Goal: Information Seeking & Learning: Learn about a topic

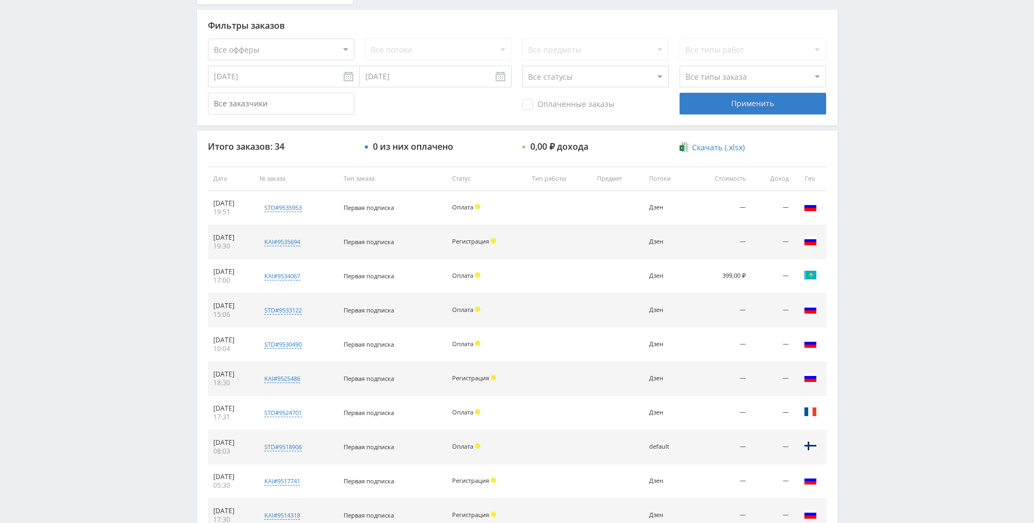
scroll to position [388, 0]
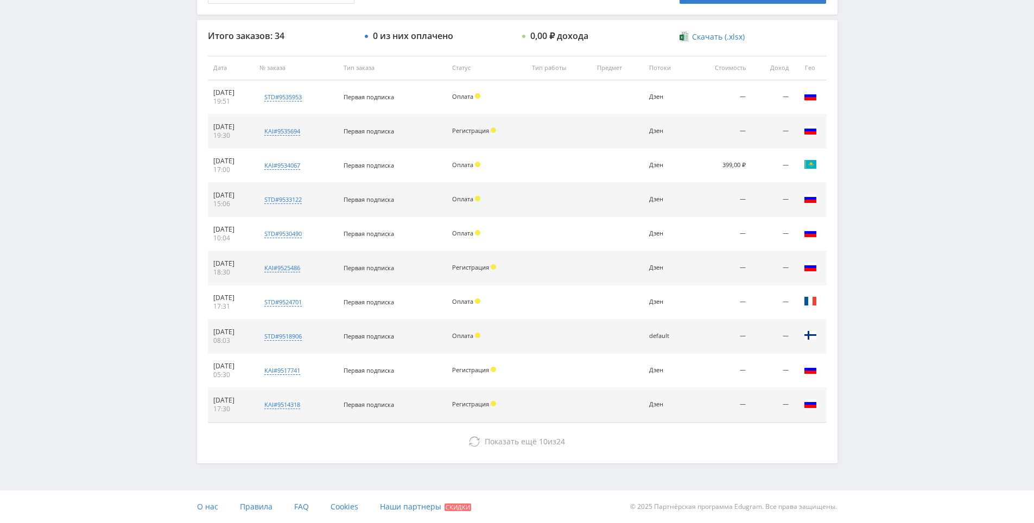
drag, startPoint x: 883, startPoint y: 351, endPoint x: 867, endPoint y: 430, distance: 80.9
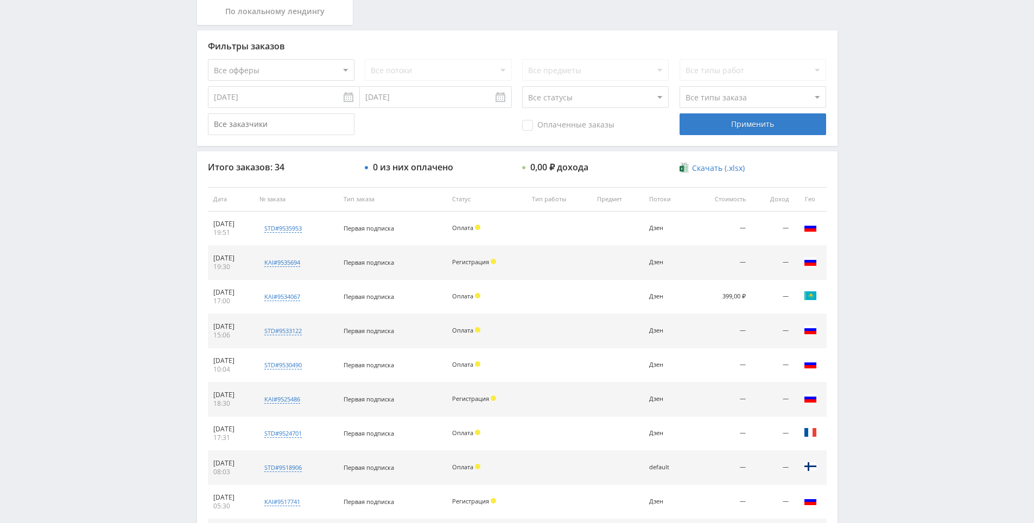
scroll to position [30, 0]
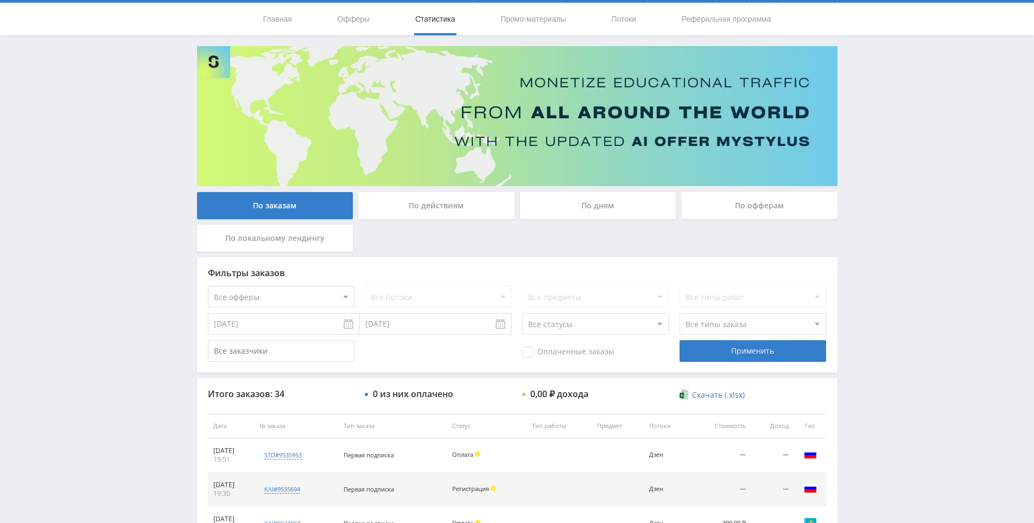
drag, startPoint x: 821, startPoint y: 476, endPoint x: 857, endPoint y: 379, distance: 103.1
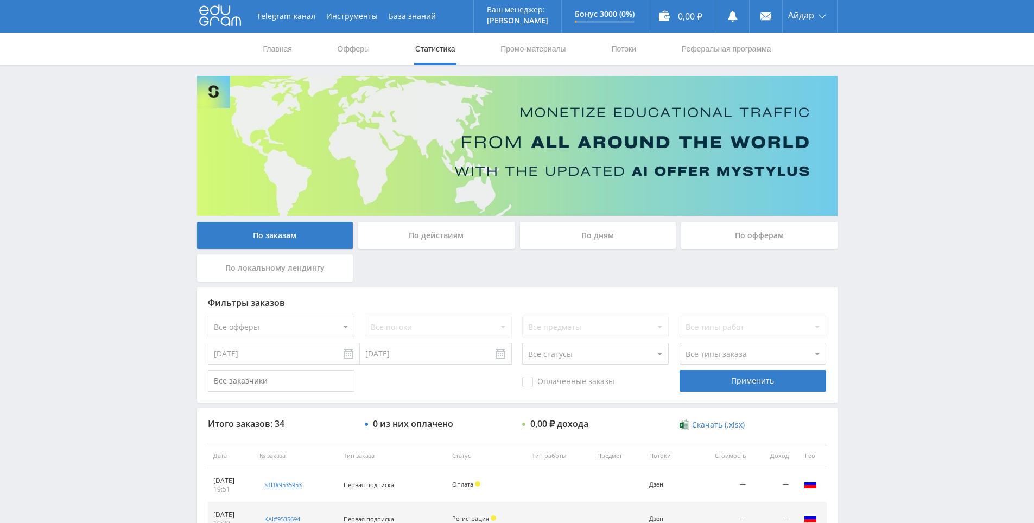
drag, startPoint x: 878, startPoint y: 322, endPoint x: 878, endPoint y: 330, distance: 8.2
click at [878, 322] on div "Telegram-канал Инструменты База знаний Ваш менеджер: Alex Alex Online @edugram_…" at bounding box center [517, 455] width 1034 height 911
click at [878, 334] on div "Telegram-канал Инструменты База знаний Ваш менеджер: Alex Alex Online @edugram_…" at bounding box center [517, 455] width 1034 height 911
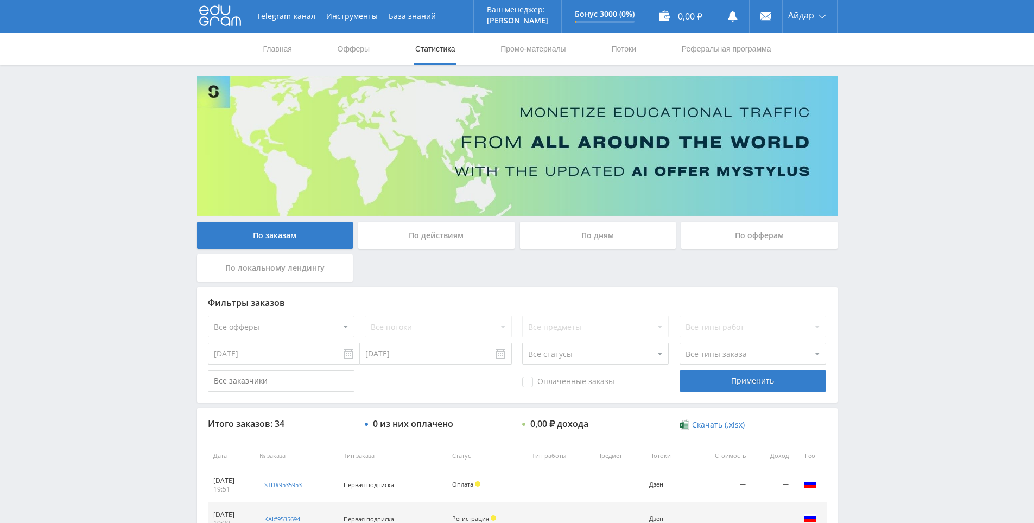
click at [872, 312] on div "Telegram-канал Инструменты База знаний Ваш менеджер: Alex Alex Online @edugram_…" at bounding box center [517, 455] width 1034 height 911
drag, startPoint x: 872, startPoint y: 312, endPoint x: 861, endPoint y: 307, distance: 12.4
click at [859, 307] on div "Telegram-канал Инструменты База знаний Ваш менеджер: Alex Alex Online @edugram_…" at bounding box center [517, 455] width 1034 height 911
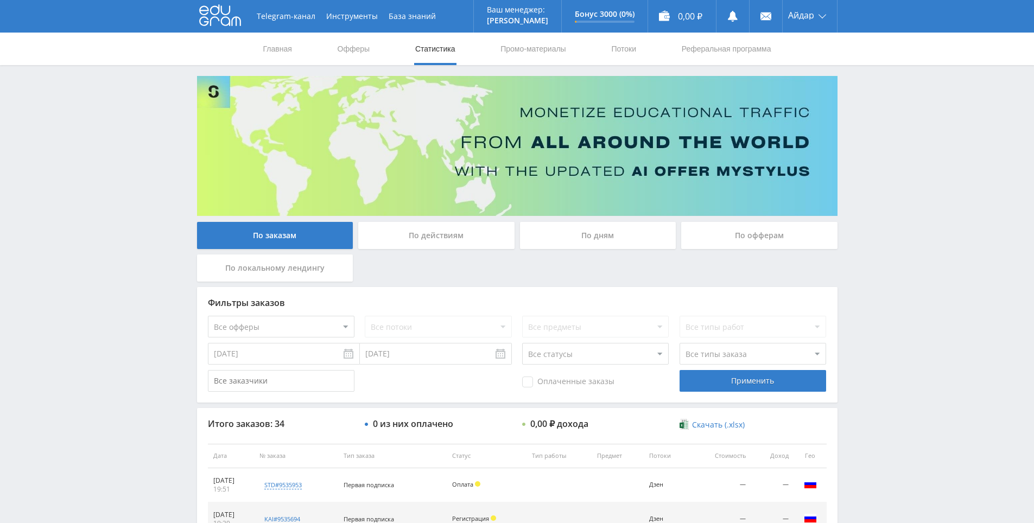
click at [859, 313] on div "Telegram-канал Инструменты База знаний Ваш менеджер: Alex Alex Online @edugram_…" at bounding box center [517, 455] width 1034 height 911
click at [850, 305] on div "Telegram-канал Инструменты База знаний Ваш менеджер: Alex Alex Online @edugram_…" at bounding box center [517, 455] width 1034 height 911
drag, startPoint x: 867, startPoint y: 420, endPoint x: 860, endPoint y: 375, distance: 46.1
click at [859, 365] on div "Telegram-канал Инструменты База знаний Ваш менеджер: Alex Alex Online @edugram_…" at bounding box center [517, 455] width 1034 height 911
click at [878, 381] on div "Telegram-канал Инструменты База знаний Ваш менеджер: Alex Alex Online @edugram_…" at bounding box center [517, 455] width 1034 height 911
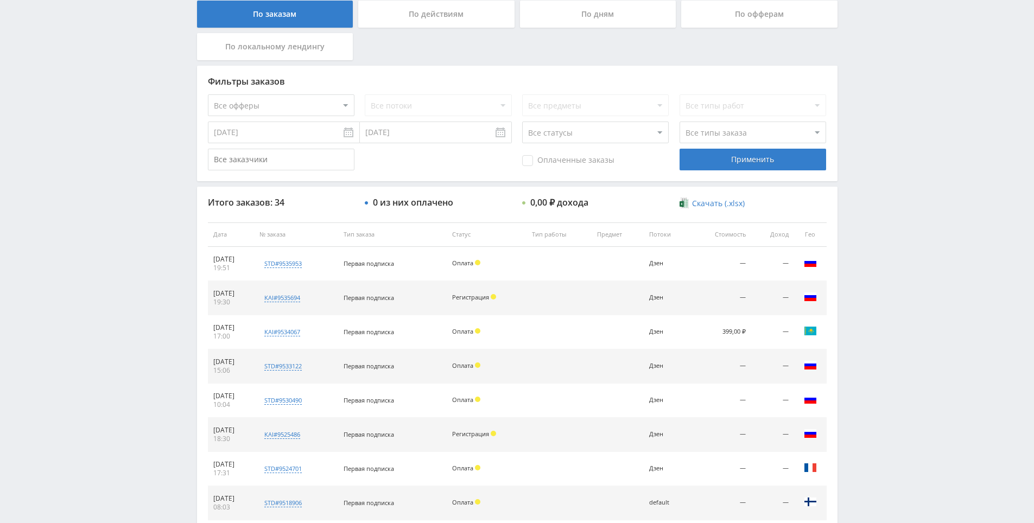
drag, startPoint x: 466, startPoint y: 281, endPoint x: 466, endPoint y: 346, distance: 64.6
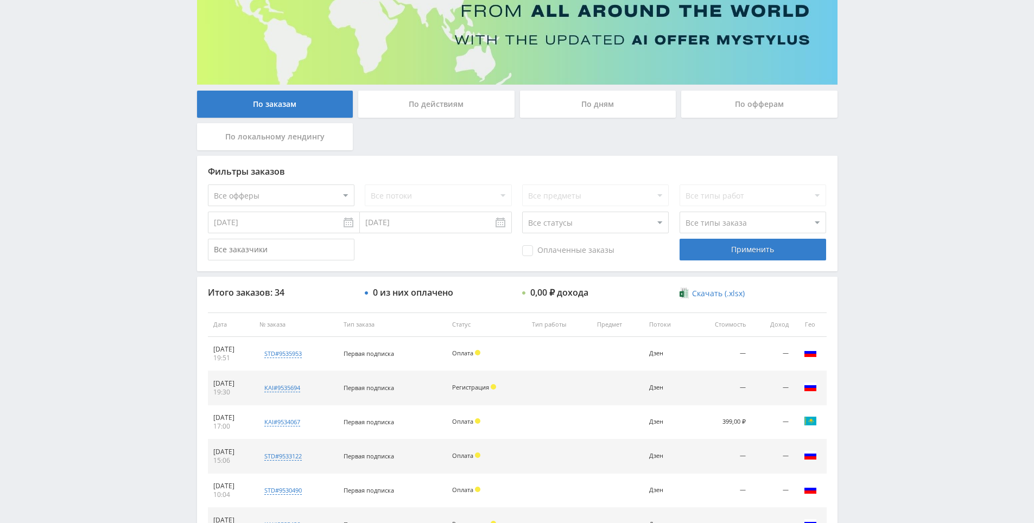
scroll to position [111, 0]
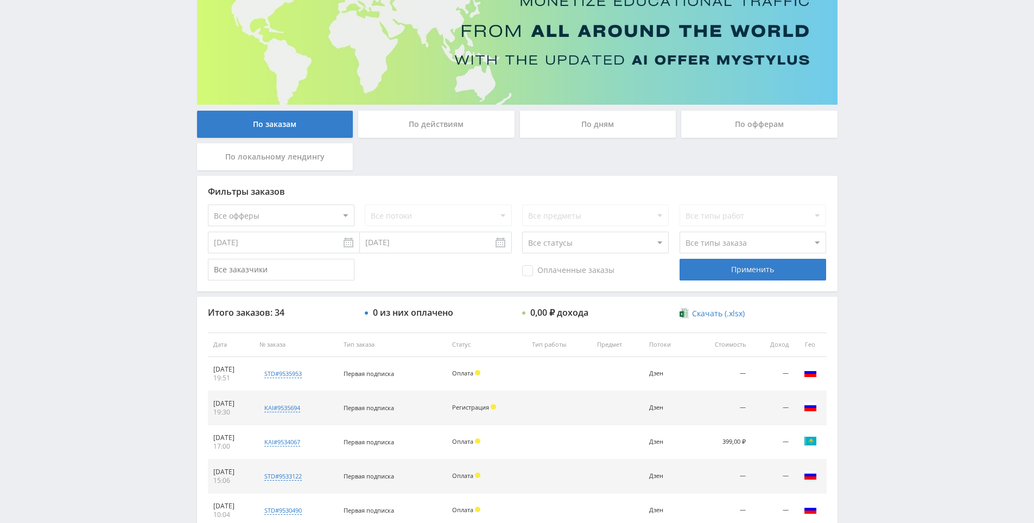
drag, startPoint x: 509, startPoint y: 364, endPoint x: 519, endPoint y: 323, distance: 42.4
click at [486, 136] on div "По действиям" at bounding box center [436, 124] width 156 height 27
click at [0, 0] on input "По действиям" at bounding box center [0, 0] width 0 height 0
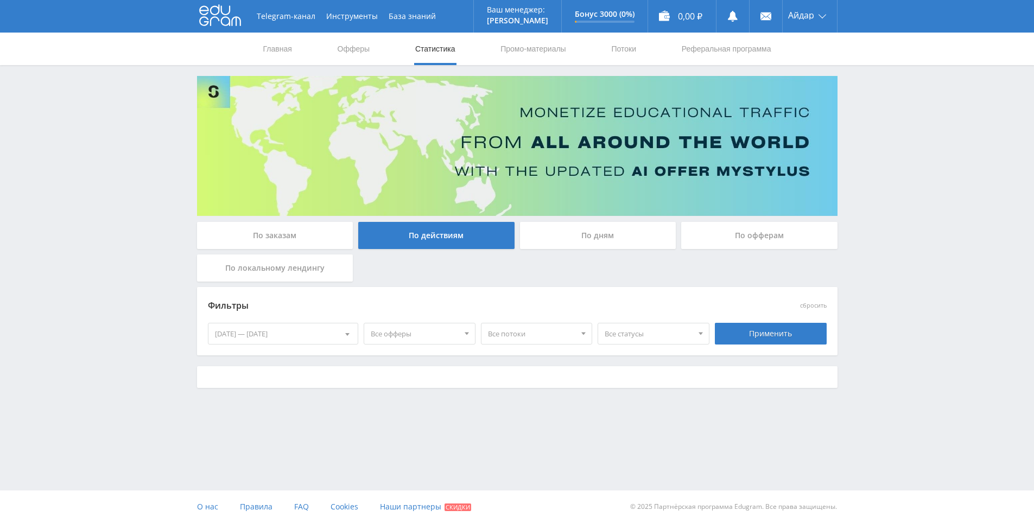
scroll to position [0, 0]
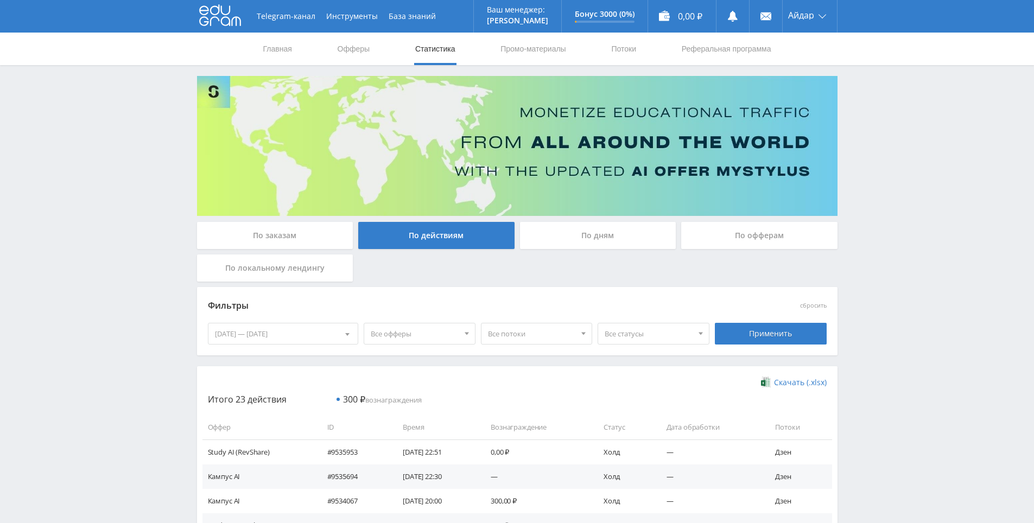
click at [274, 231] on div "По заказам" at bounding box center [275, 235] width 156 height 27
click at [0, 0] on input "По заказам" at bounding box center [0, 0] width 0 height 0
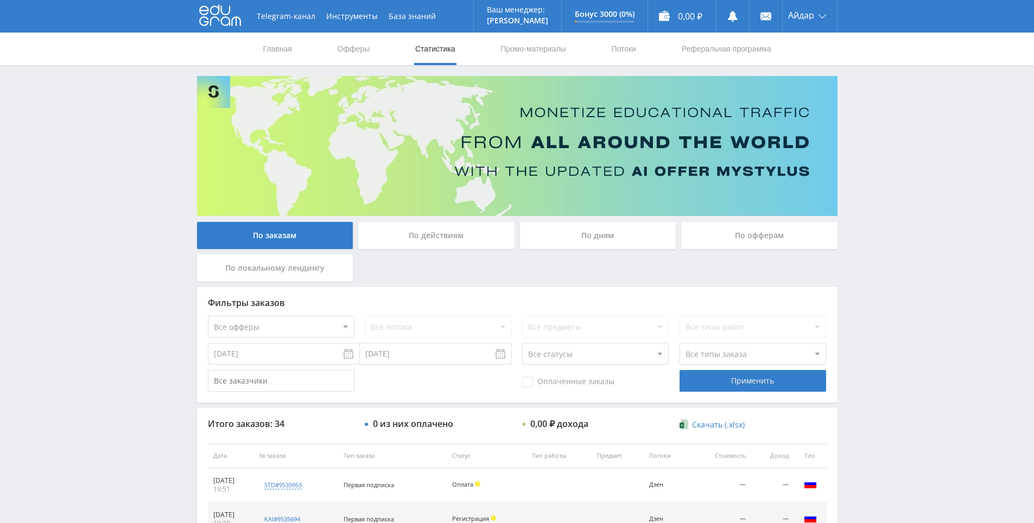
click at [570, 248] on div "По дням" at bounding box center [598, 235] width 156 height 27
click at [0, 0] on input "По дням" at bounding box center [0, 0] width 0 height 0
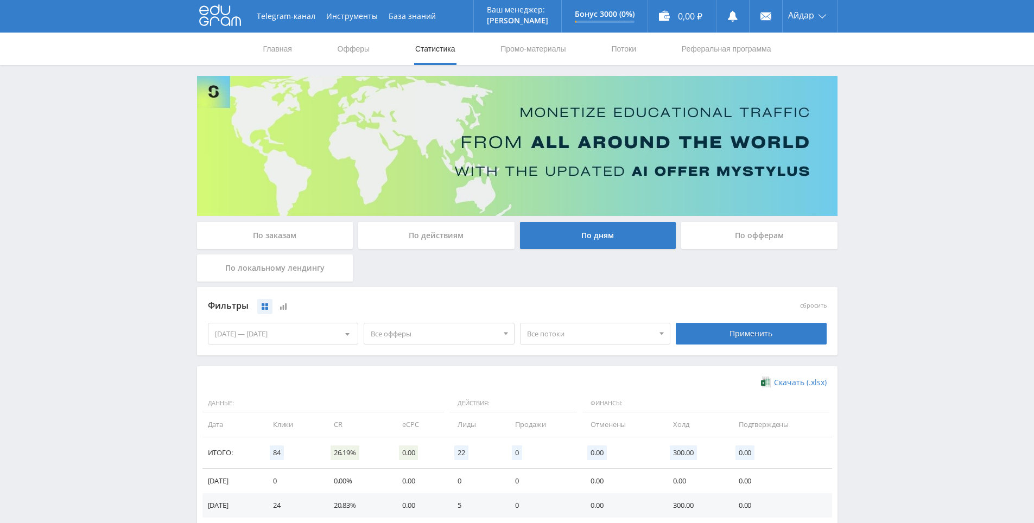
drag, startPoint x: 535, startPoint y: 474, endPoint x: 523, endPoint y: 325, distance: 149.2
click at [293, 262] on div "По локальному лендингу" at bounding box center [275, 268] width 156 height 27
click at [0, 0] on input "По локальному лендингу" at bounding box center [0, 0] width 0 height 0
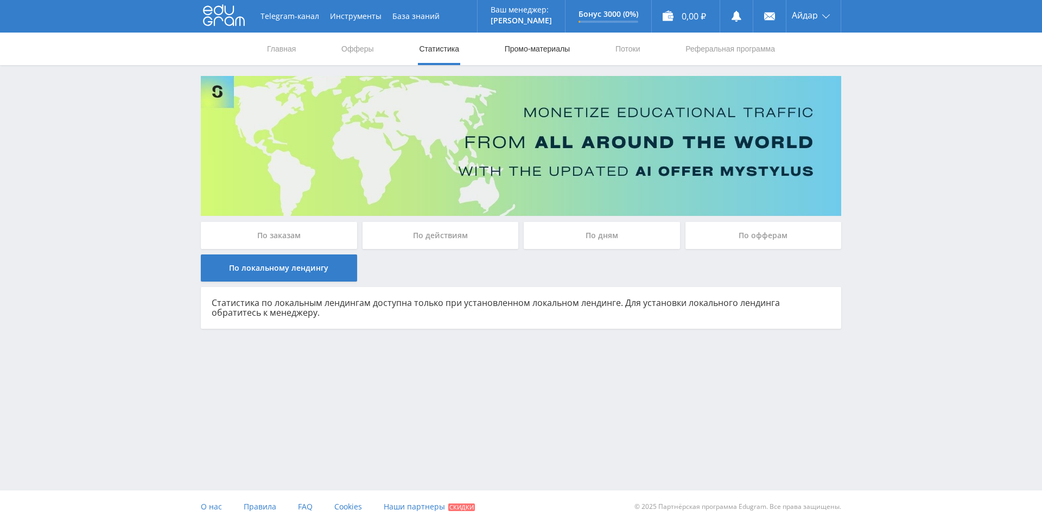
click at [512, 44] on link "Промо-материалы" at bounding box center [537, 49] width 67 height 33
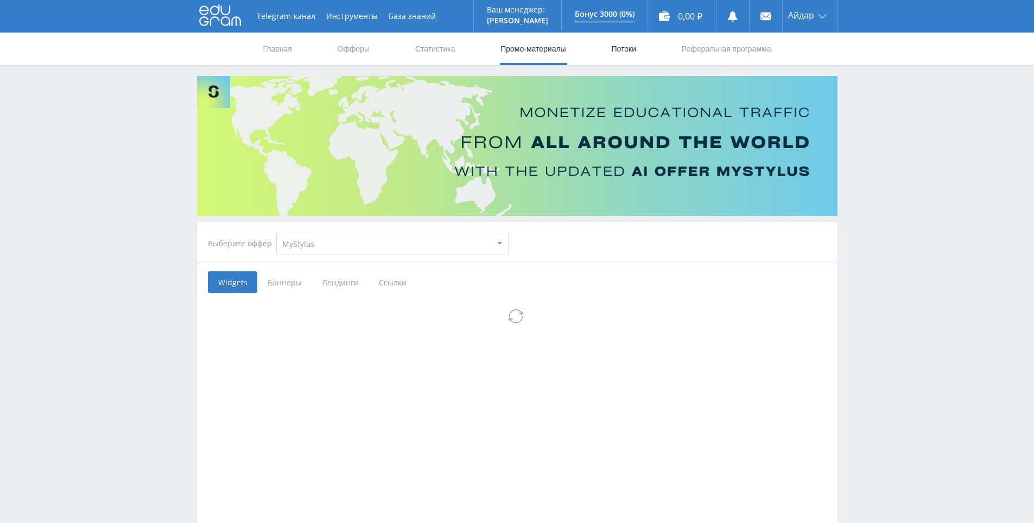
click at [632, 48] on link "Потоки" at bounding box center [623, 49] width 27 height 33
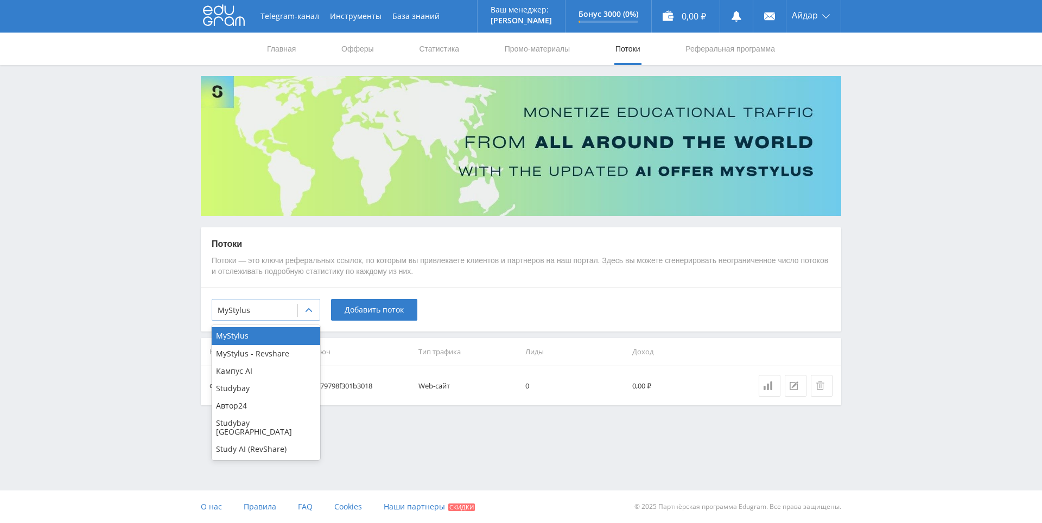
click at [227, 315] on div at bounding box center [255, 310] width 74 height 11
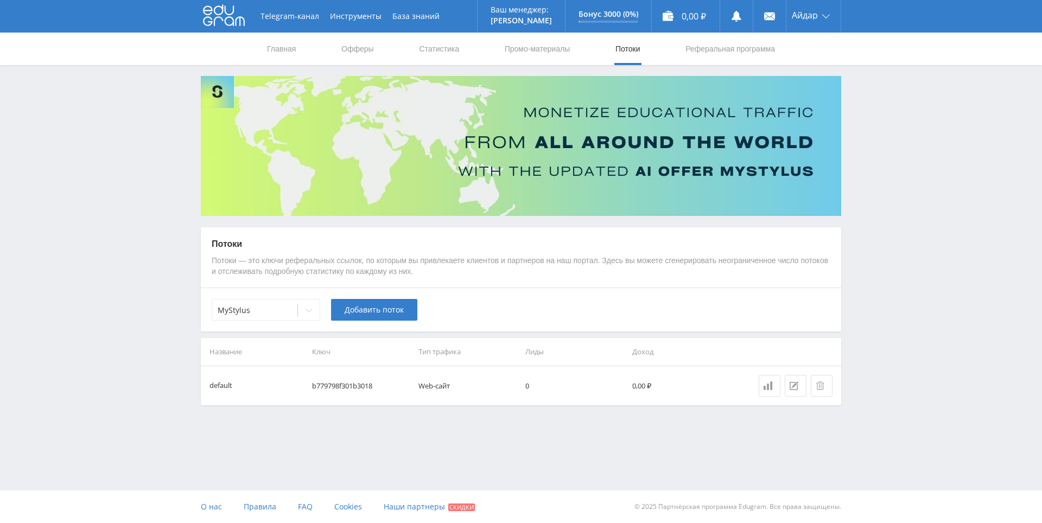
click at [520, 296] on div "MyStylus Добавить поток" at bounding box center [521, 310] width 641 height 44
click at [484, 276] on p "Потоки — это ключи реферальных ссылок, по которым вы привлекаете клиентов и пар…" at bounding box center [521, 266] width 619 height 21
drag, startPoint x: 499, startPoint y: 282, endPoint x: 484, endPoint y: 268, distance: 20.7
click at [498, 281] on div "Потоки Потоки — это ключи реферальных ссылок, по которым вы привлекаете клиенто…" at bounding box center [521, 257] width 641 height 61
click at [484, 268] on p "Потоки — это ключи реферальных ссылок, по которым вы привлекаете клиентов и пар…" at bounding box center [521, 266] width 619 height 21
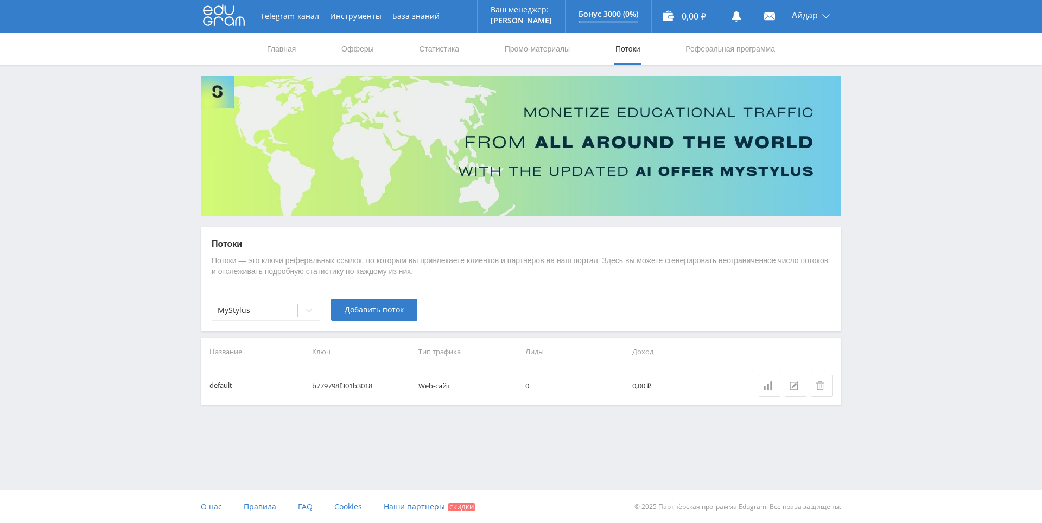
click at [481, 270] on p "Потоки — это ключи реферальных ссылок, по которым вы привлекаете клиентов и пар…" at bounding box center [521, 266] width 619 height 21
drag, startPoint x: 481, startPoint y: 270, endPoint x: 459, endPoint y: 262, distance: 23.7
click at [478, 270] on p "Потоки — это ключи реферальных ссылок, по которым вы привлекаете клиентов и пар…" at bounding box center [521, 266] width 619 height 21
drag, startPoint x: 432, startPoint y: 253, endPoint x: 404, endPoint y: 258, distance: 28.1
click at [432, 253] on div "Потоки Потоки — это ключи реферальных ссылок, по которым вы привлекаете клиенто…" at bounding box center [521, 257] width 641 height 61
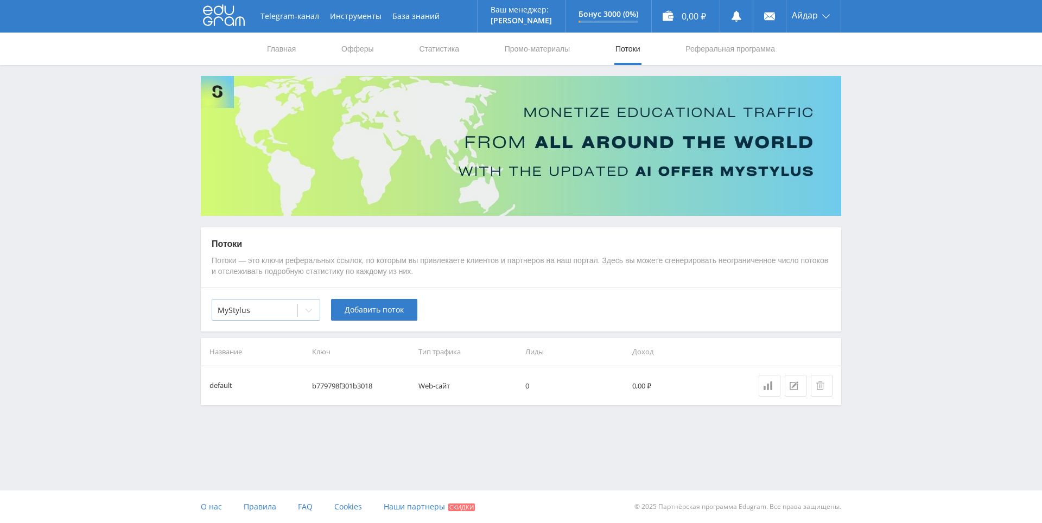
click at [225, 310] on div at bounding box center [255, 310] width 74 height 11
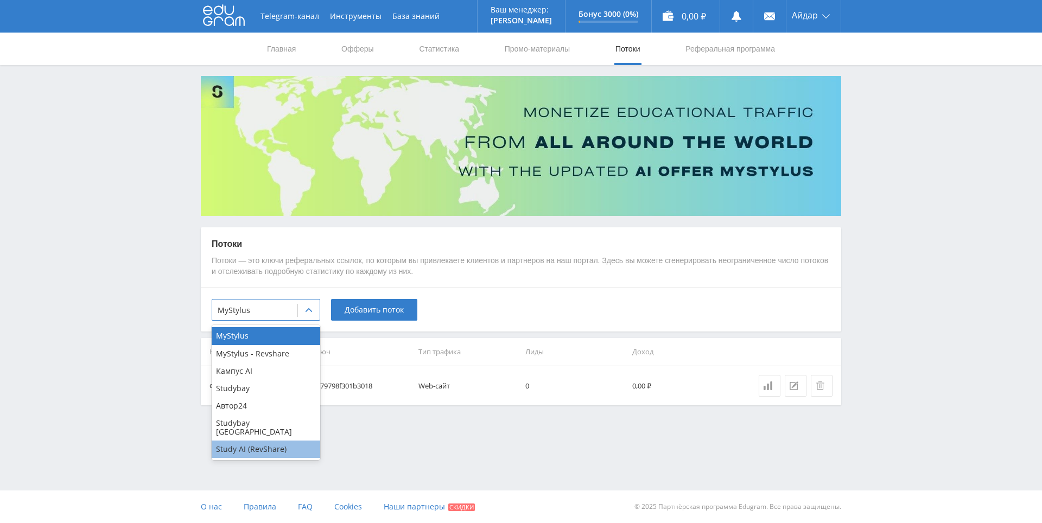
click at [250, 441] on div "Study AI (RevShare)" at bounding box center [266, 449] width 109 height 17
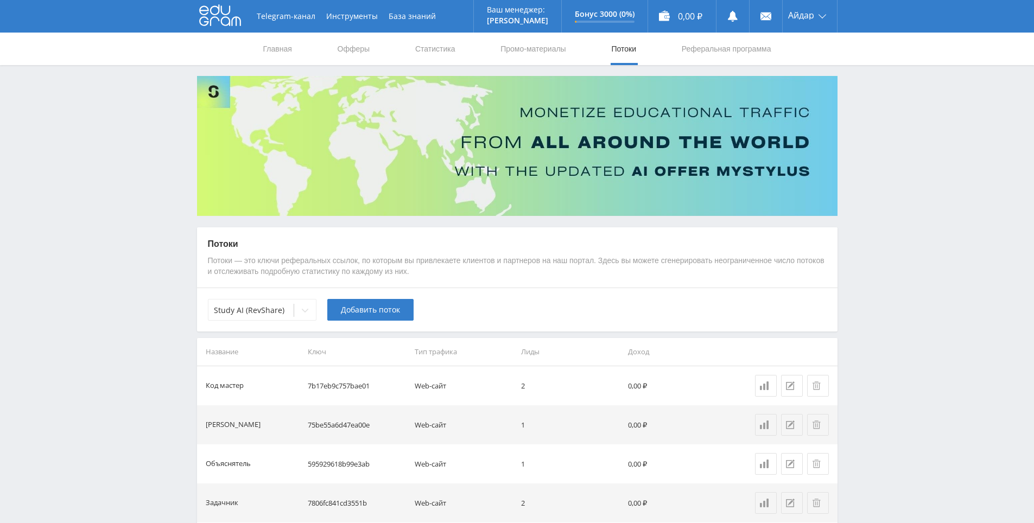
drag, startPoint x: 574, startPoint y: 275, endPoint x: 535, endPoint y: 272, distance: 39.2
click at [535, 272] on p "Потоки — это ключи реферальных ссылок, по которым вы привлекаете клиентов и пар…" at bounding box center [517, 266] width 619 height 21
drag, startPoint x: 535, startPoint y: 272, endPoint x: 509, endPoint y: 268, distance: 26.4
click at [509, 268] on p "Потоки — это ключи реферальных ссылок, по которым вы привлекаете клиентов и пар…" at bounding box center [517, 266] width 619 height 21
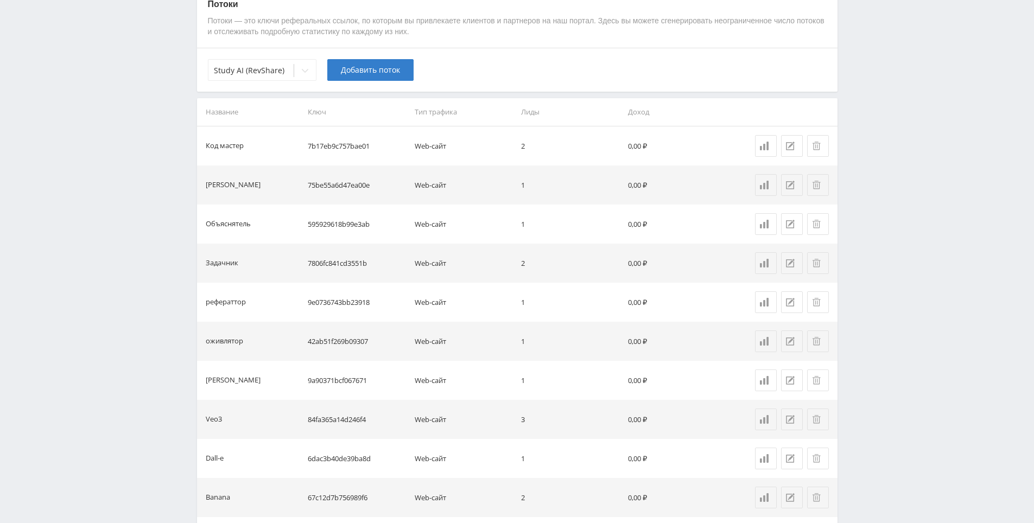
scroll to position [248, 0]
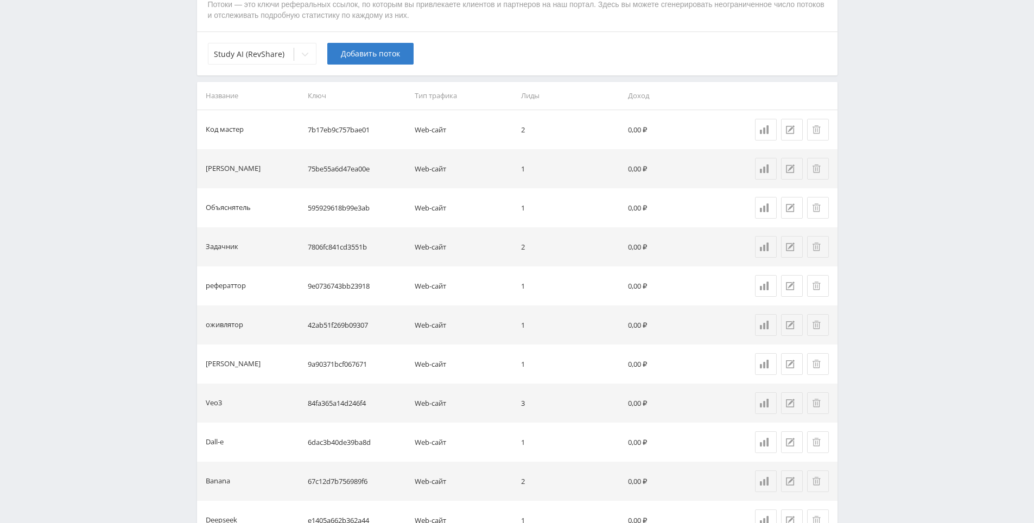
drag, startPoint x: 565, startPoint y: 299, endPoint x: 579, endPoint y: 255, distance: 46.0
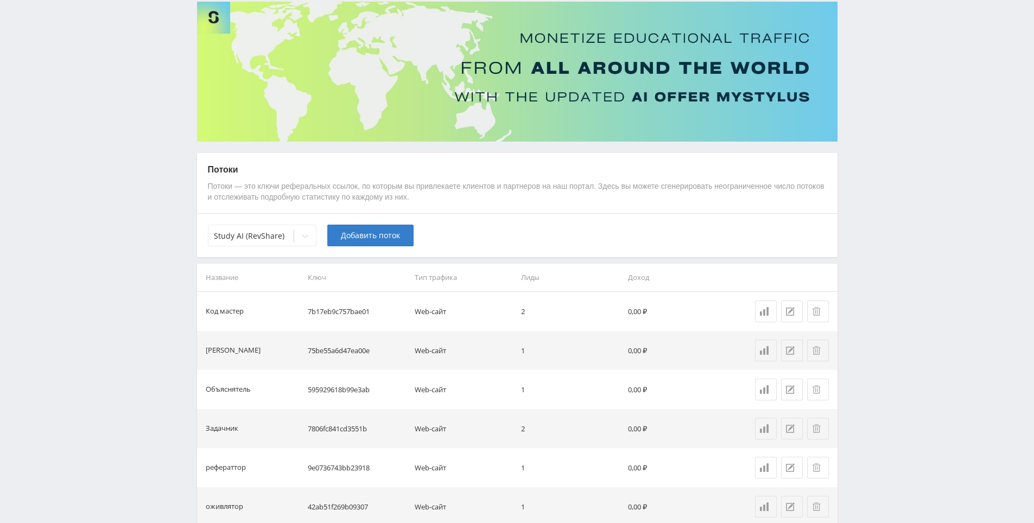
scroll to position [0, 0]
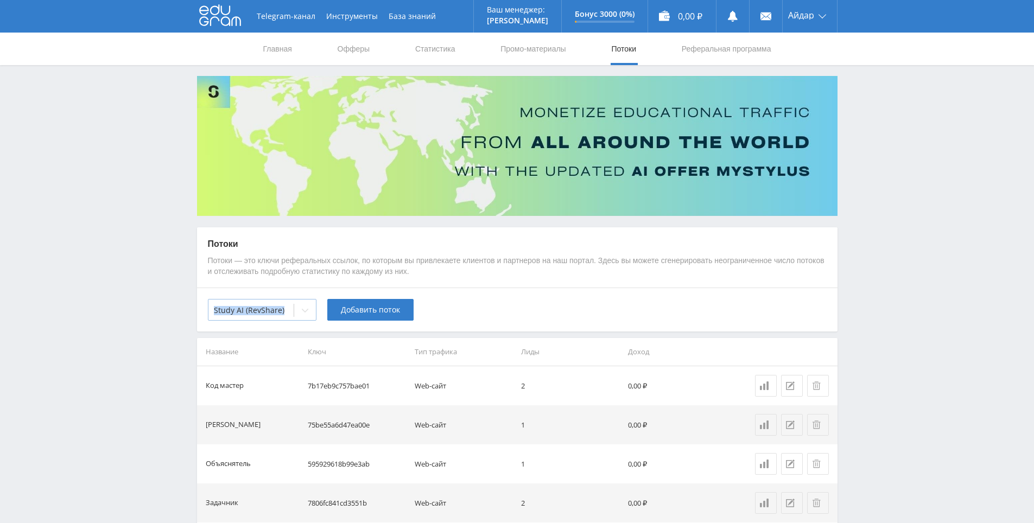
drag, startPoint x: 201, startPoint y: 308, endPoint x: 240, endPoint y: 309, distance: 39.6
click at [240, 309] on div "Study AI (RevShare) Добавить поток" at bounding box center [517, 310] width 641 height 44
copy div "Study AI (RevShare)"
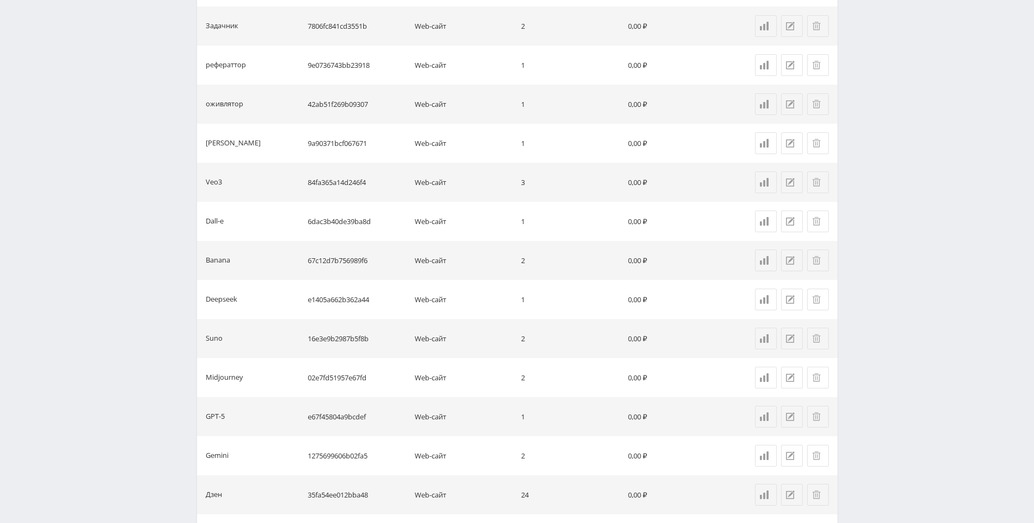
scroll to position [562, 0]
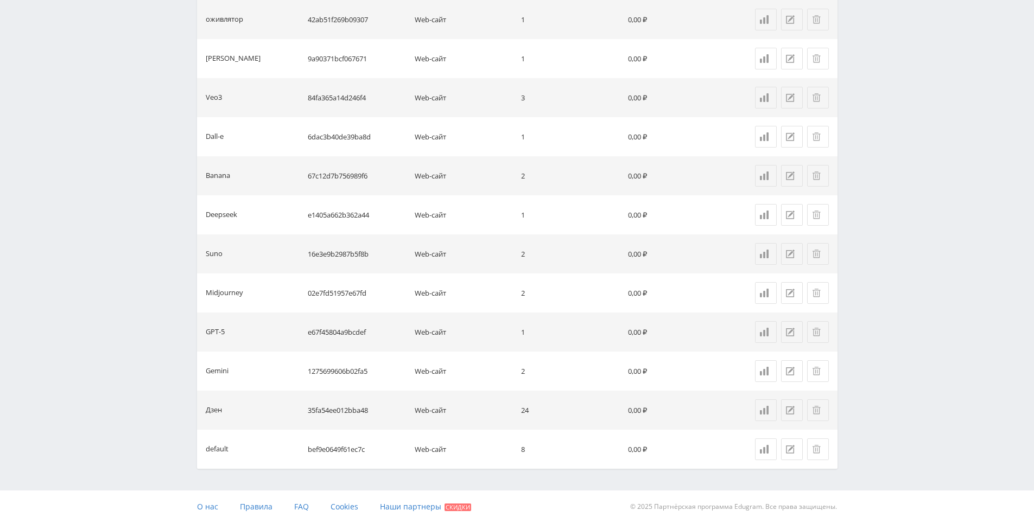
drag, startPoint x: 555, startPoint y: 334, endPoint x: 572, endPoint y: 394, distance: 62.4
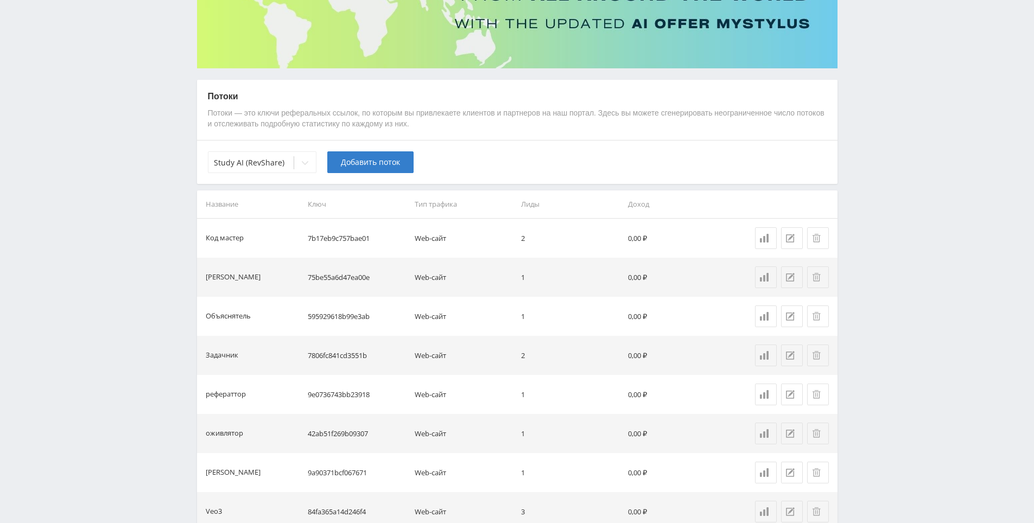
drag, startPoint x: 591, startPoint y: 446, endPoint x: 582, endPoint y: 369, distance: 77.0
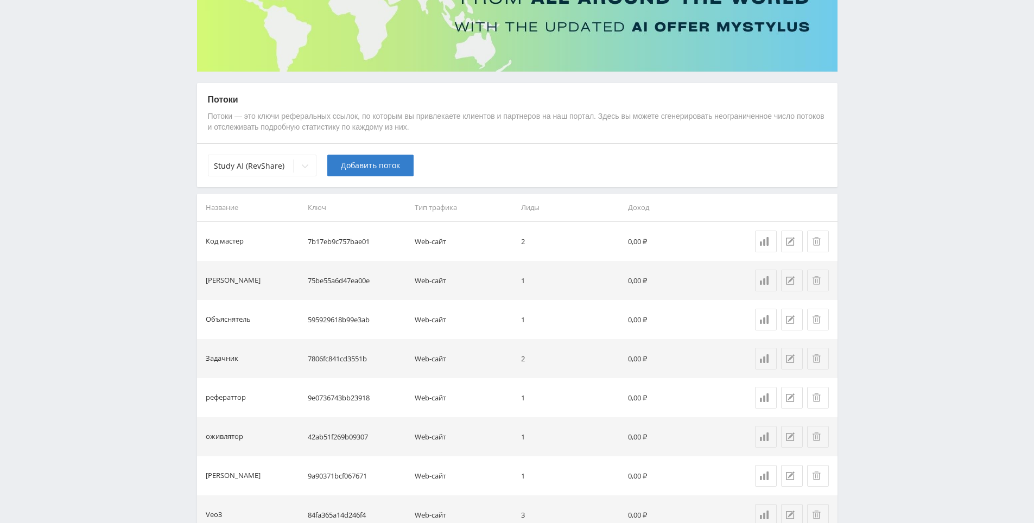
click at [886, 60] on div "Telegram-канал Инструменты База знаний Ваш менеджер: Alex Alex Online @edugram_…" at bounding box center [517, 398] width 1034 height 1085
click at [885, 66] on div "Telegram-канал Инструменты База знаний Ваш менеджер: Alex Alex Online @edugram_…" at bounding box center [517, 398] width 1034 height 1085
click at [873, 40] on div "Telegram-канал Инструменты База знаний Ваш менеджер: Alex Alex Online @edugram_…" at bounding box center [517, 398] width 1034 height 1085
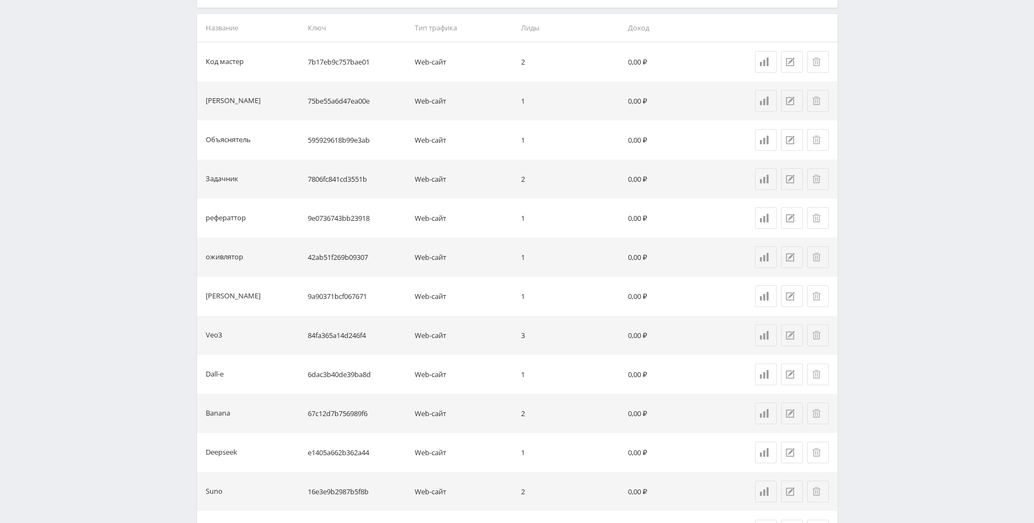
drag, startPoint x: 694, startPoint y: 282, endPoint x: 657, endPoint y: 333, distance: 63.0
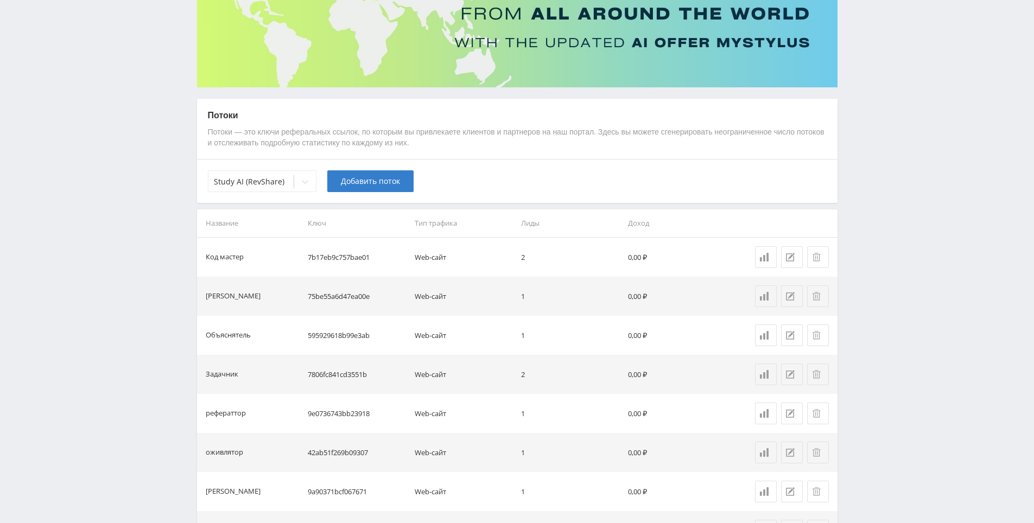
scroll to position [0, 0]
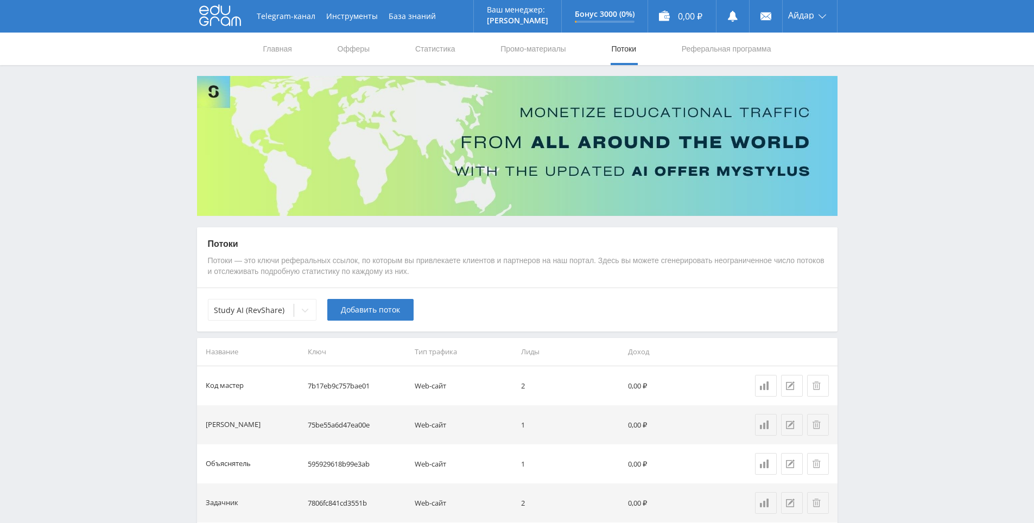
drag, startPoint x: 632, startPoint y: 296, endPoint x: 548, endPoint y: 157, distance: 162.9
click at [419, 52] on link "Статистика" at bounding box center [435, 49] width 42 height 33
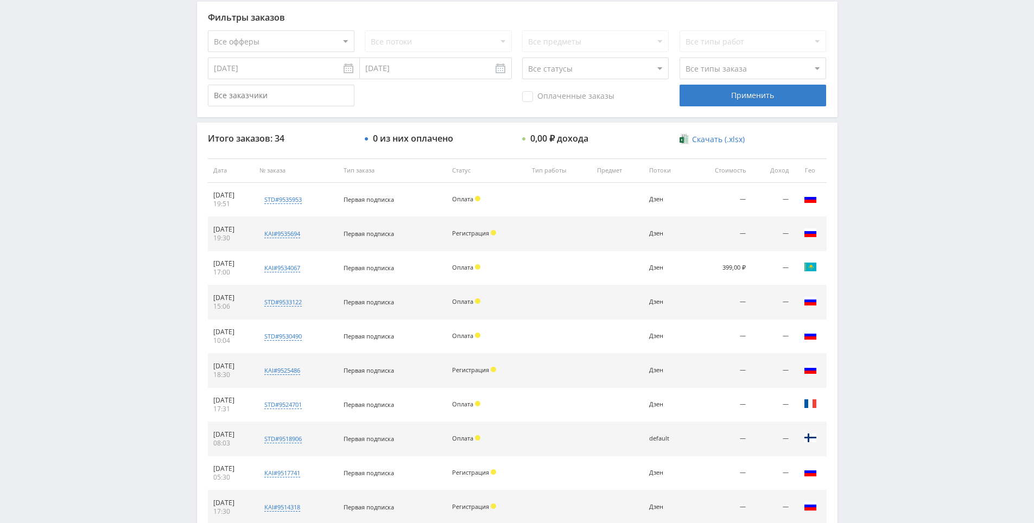
scroll to position [388, 0]
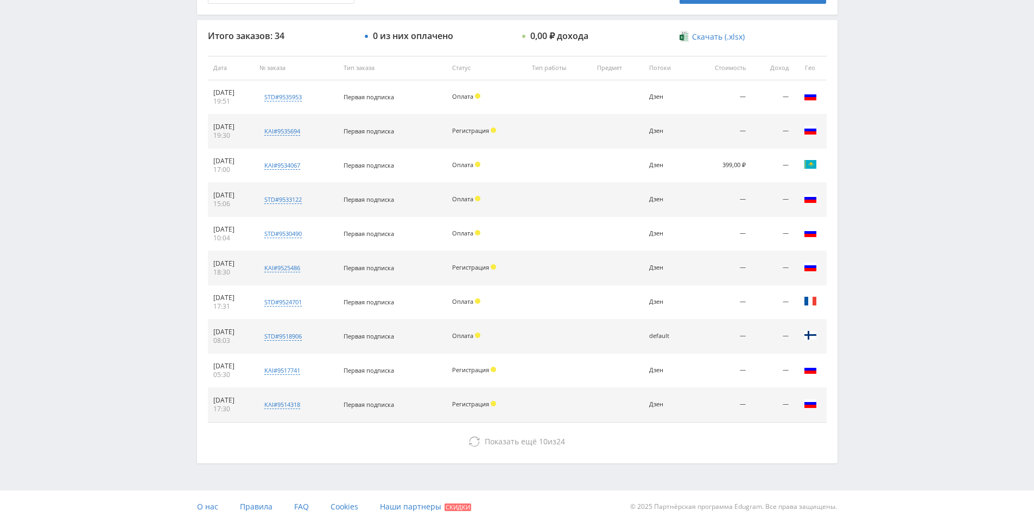
drag, startPoint x: 633, startPoint y: 316, endPoint x: 610, endPoint y: 405, distance: 91.5
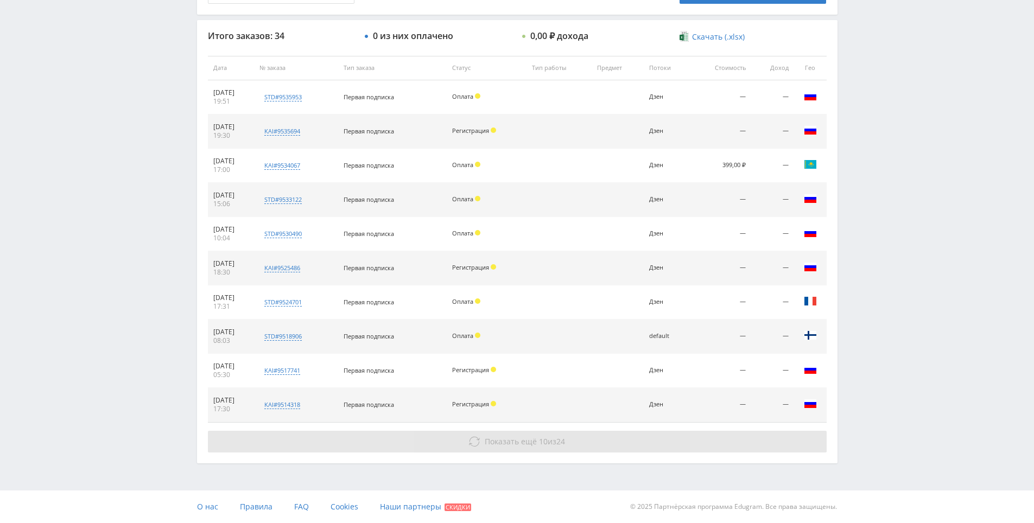
click at [550, 443] on span "Показать ещё 10 из 24" at bounding box center [525, 441] width 80 height 10
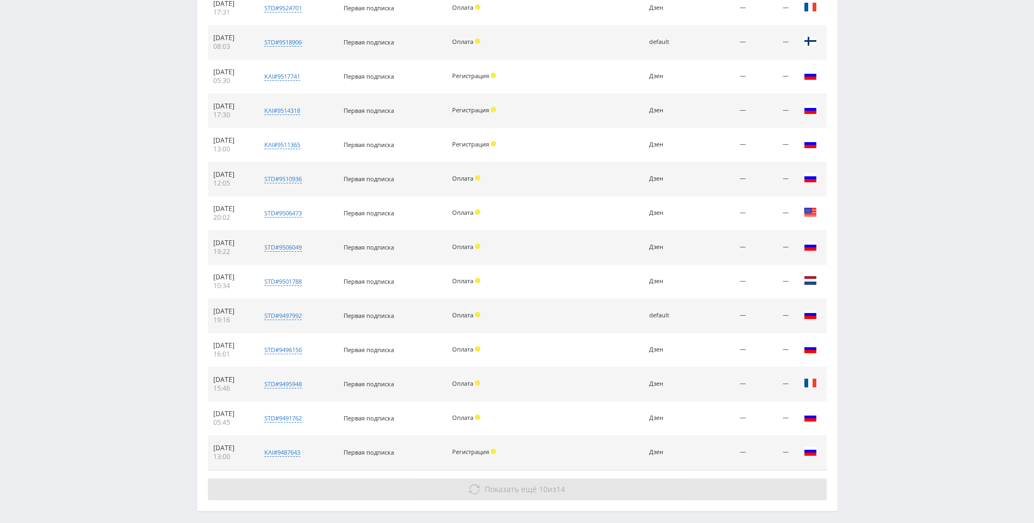
scroll to position [730, 0]
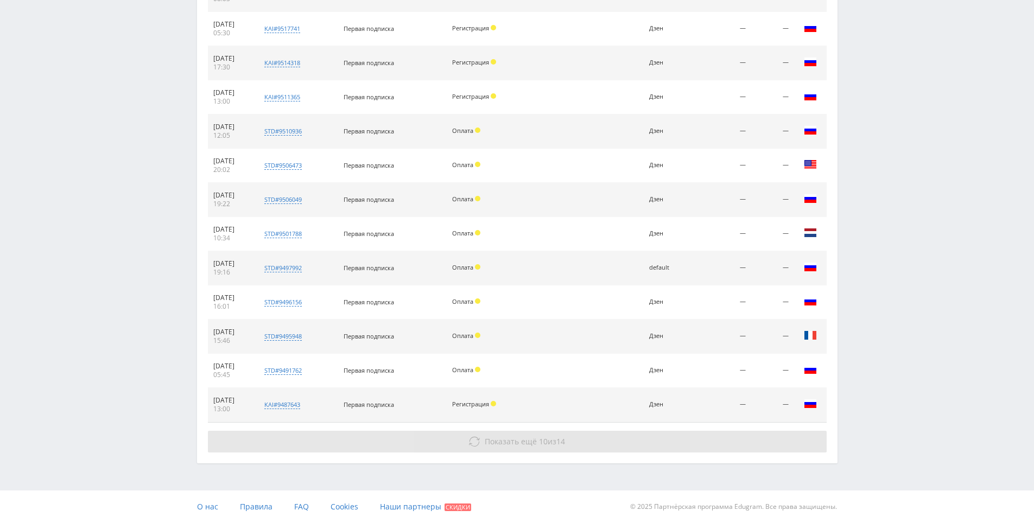
drag, startPoint x: 583, startPoint y: 315, endPoint x: 581, endPoint y: 433, distance: 118.3
click at [567, 444] on button "Показать ещё 10 из 14" at bounding box center [517, 442] width 619 height 22
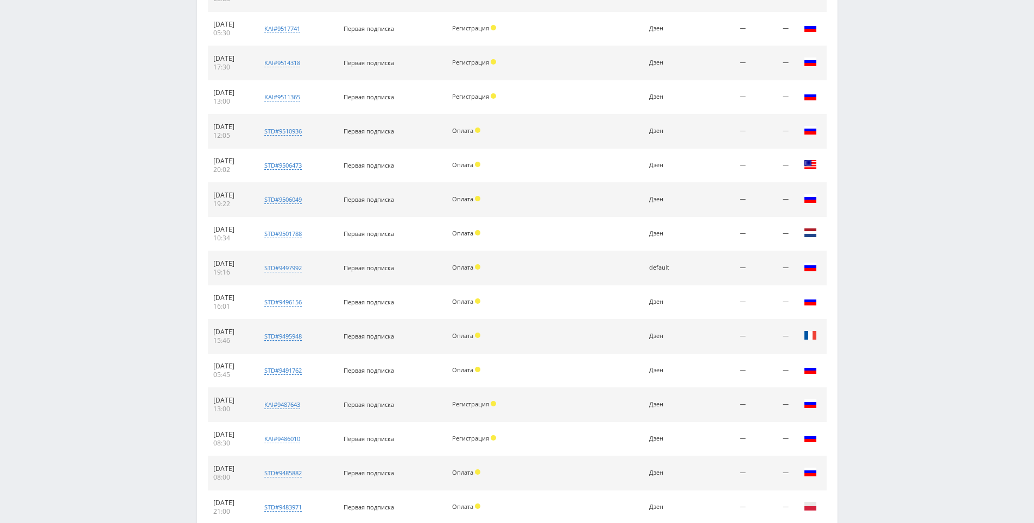
click at [554, 436] on td at bounding box center [559, 439] width 65 height 34
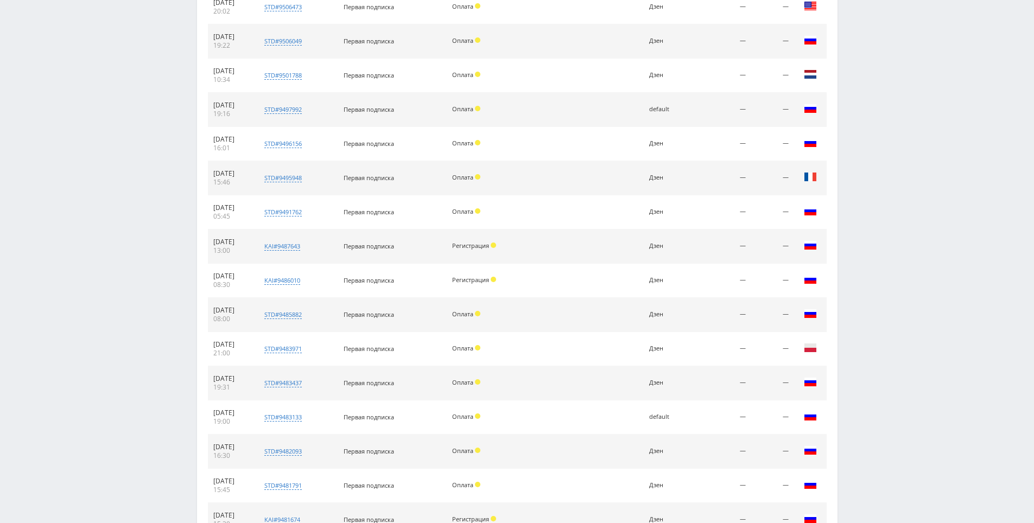
scroll to position [1072, 0]
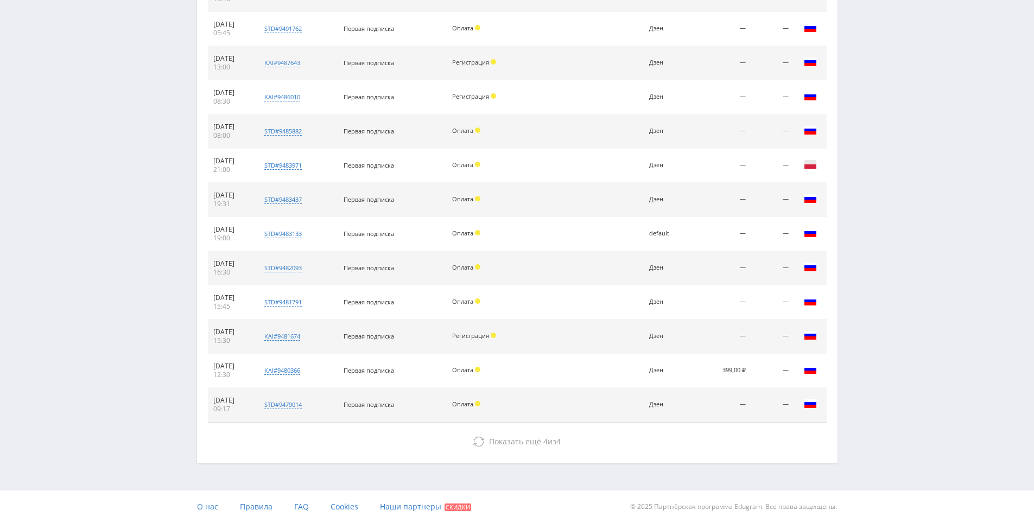
drag, startPoint x: 582, startPoint y: 350, endPoint x: 582, endPoint y: 469, distance: 119.4
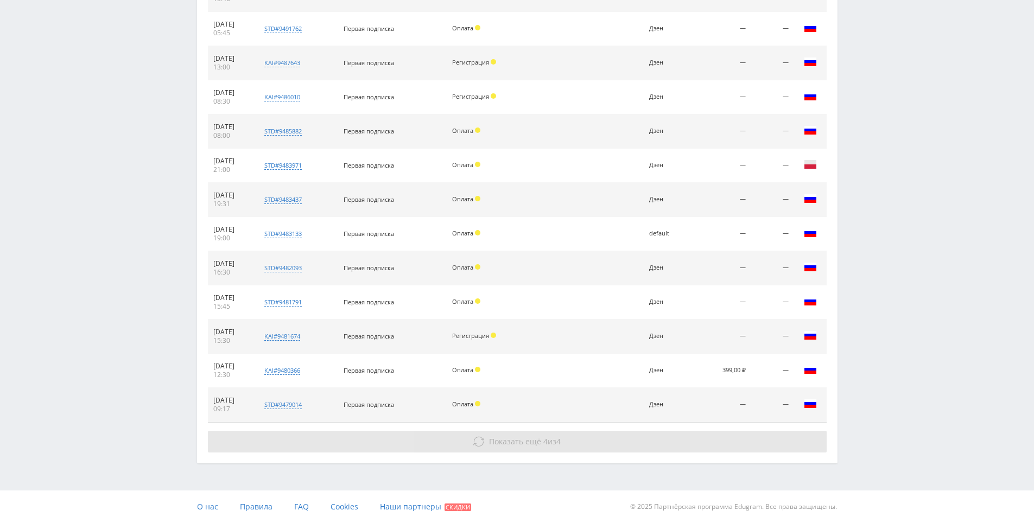
click at [576, 444] on button "Показать ещё 4 из 4" at bounding box center [517, 442] width 619 height 22
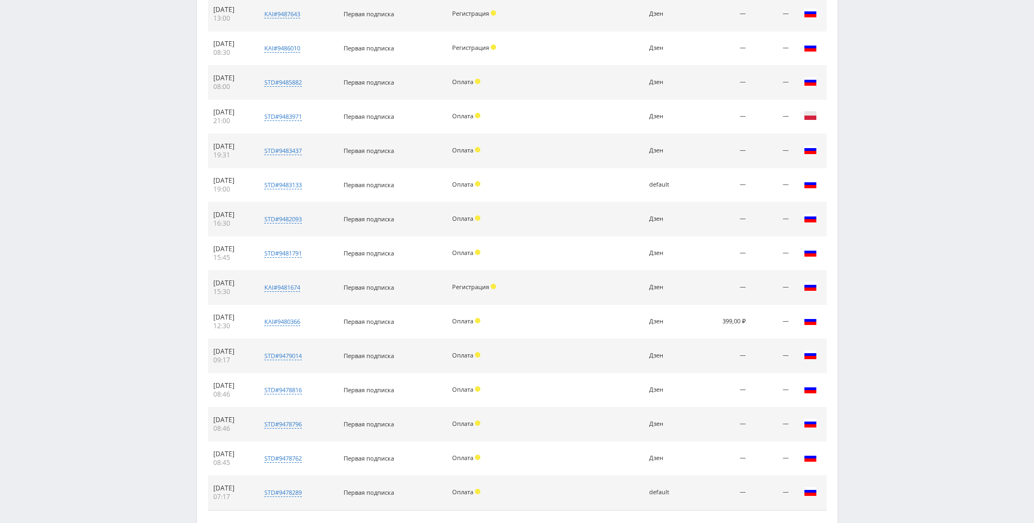
scroll to position [1187, 0]
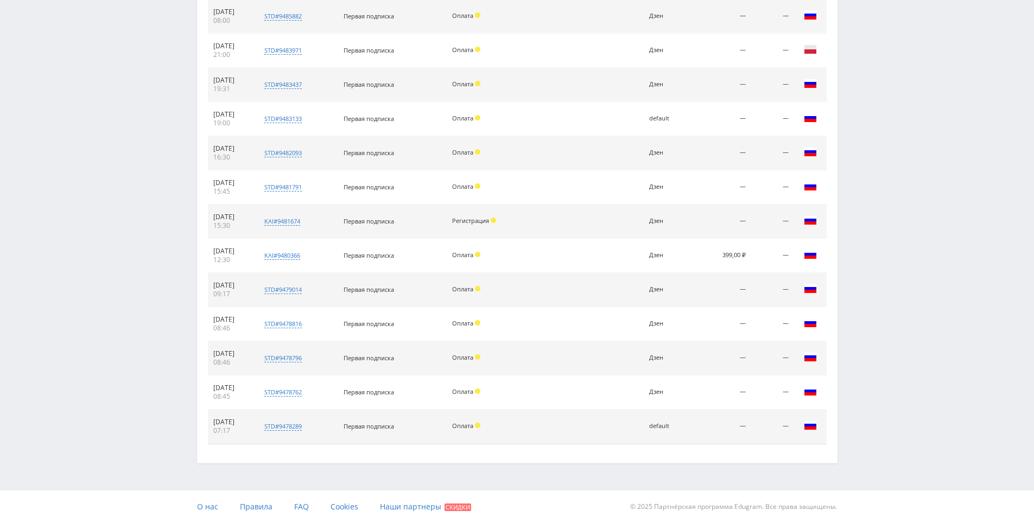
drag, startPoint x: 580, startPoint y: 380, endPoint x: 579, endPoint y: 453, distance: 73.3
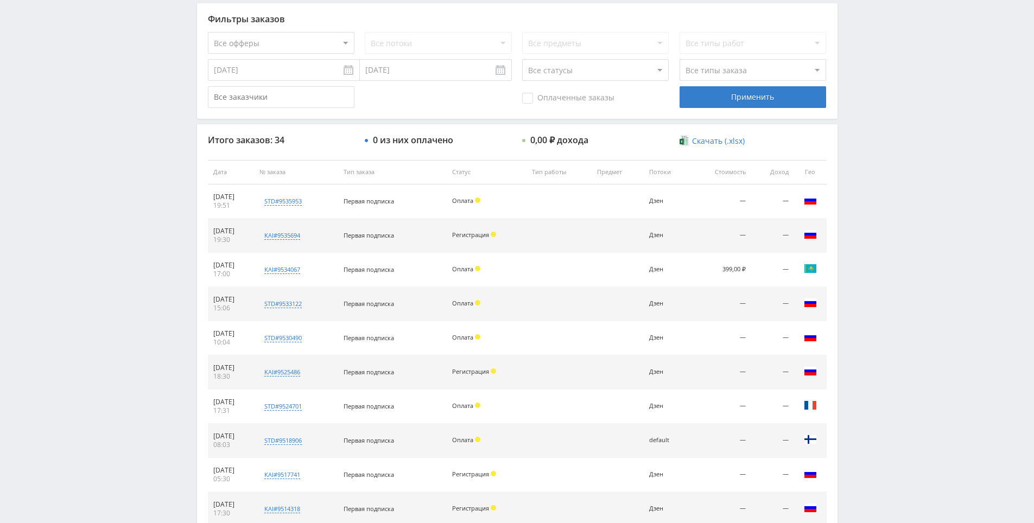
scroll to position [0, 0]
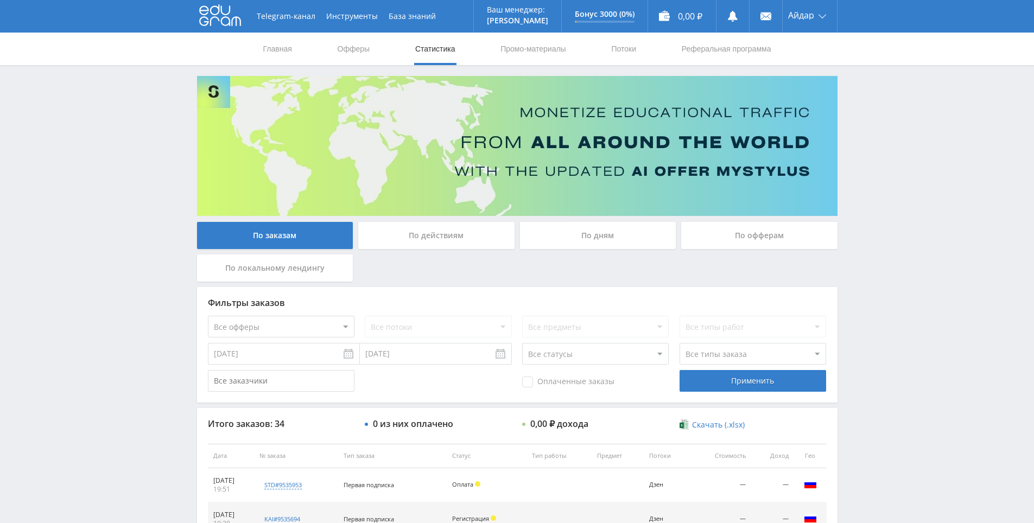
drag, startPoint x: 576, startPoint y: 384, endPoint x: 511, endPoint y: 289, distance: 114.9
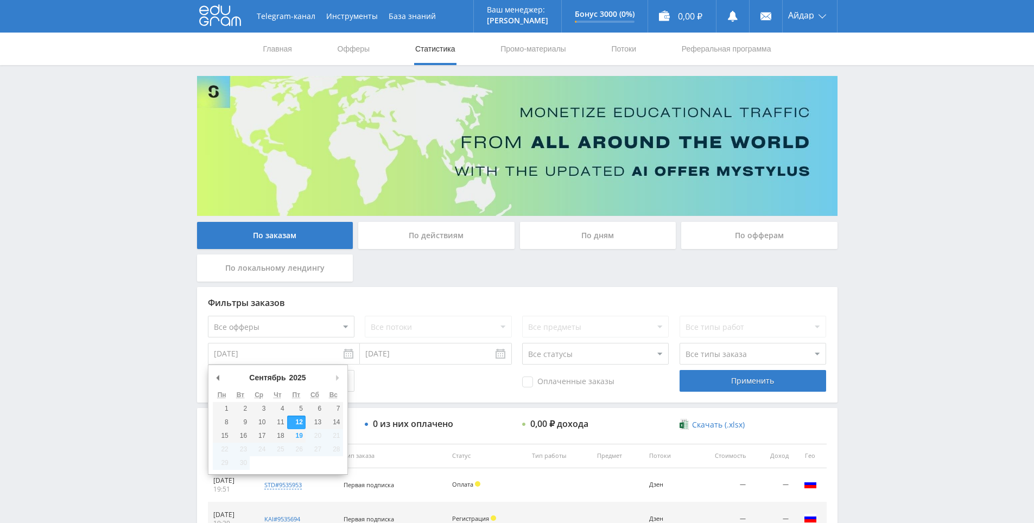
drag, startPoint x: 275, startPoint y: 357, endPoint x: 187, endPoint y: 357, distance: 88.5
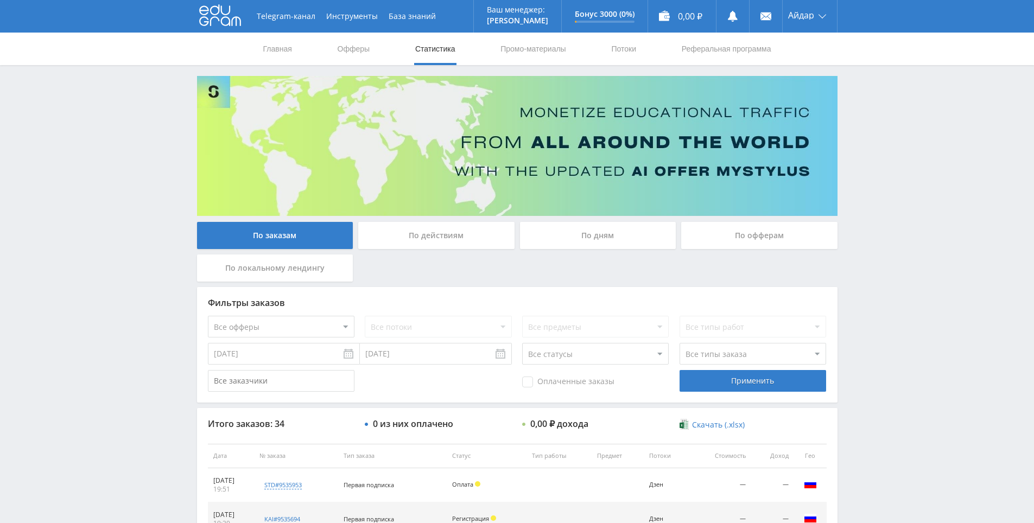
click at [238, 352] on input "12.09.2025" at bounding box center [284, 354] width 152 height 22
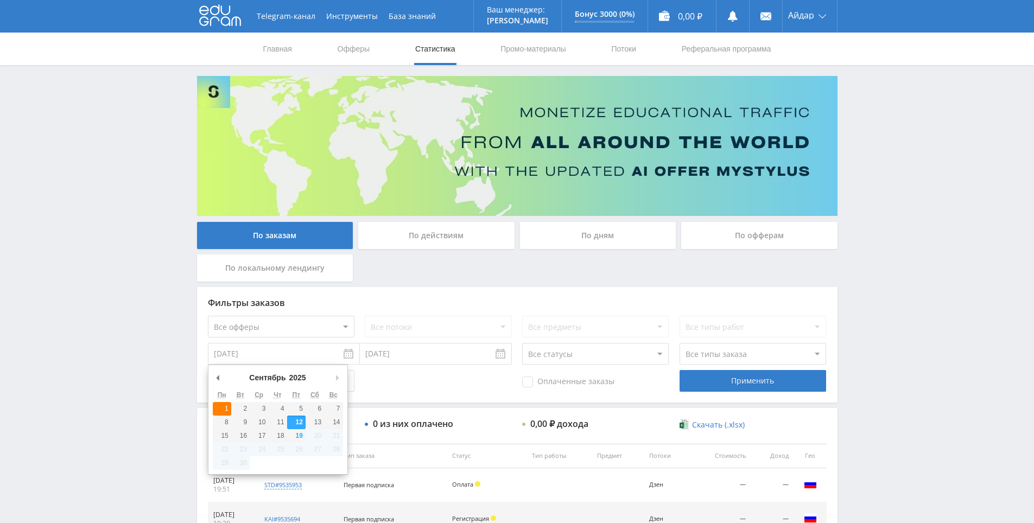
type input "01.09.2025"
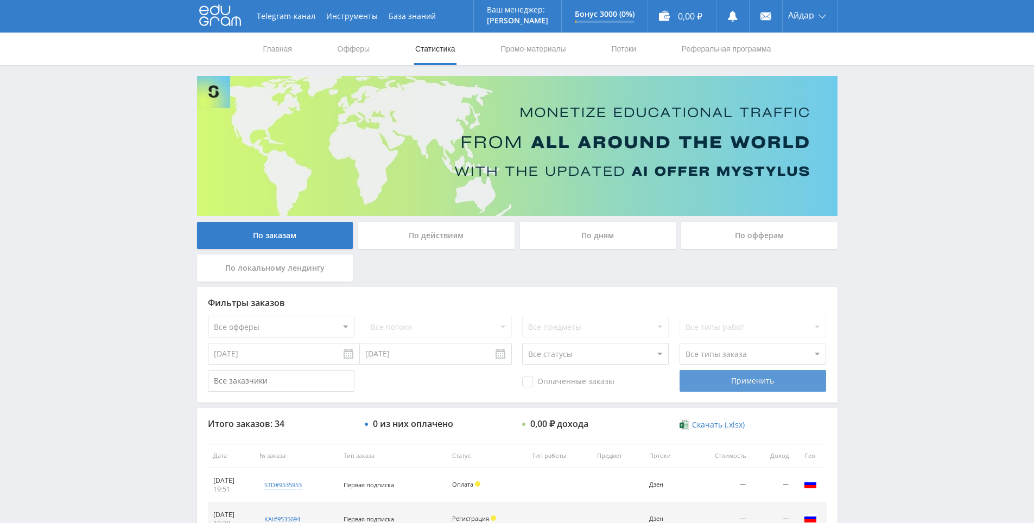
click at [760, 385] on div "Применить" at bounding box center [753, 381] width 147 height 22
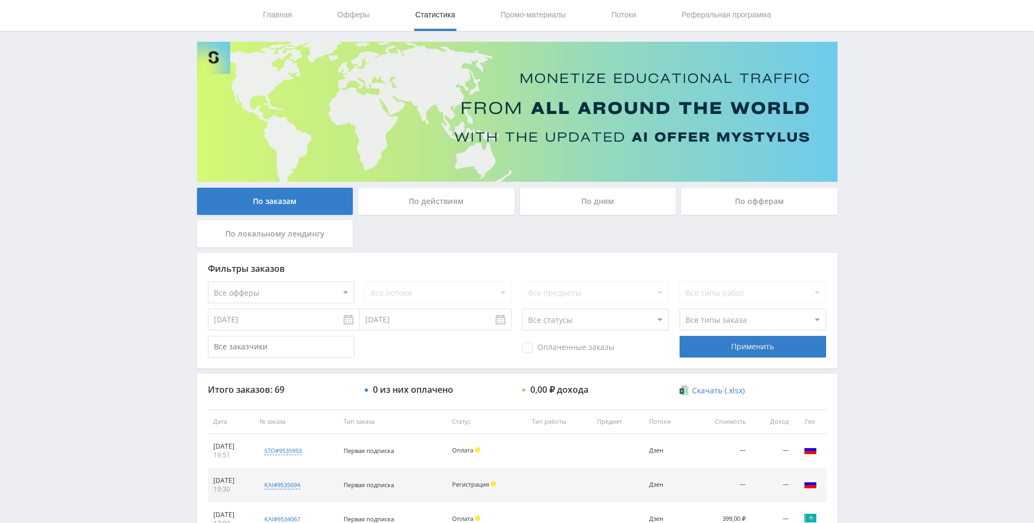
scroll to position [388, 0]
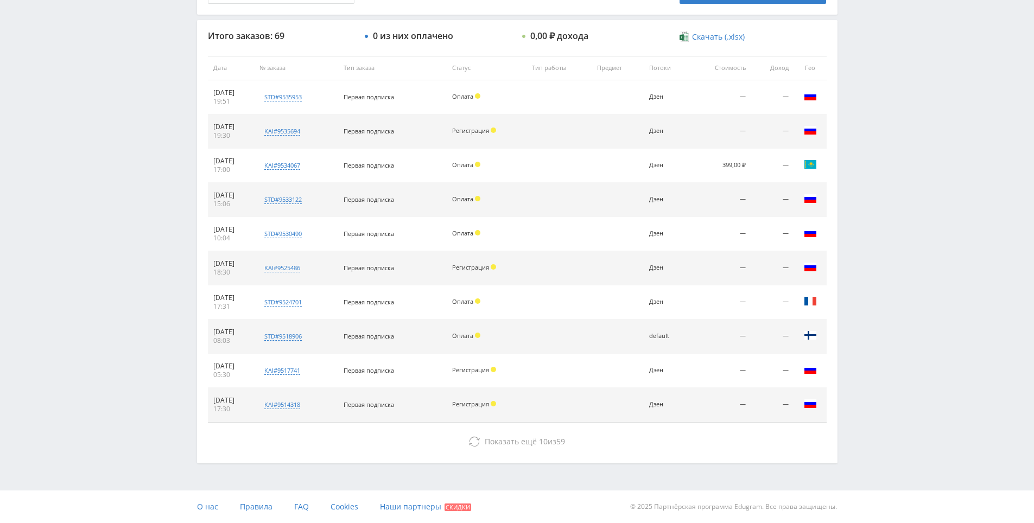
drag, startPoint x: 845, startPoint y: 319, endPoint x: 699, endPoint y: 471, distance: 210.8
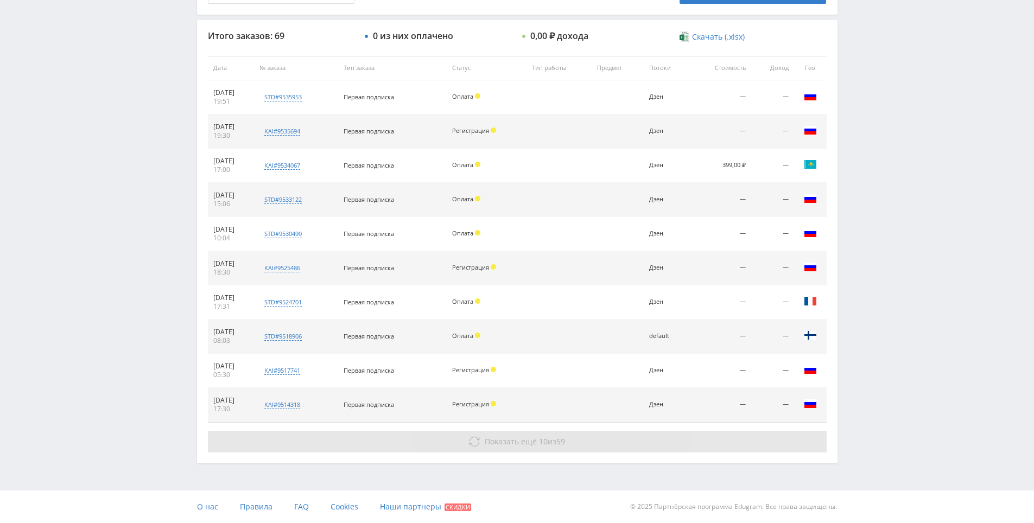
click at [654, 439] on button "Показать ещё 10 из 59" at bounding box center [517, 442] width 619 height 22
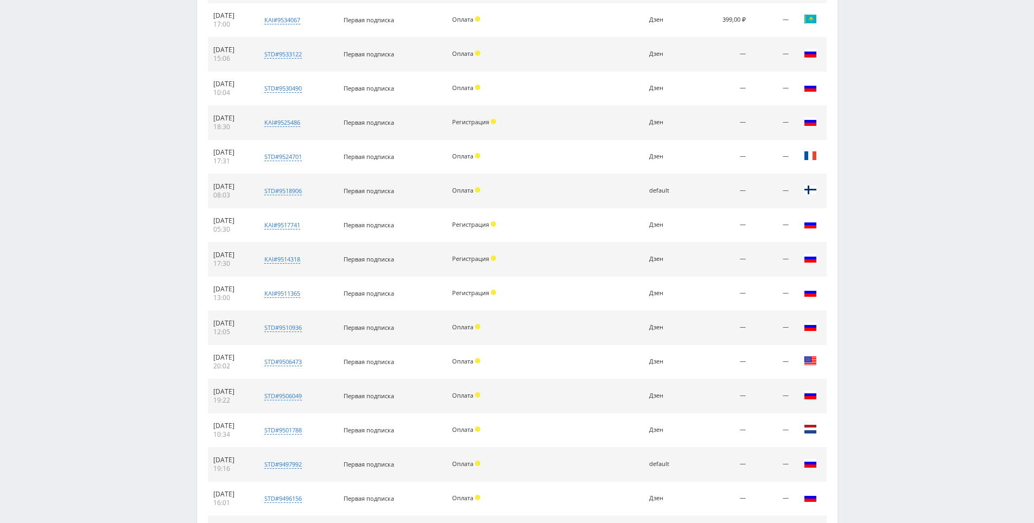
scroll to position [730, 0]
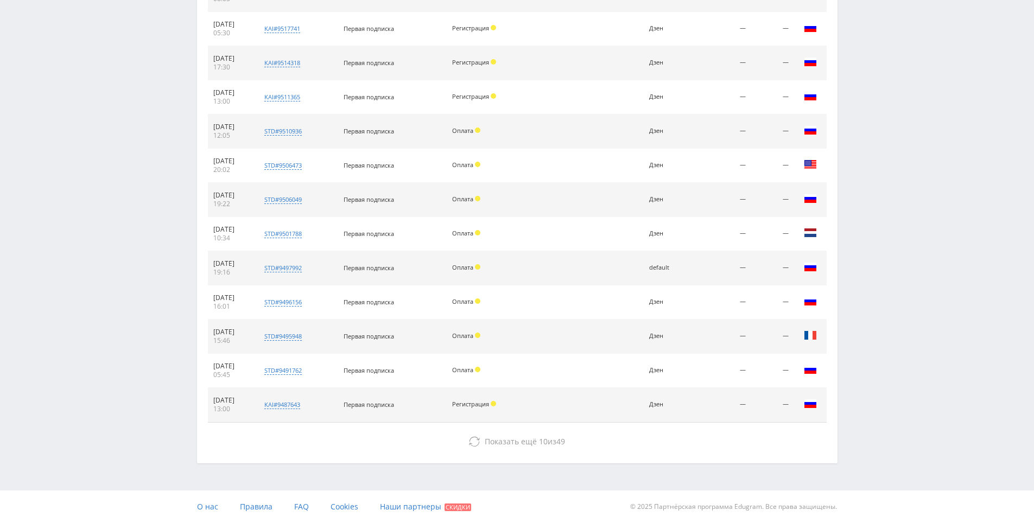
drag, startPoint x: 844, startPoint y: 346, endPoint x: 777, endPoint y: 480, distance: 150.3
click at [678, 430] on div "Итого заказов: 69 0 из них оплачено 0,00 ₽ дохода Скачать (.xlsx) Дата № заказа…" at bounding box center [517, 70] width 641 height 785
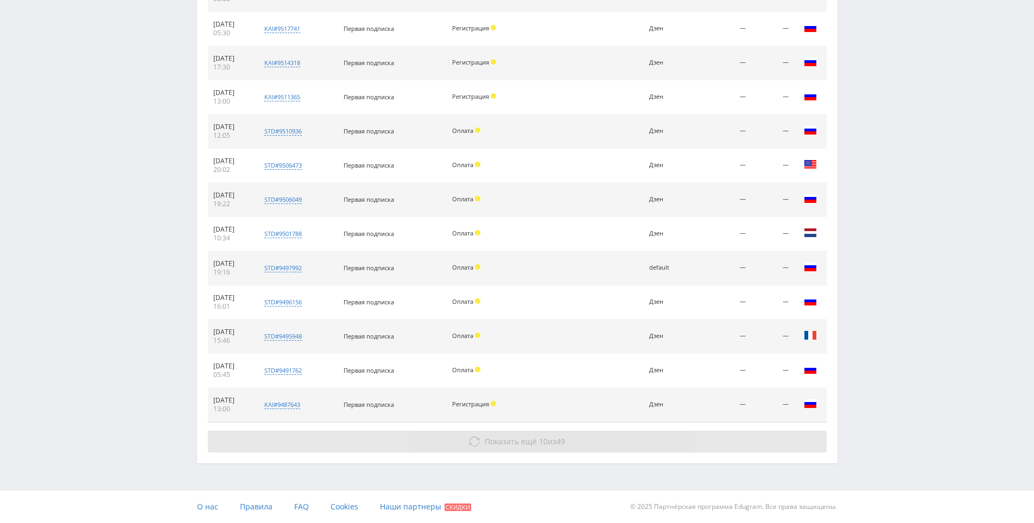
click at [677, 439] on button "Показать ещё 10 из 49" at bounding box center [517, 442] width 619 height 22
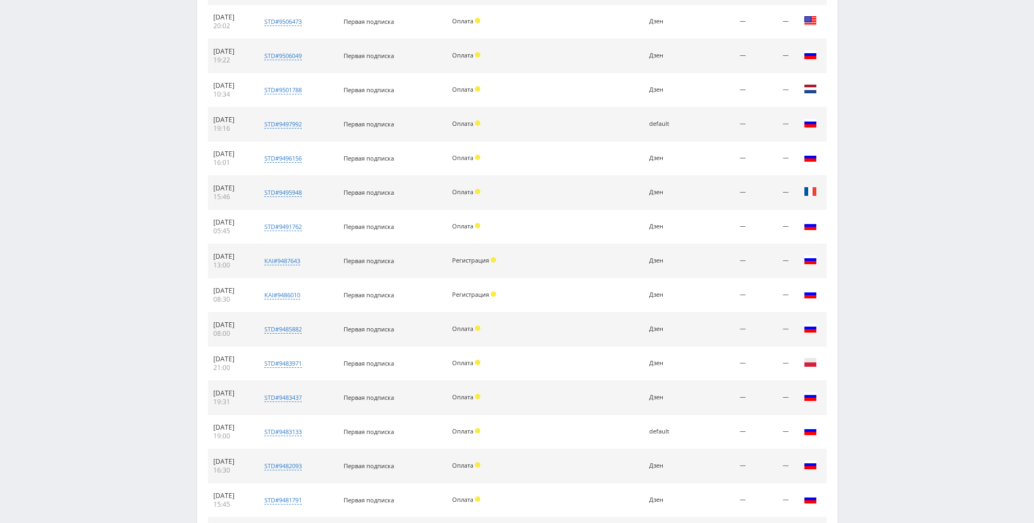
scroll to position [1072, 0]
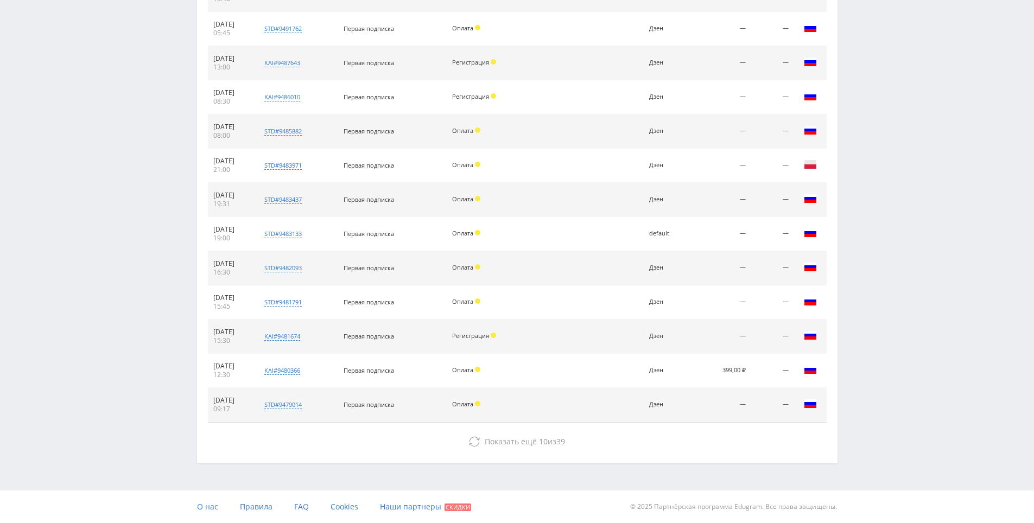
drag, startPoint x: 825, startPoint y: 361, endPoint x: 826, endPoint y: 455, distance: 94.5
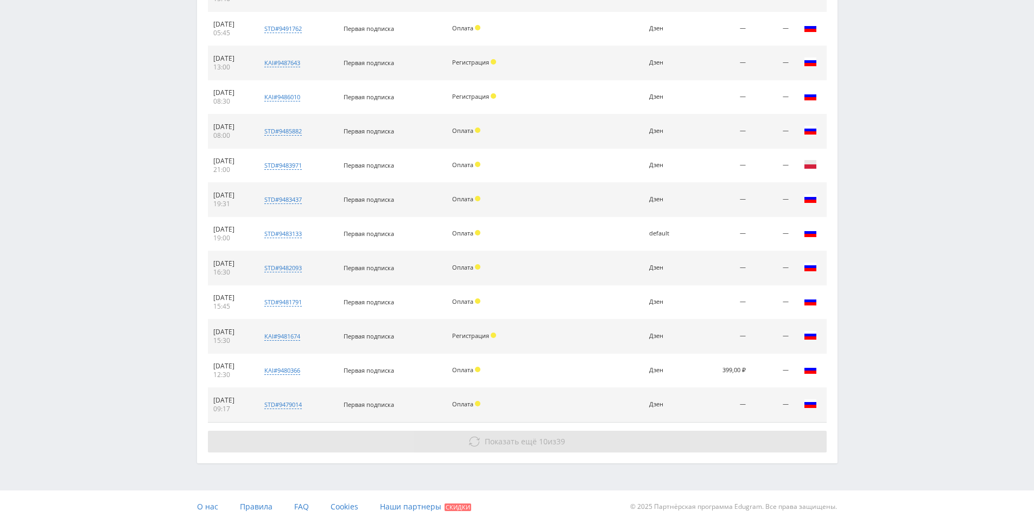
click at [660, 442] on button "Показать ещё 10 из 39" at bounding box center [517, 442] width 619 height 22
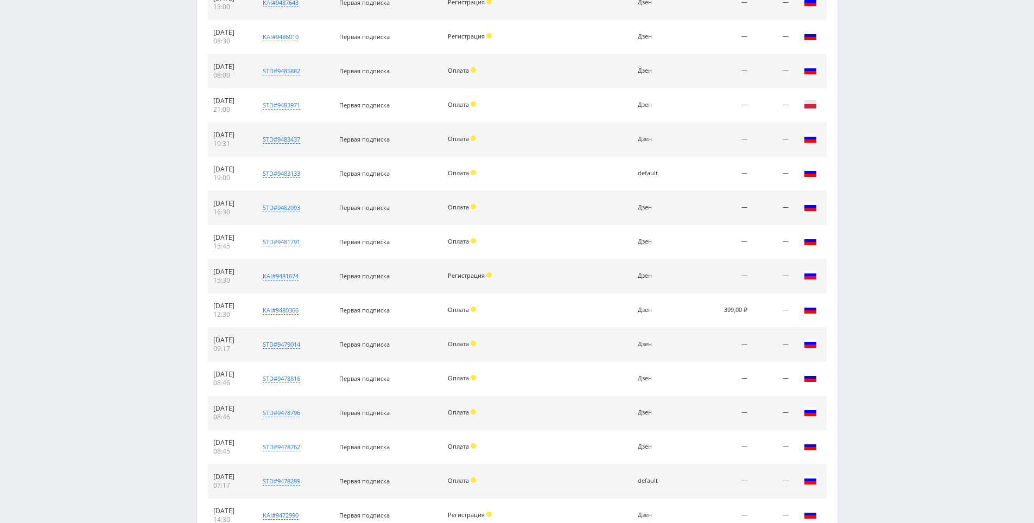
scroll to position [1414, 0]
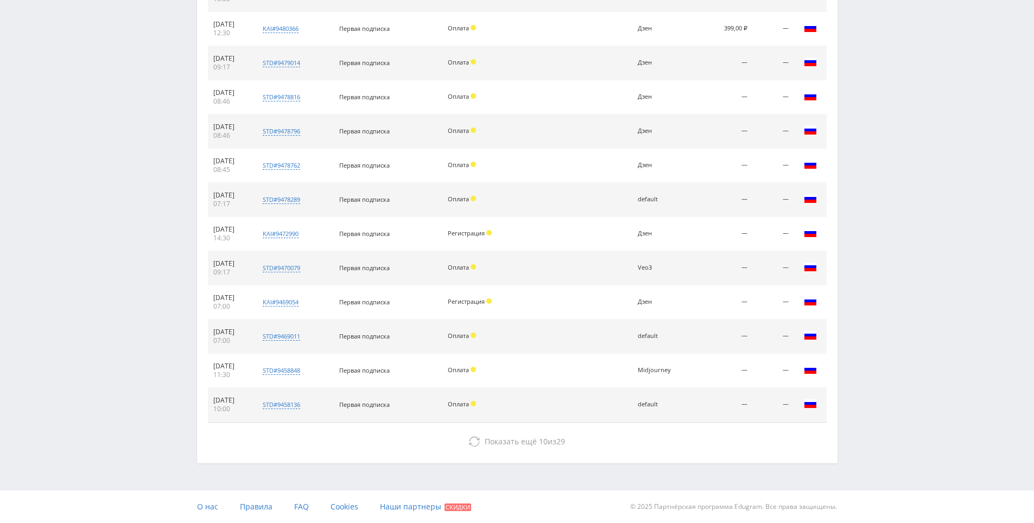
drag, startPoint x: 859, startPoint y: 383, endPoint x: 791, endPoint y: 497, distance: 133.1
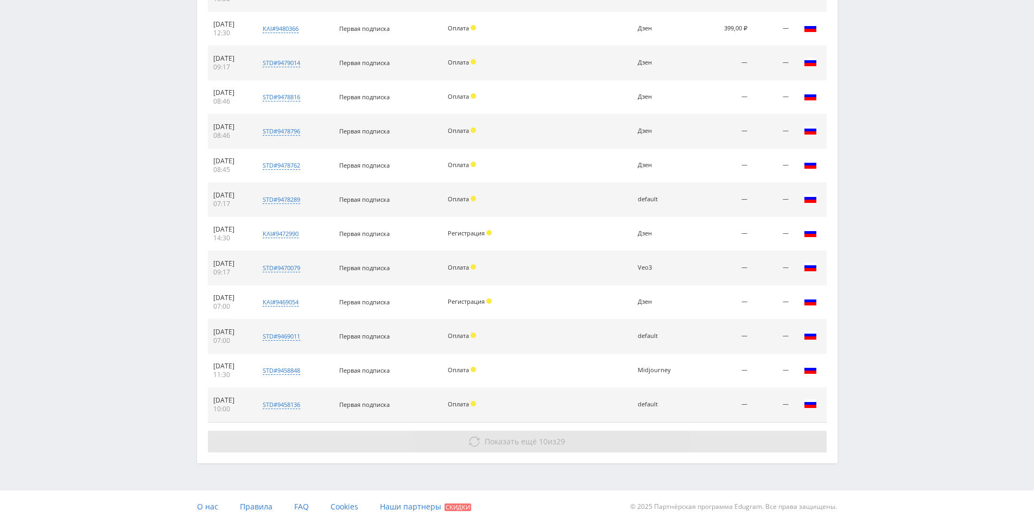
click at [626, 433] on button "Показать ещё 10 из 29" at bounding box center [517, 442] width 619 height 22
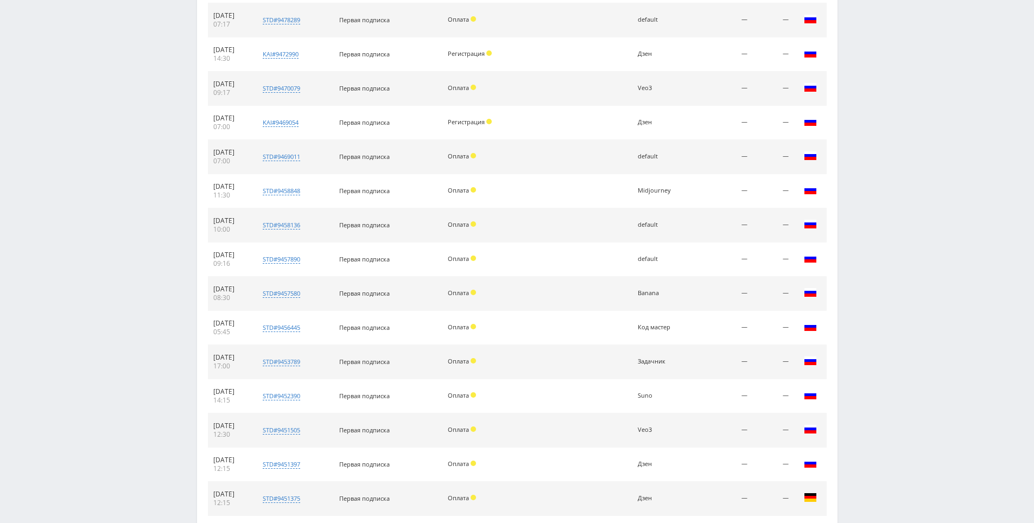
scroll to position [1756, 0]
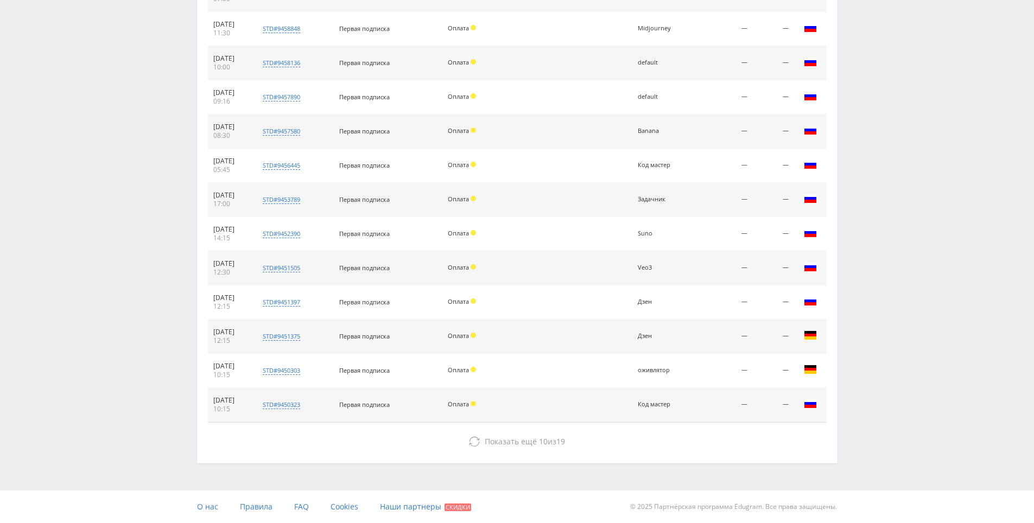
drag, startPoint x: 804, startPoint y: 429, endPoint x: 787, endPoint y: 486, distance: 59.1
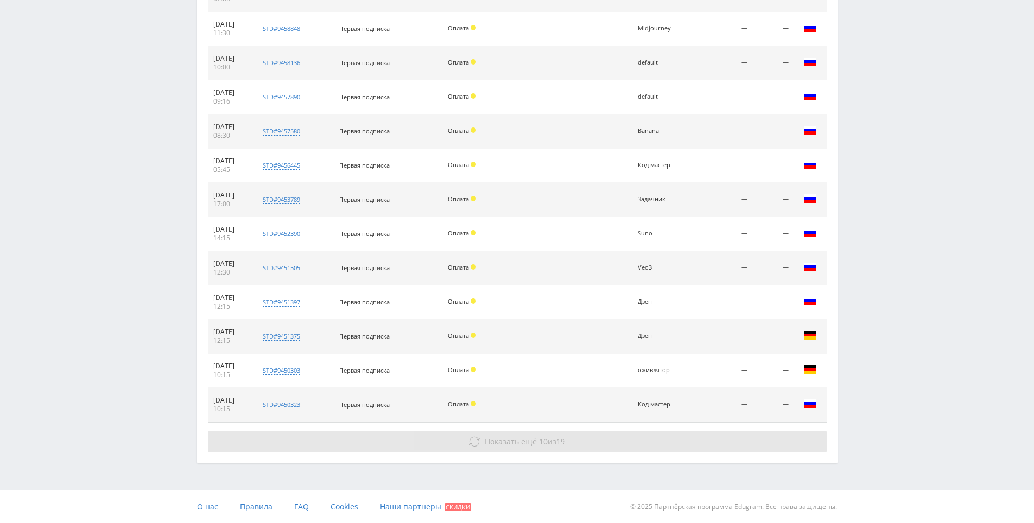
click at [684, 438] on button "Показать ещё 10 из 19" at bounding box center [517, 442] width 619 height 22
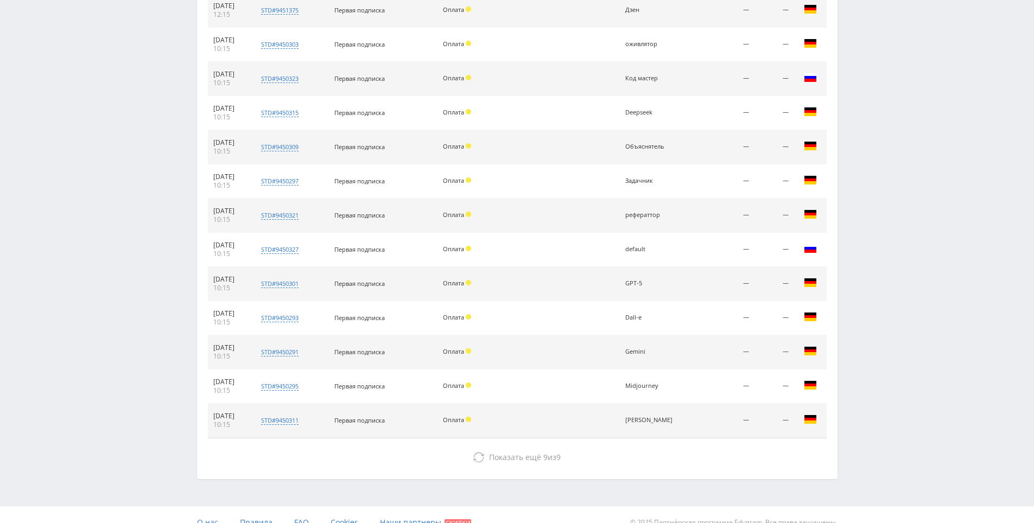
drag, startPoint x: 846, startPoint y: 360, endPoint x: 808, endPoint y: 397, distance: 52.2
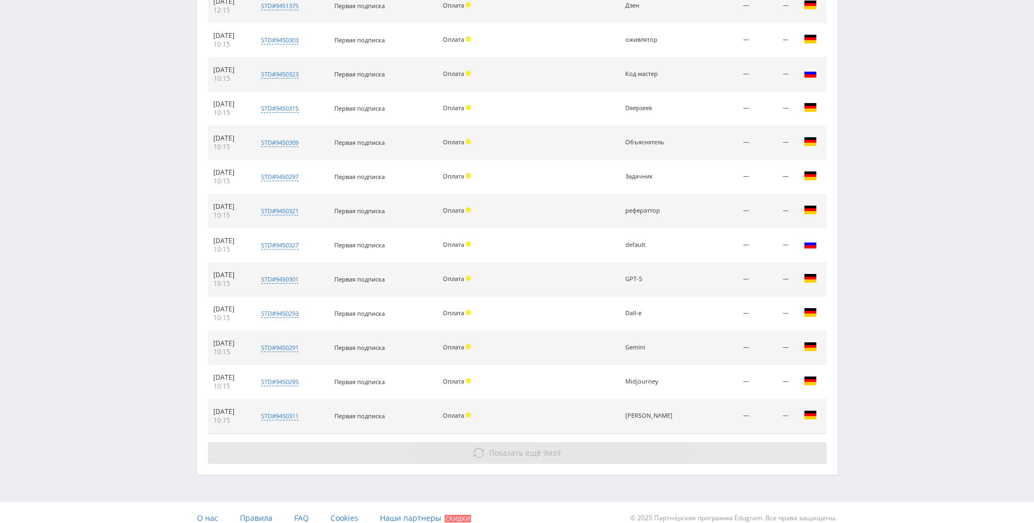
click at [633, 449] on button "Показать ещё 9 из 9" at bounding box center [517, 453] width 619 height 22
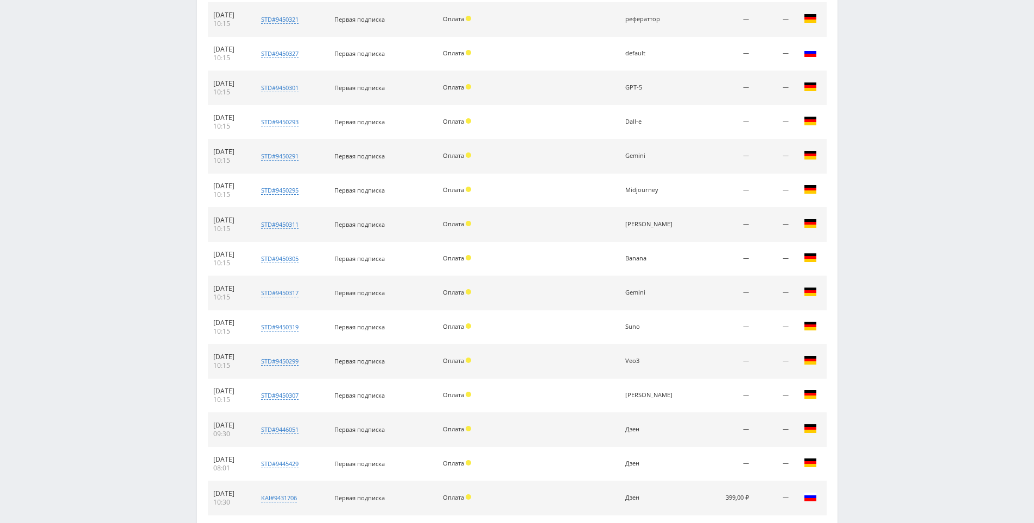
scroll to position [2384, 0]
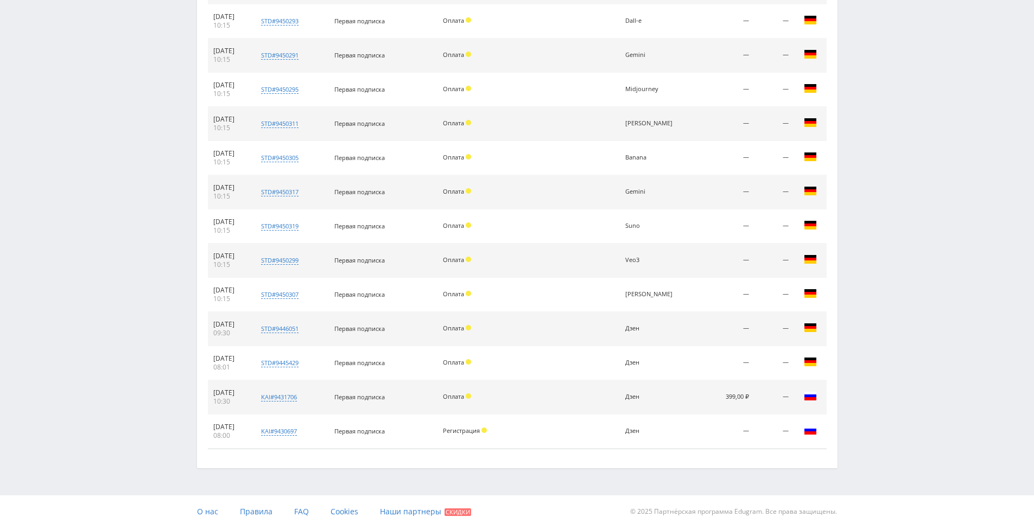
drag, startPoint x: 879, startPoint y: 347, endPoint x: 864, endPoint y: 419, distance: 73.2
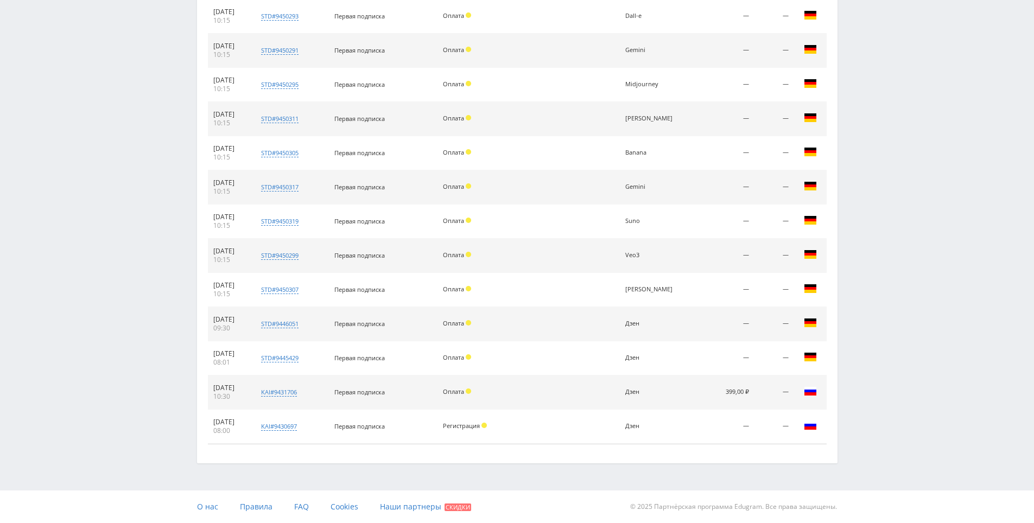
drag, startPoint x: 842, startPoint y: 443, endPoint x: 842, endPoint y: 454, distance: 10.9
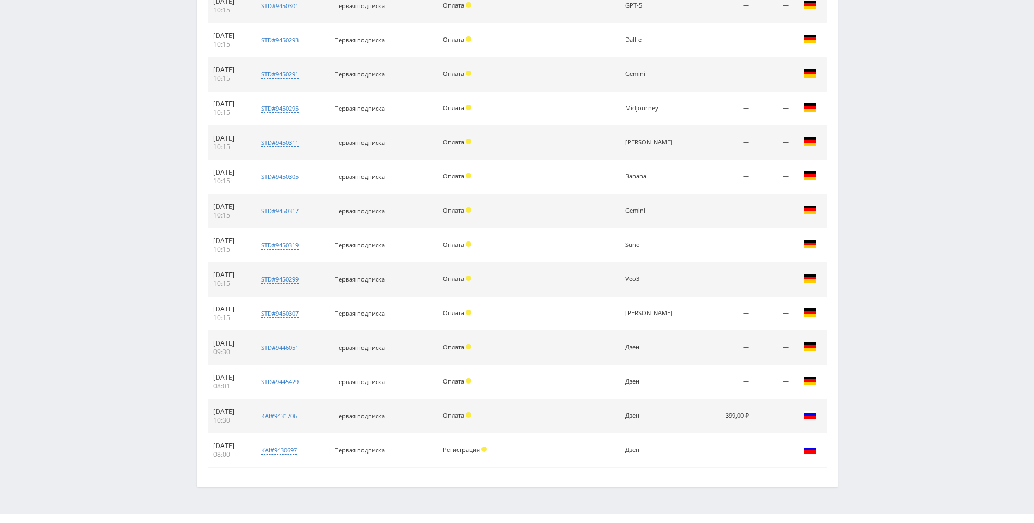
drag, startPoint x: 842, startPoint y: 454, endPoint x: 847, endPoint y: 433, distance: 21.6
drag, startPoint x: 877, startPoint y: 391, endPoint x: 884, endPoint y: 330, distance: 61.2
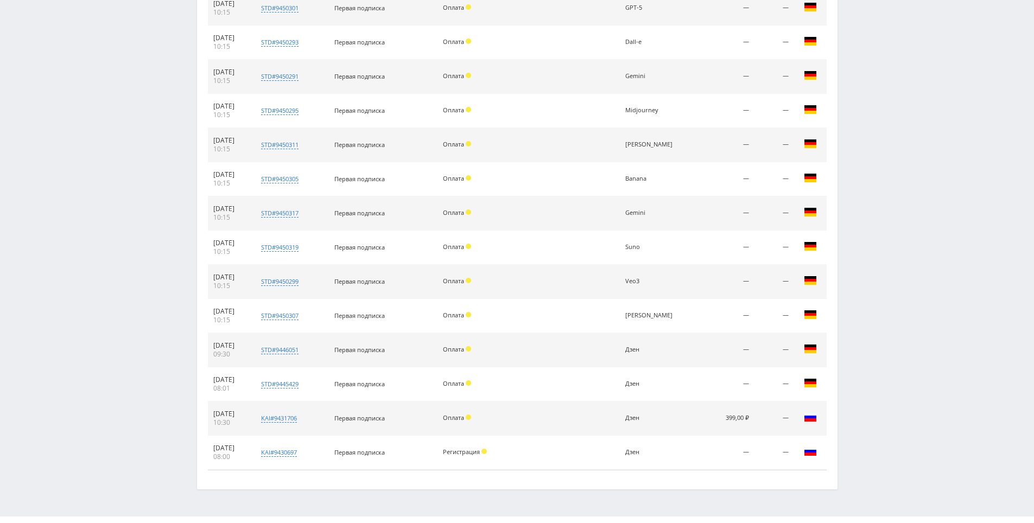
drag, startPoint x: 886, startPoint y: 271, endPoint x: 880, endPoint y: 236, distance: 35.8
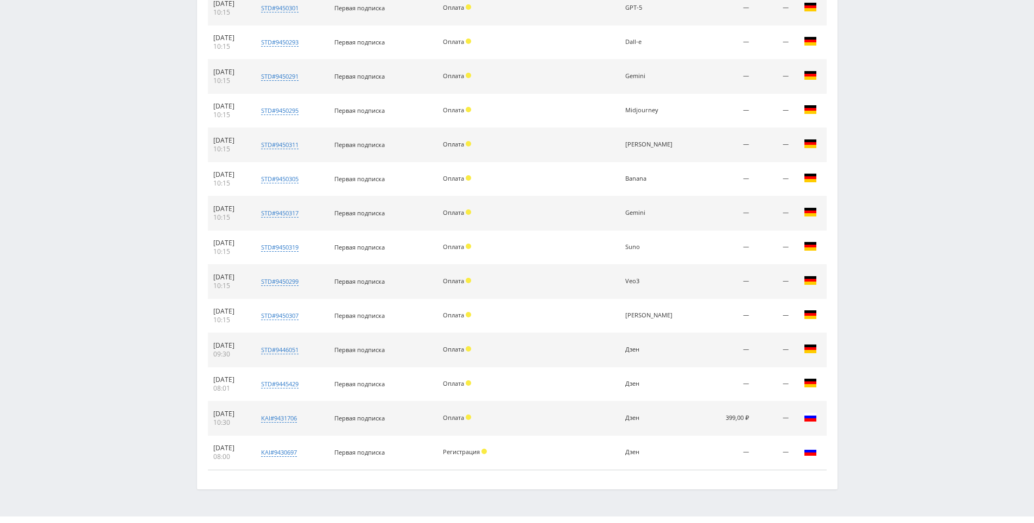
drag, startPoint x: 893, startPoint y: 282, endPoint x: 890, endPoint y: 273, distance: 9.8
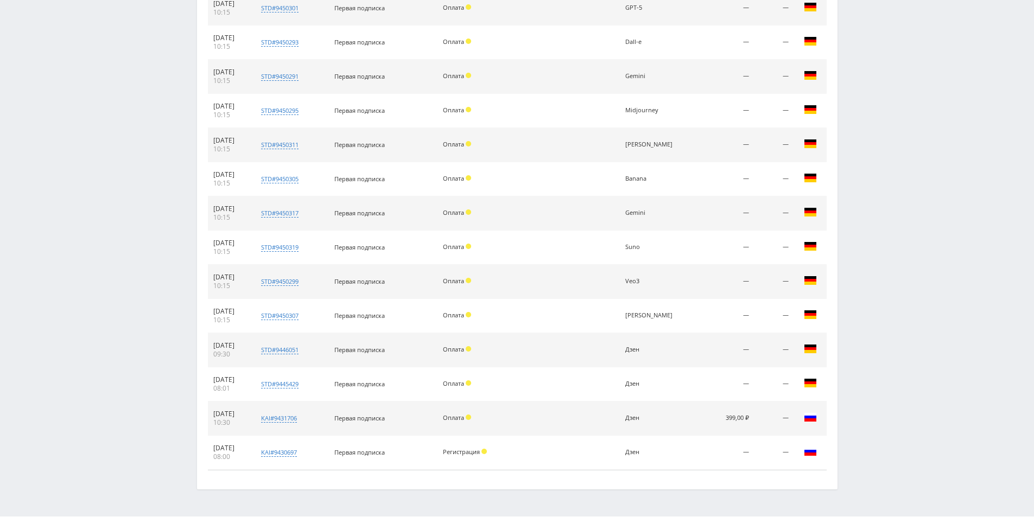
drag, startPoint x: 880, startPoint y: 259, endPoint x: 872, endPoint y: 230, distance: 30.4
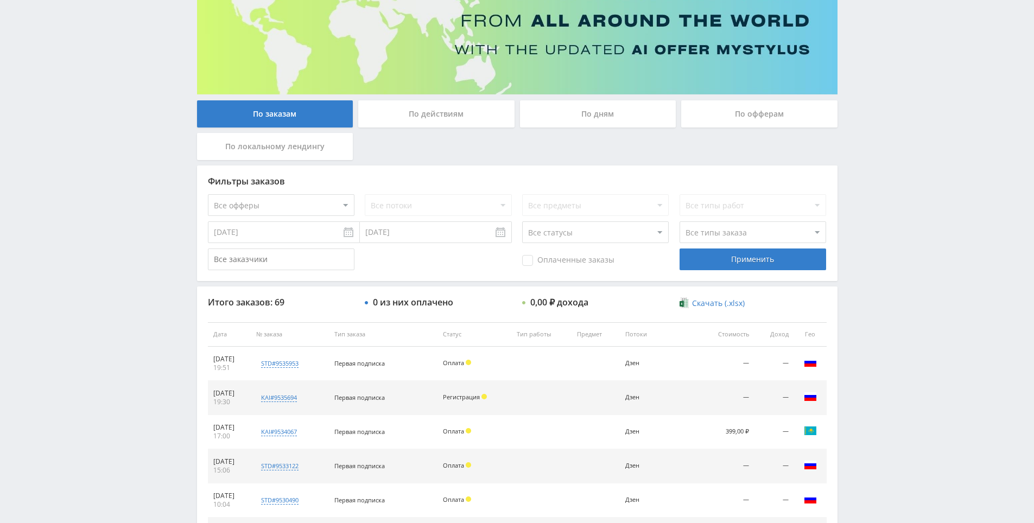
scroll to position [0, 0]
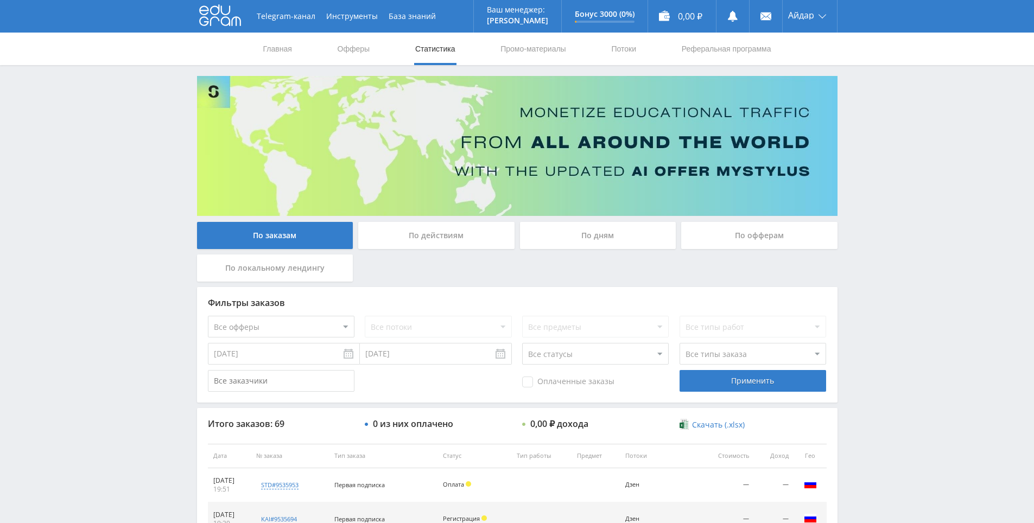
drag, startPoint x: 866, startPoint y: 287, endPoint x: 802, endPoint y: 172, distance: 131.7
click at [788, 43] on link "Профиль" at bounding box center [810, 43] width 54 height 20
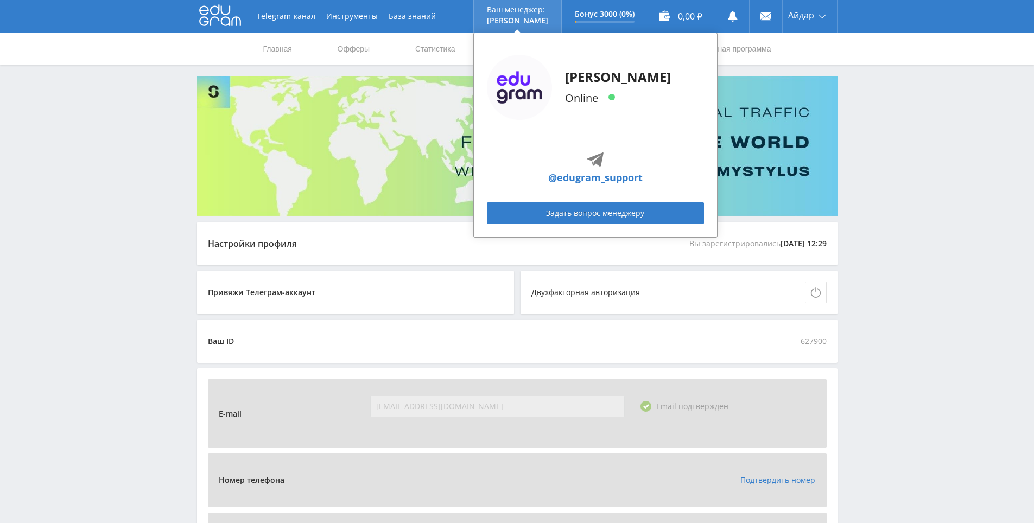
drag, startPoint x: 679, startPoint y: 306, endPoint x: 546, endPoint y: 20, distance: 315.5
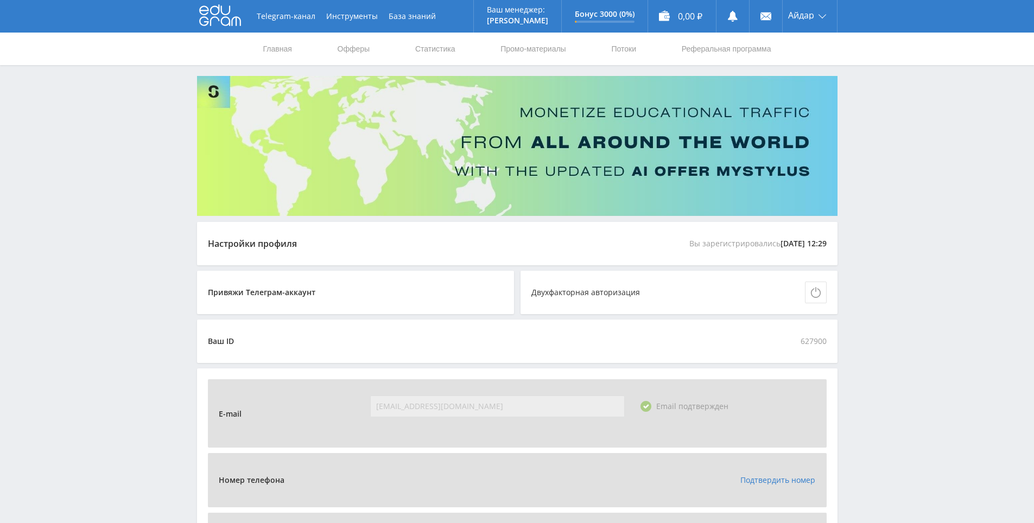
click at [217, 21] on icon at bounding box center [220, 15] width 42 height 22
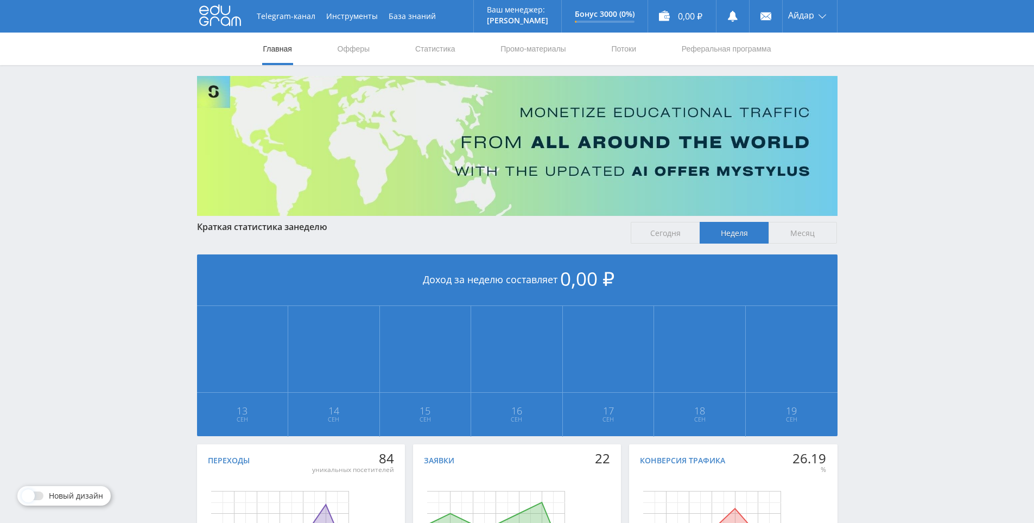
scroll to position [121, 0]
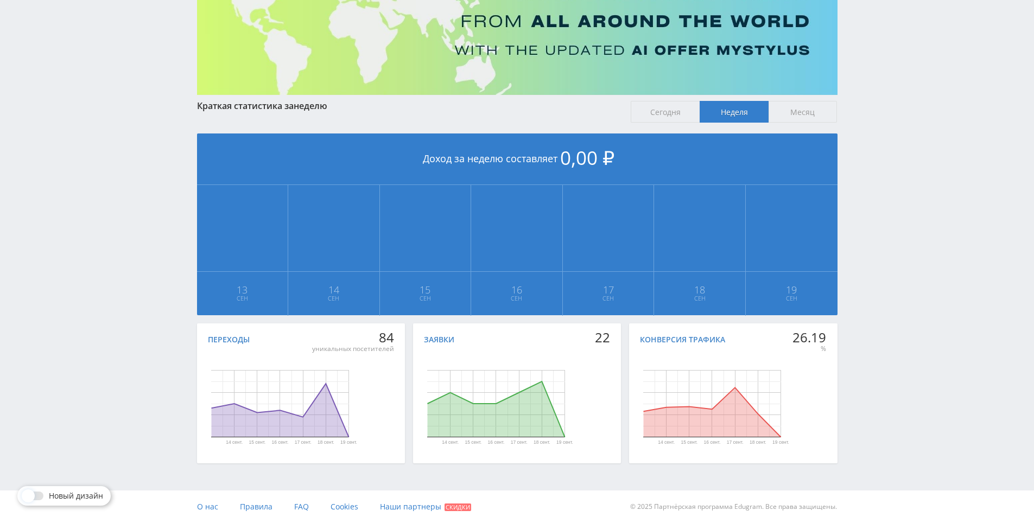
click at [787, 104] on span "Месяц" at bounding box center [803, 112] width 69 height 22
click at [0, 0] on input "Месяц" at bounding box center [0, 0] width 0 height 0
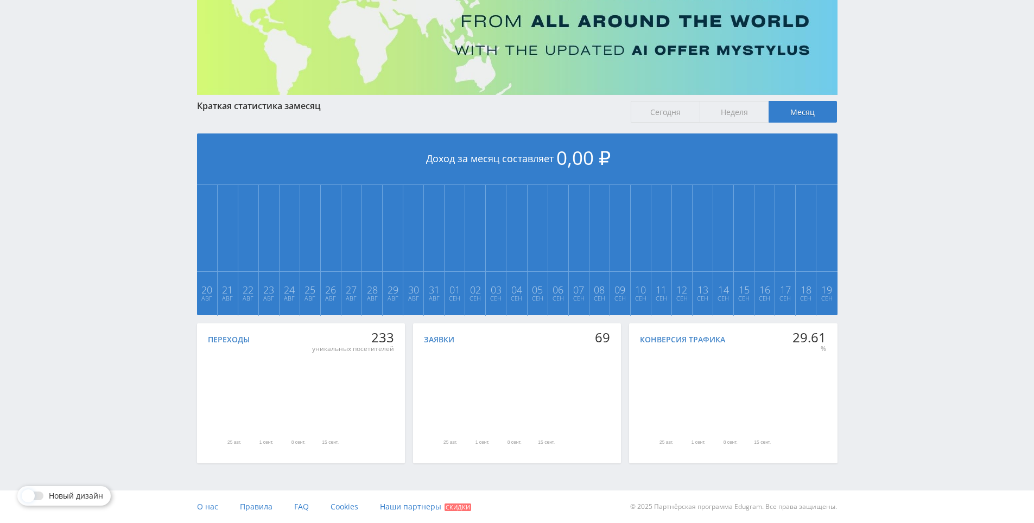
drag, startPoint x: 843, startPoint y: 332, endPoint x: 860, endPoint y: 436, distance: 105.7
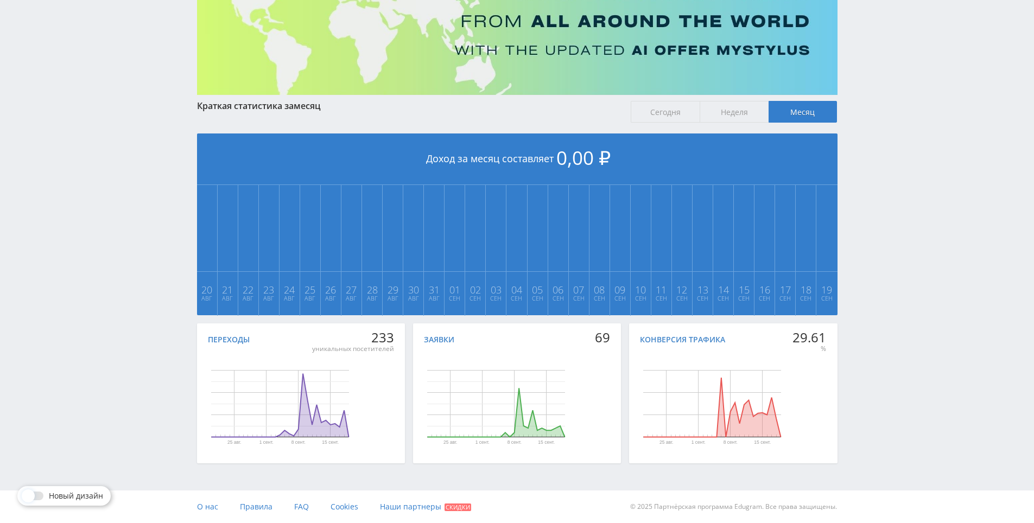
drag, startPoint x: 877, startPoint y: 427, endPoint x: 878, endPoint y: 333, distance: 93.4
drag, startPoint x: 877, startPoint y: 328, endPoint x: 876, endPoint y: 337, distance: 8.8
click at [876, 334] on div "Telegram-канал Инструменты База знаний Ваш менеджер: [PERSON_NAME] Alex Online …" at bounding box center [517, 201] width 1034 height 644
click at [876, 340] on div "Telegram-канал Инструменты База знаний Ваш менеджер: [PERSON_NAME] Alex Online …" at bounding box center [517, 201] width 1034 height 644
click at [895, 287] on div "Telegram-канал Инструменты База знаний Ваш менеджер: [PERSON_NAME] Alex Online …" at bounding box center [517, 201] width 1034 height 644
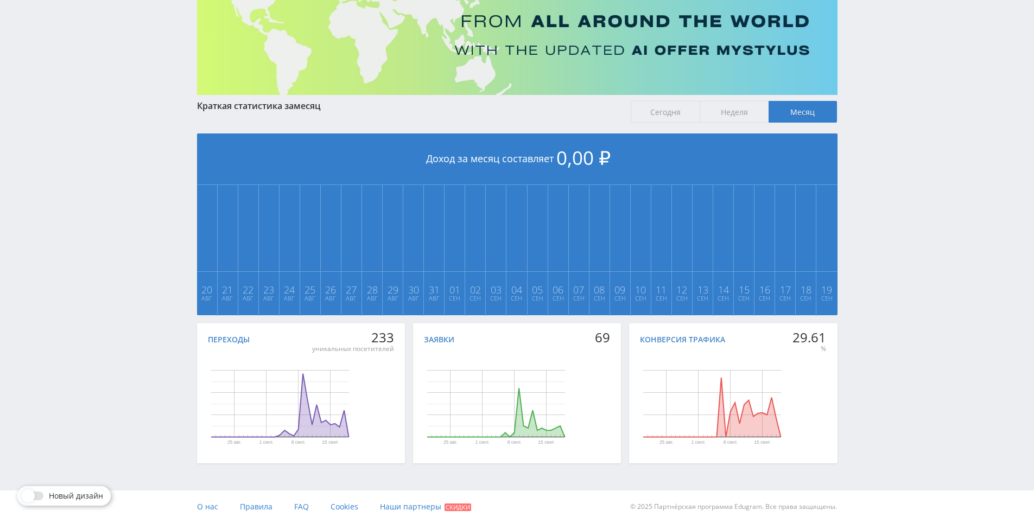
click at [895, 287] on div "Telegram-канал Инструменты База знаний Ваш менеджер: [PERSON_NAME] Online @edug…" at bounding box center [517, 201] width 1034 height 644
drag, startPoint x: 895, startPoint y: 287, endPoint x: 889, endPoint y: 239, distance: 48.1
click at [889, 239] on div "Telegram-канал Инструменты База знаний Ваш менеджер: Alex Alex Online @edugram_…" at bounding box center [517, 201] width 1034 height 644
click at [886, 241] on div "Telegram-канал Инструменты База знаний Ваш менеджер: Alex Alex Online @edugram_…" at bounding box center [517, 201] width 1034 height 644
click at [881, 248] on div "Telegram-канал Инструменты База знаний Ваш менеджер: Alex Alex Online @edugram_…" at bounding box center [517, 201] width 1034 height 644
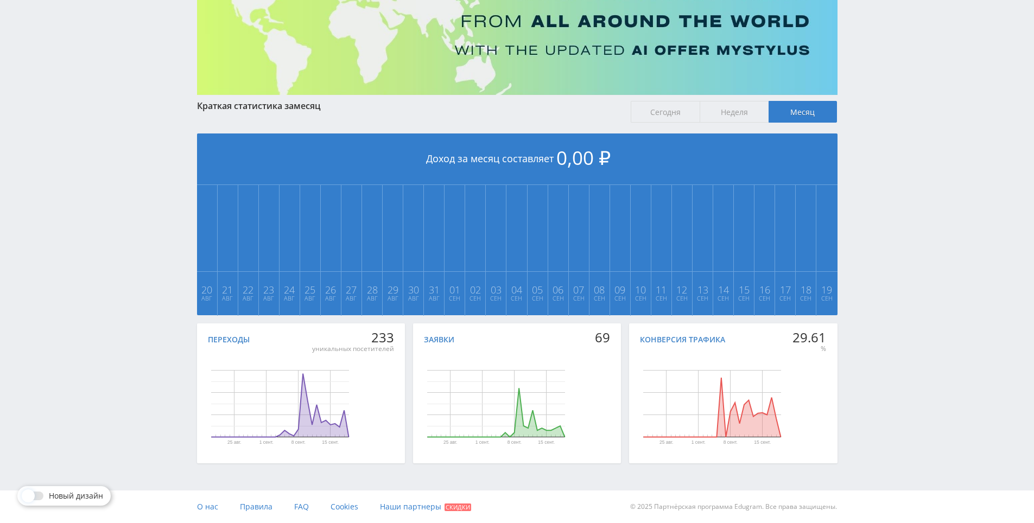
click at [873, 217] on div "Telegram-канал Инструменты База знаний Ваш менеджер: Alex Alex Online @edugram_…" at bounding box center [517, 201] width 1034 height 644
click at [743, 110] on span "Неделя" at bounding box center [734, 112] width 69 height 22
click at [0, 0] on input "Неделя" at bounding box center [0, 0] width 0 height 0
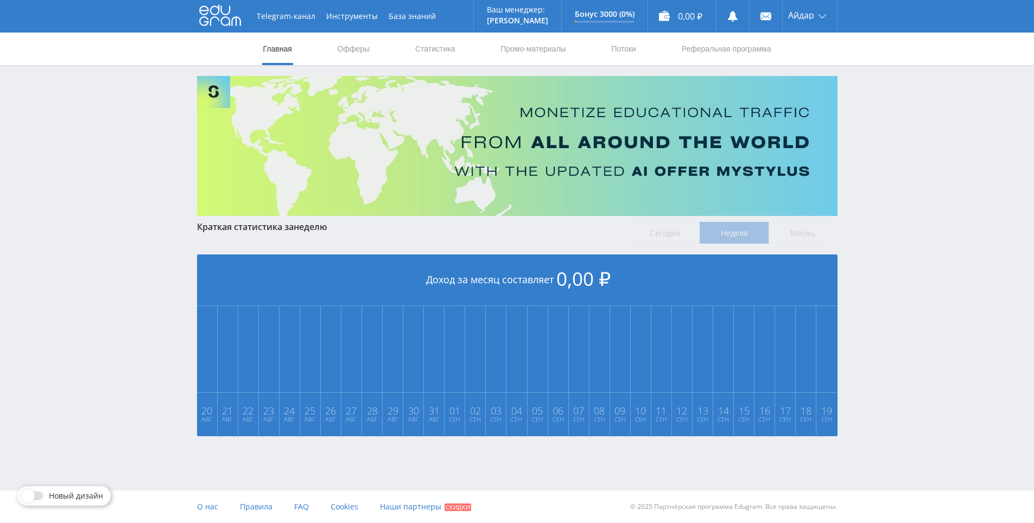
scroll to position [0, 0]
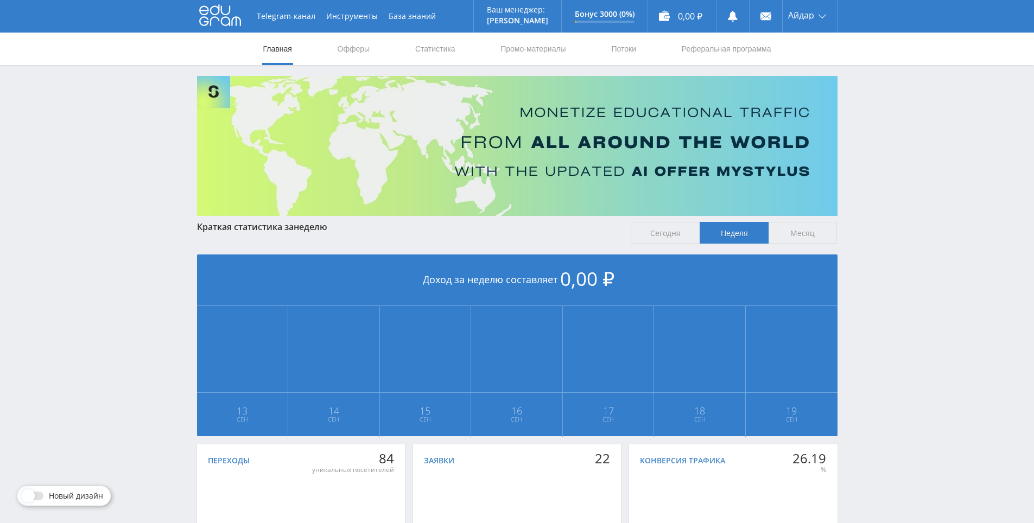
click at [796, 235] on span "Месяц" at bounding box center [803, 233] width 69 height 22
click at [0, 0] on input "Месяц" at bounding box center [0, 0] width 0 height 0
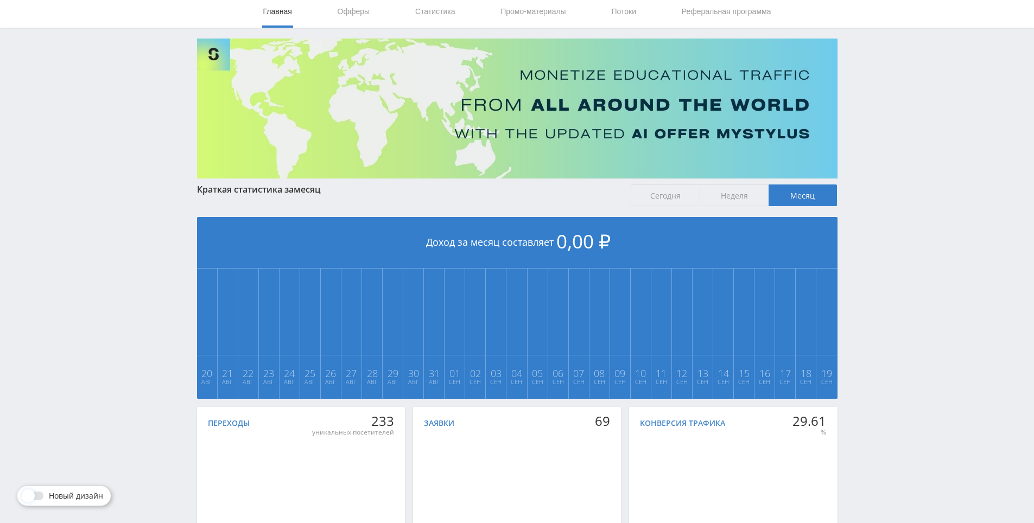
scroll to position [121, 0]
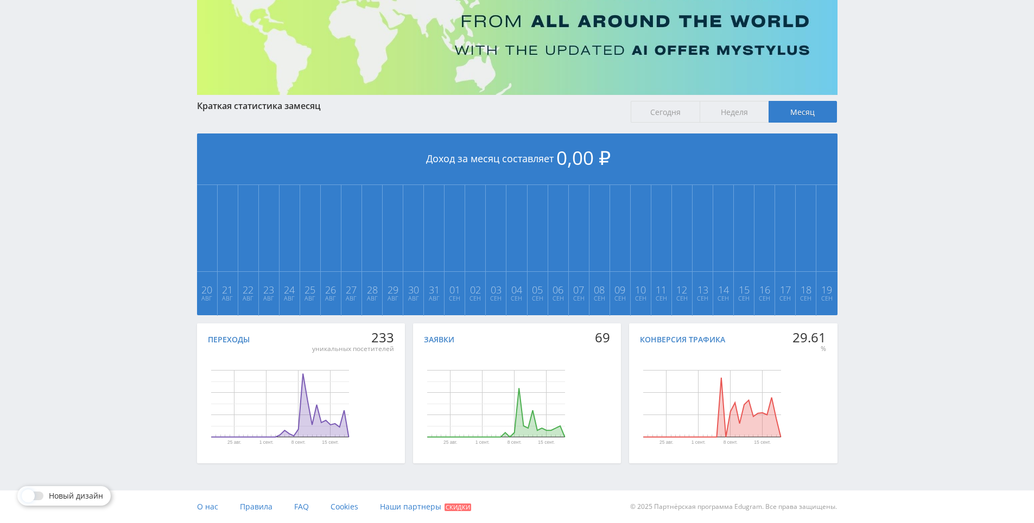
drag, startPoint x: 922, startPoint y: 359, endPoint x: 934, endPoint y: 337, distance: 24.8
drag, startPoint x: 934, startPoint y: 330, endPoint x: 927, endPoint y: 295, distance: 35.6
click at [927, 294] on div "Telegram-канал Инструменты База знаний Ваш менеджер: Alex Alex Online @edugram_…" at bounding box center [517, 201] width 1034 height 644
click at [920, 237] on div "Telegram-канал Инструменты База знаний Ваш менеджер: Alex Alex Online @edugram_…" at bounding box center [517, 201] width 1034 height 644
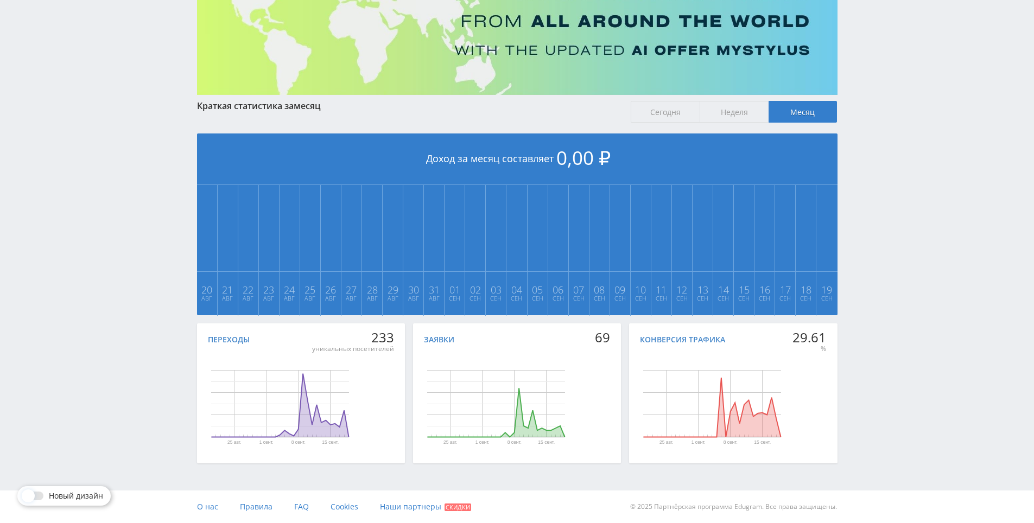
click at [880, 225] on div "Telegram-канал Инструменты База знаний Ваш менеджер: Alex Alex Online @edugram_…" at bounding box center [517, 201] width 1034 height 644
click at [880, 227] on div "Telegram-канал Инструменты База знаний Ваш менеджер: Alex Alex Online @edugram_…" at bounding box center [517, 201] width 1034 height 644
drag, startPoint x: 889, startPoint y: 181, endPoint x: 888, endPoint y: 224, distance: 42.9
click at [888, 188] on div "Telegram-канал Инструменты База знаний Ваш менеджер: Alex Alex Online @edugram_…" at bounding box center [517, 201] width 1034 height 644
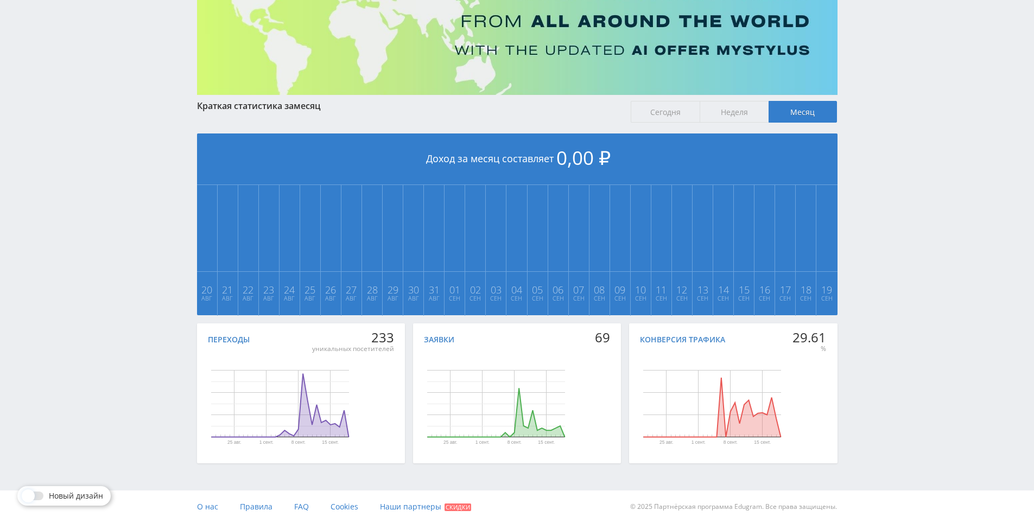
click at [888, 224] on div "Telegram-канал Инструменты База знаний Ваш менеджер: Alex Alex Online @edugram_…" at bounding box center [517, 201] width 1034 height 644
click at [892, 208] on div "Telegram-канал Инструменты База знаний Ваш менеджер: Alex Alex Online @edugram_…" at bounding box center [517, 201] width 1034 height 644
drag, startPoint x: 892, startPoint y: 208, endPoint x: 885, endPoint y: 161, distance: 48.4
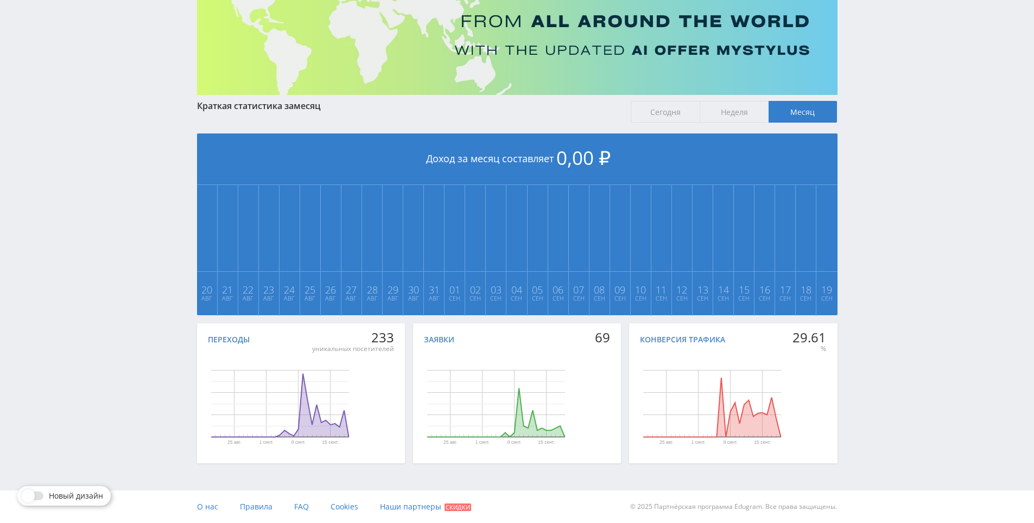
click at [885, 161] on div "Telegram-канал Инструменты База знаний Ваш менеджер: Alex Alex Online @edugram_…" at bounding box center [517, 201] width 1034 height 644
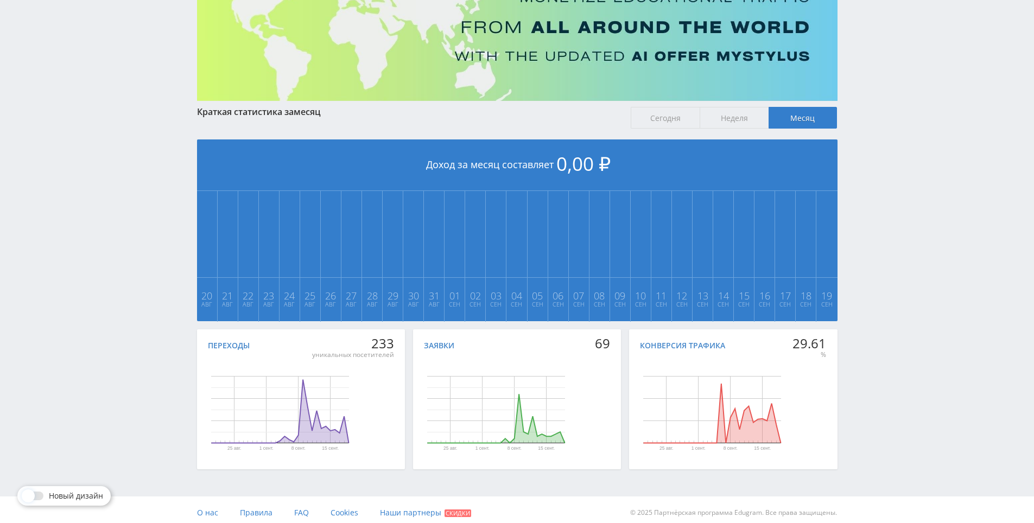
scroll to position [0, 0]
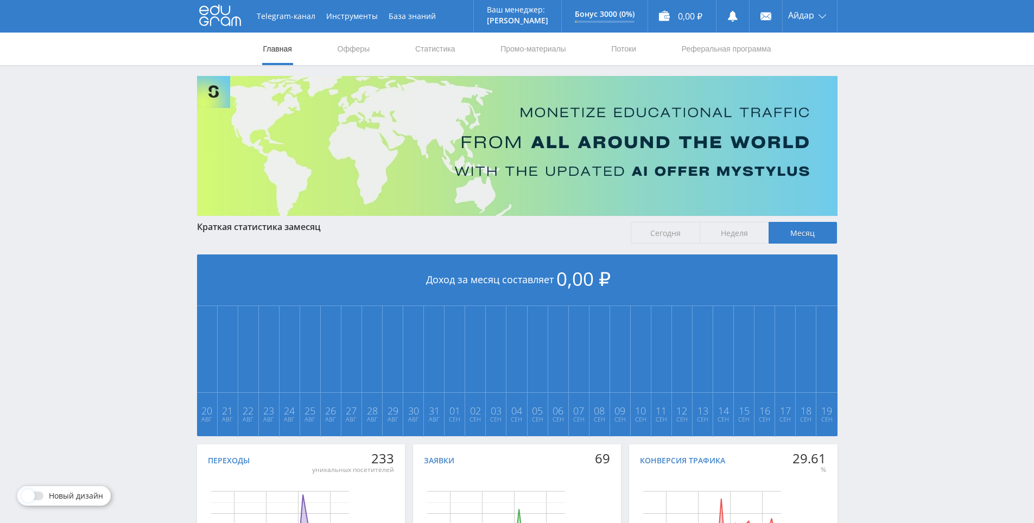
drag, startPoint x: 869, startPoint y: 195, endPoint x: 877, endPoint y: 98, distance: 98.0
click at [565, 49] on link "Промо-материалы" at bounding box center [532, 49] width 67 height 33
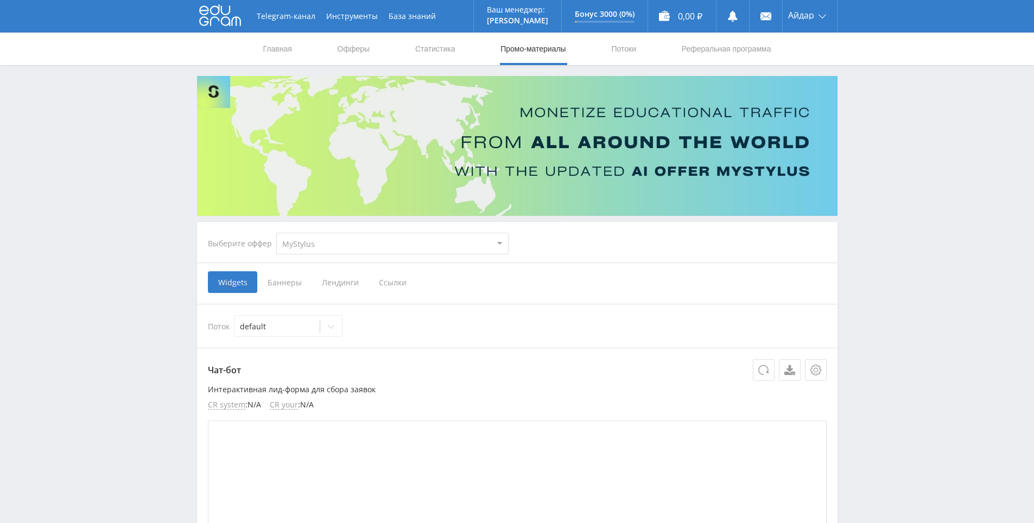
click at [369, 248] on select "MyStylus MyStylus - Revshare Кампус AI Studybay Автор24 Studybay Brazil Study A…" at bounding box center [392, 244] width 232 height 22
select select "376"
click at [276, 233] on select "MyStylus MyStylus - Revshare Кампус AI Studybay Автор24 Studybay Brazil Study A…" at bounding box center [392, 244] width 232 height 22
select select "376"
drag, startPoint x: 864, startPoint y: 299, endPoint x: 870, endPoint y: 228, distance: 71.4
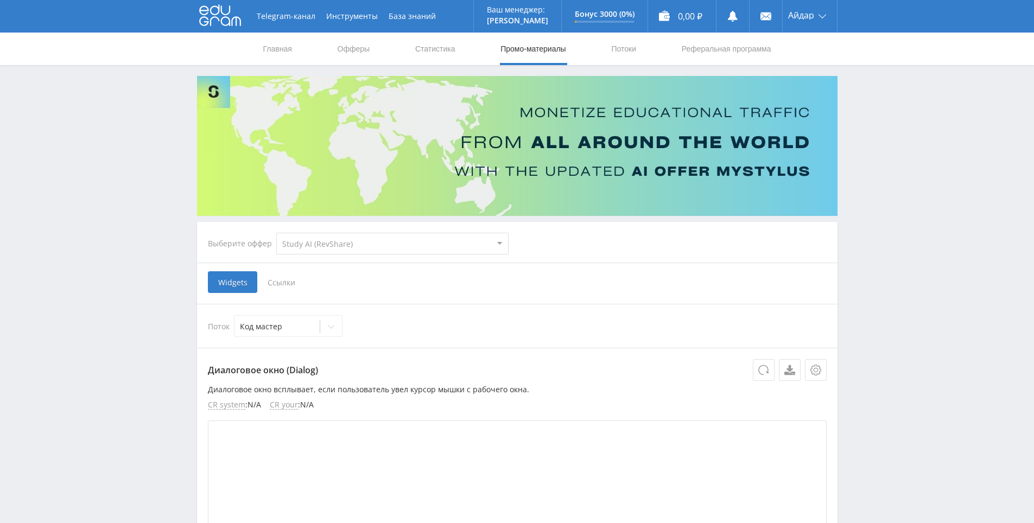
drag, startPoint x: 521, startPoint y: 433, endPoint x: 479, endPoint y: 192, distance: 245.2
click at [284, 288] on span "Ссылки" at bounding box center [281, 282] width 48 height 22
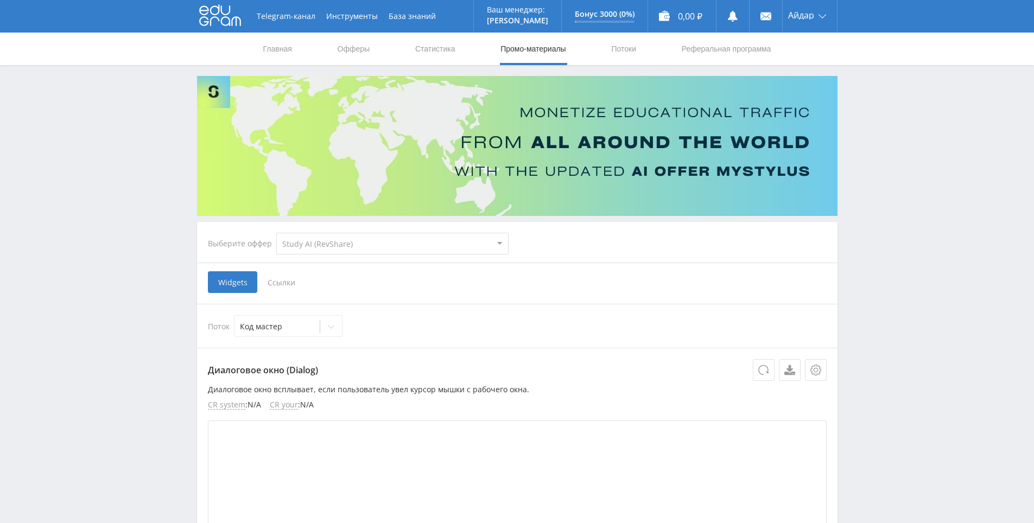
click at [0, 0] on input "Ссылки" at bounding box center [0, 0] width 0 height 0
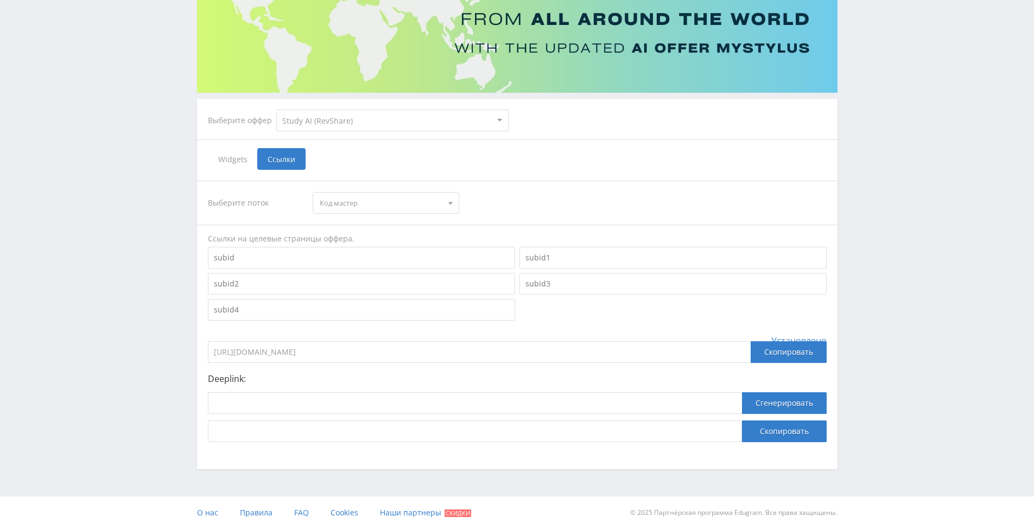
scroll to position [129, 0]
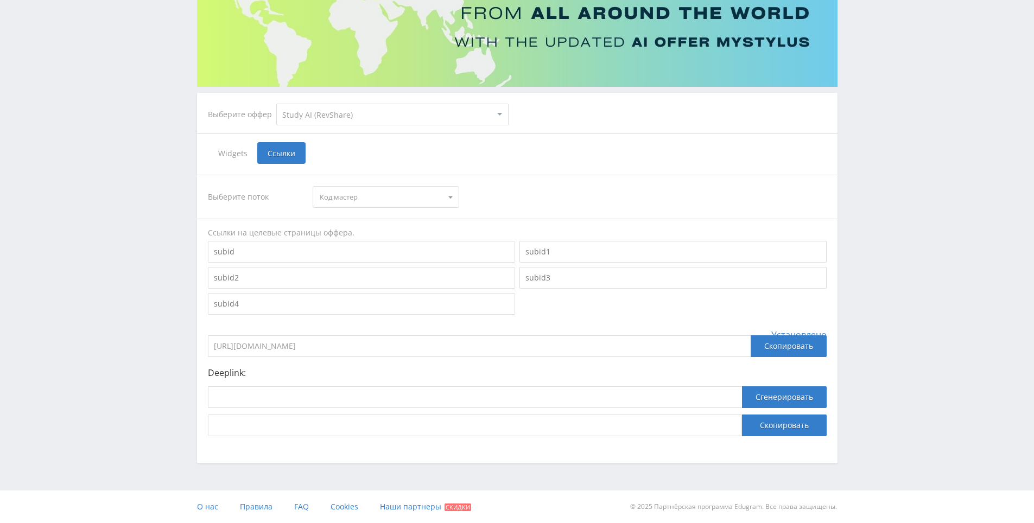
drag, startPoint x: 923, startPoint y: 289, endPoint x: 918, endPoint y: 233, distance: 55.5
drag, startPoint x: 918, startPoint y: 233, endPoint x: 912, endPoint y: 238, distance: 8.1
click at [914, 237] on div "Telegram-канал Инструменты База знаний Ваш менеджер: Alex Alex Online @edugram_…" at bounding box center [517, 197] width 1034 height 652
click at [904, 263] on div "Telegram-канал Инструменты База знаний Ваш менеджер: Alex Alex Online @edugram_…" at bounding box center [517, 197] width 1034 height 652
click at [895, 189] on div "Telegram-канал Инструменты База знаний Ваш менеджер: Alex Alex Online @edugram_…" at bounding box center [517, 197] width 1034 height 652
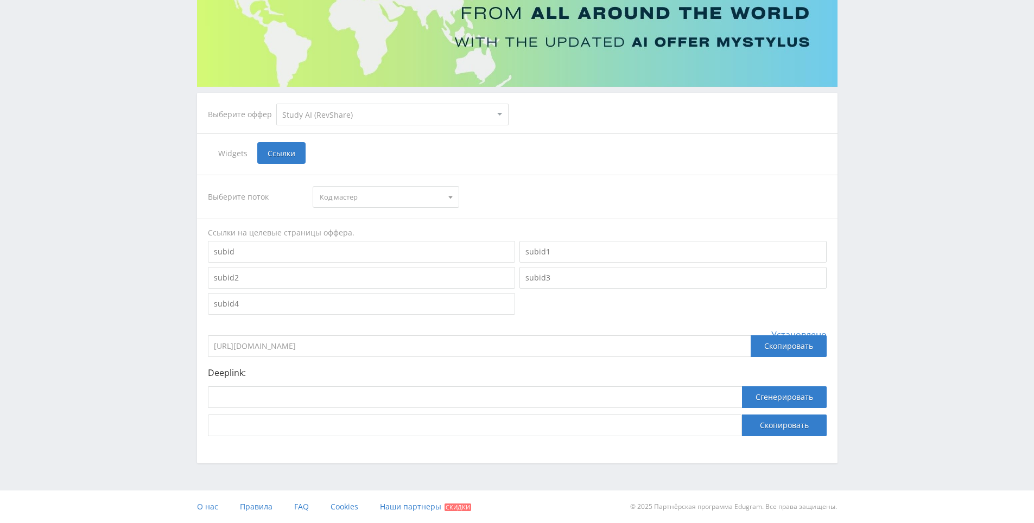
click at [889, 195] on div "Telegram-канал Инструменты База знаний Ваш менеджер: Alex Alex Online @edugram_…" at bounding box center [517, 197] width 1034 height 652
drag, startPoint x: 889, startPoint y: 197, endPoint x: 883, endPoint y: 173, distance: 24.6
click at [883, 173] on div "Telegram-канал Инструменты База знаний Ваш менеджер: Alex Alex Online @edugram_…" at bounding box center [517, 197] width 1034 height 652
click at [874, 162] on div "Telegram-канал Инструменты База знаний Ваш менеджер: Alex Alex Online @edugram_…" at bounding box center [517, 197] width 1034 height 652
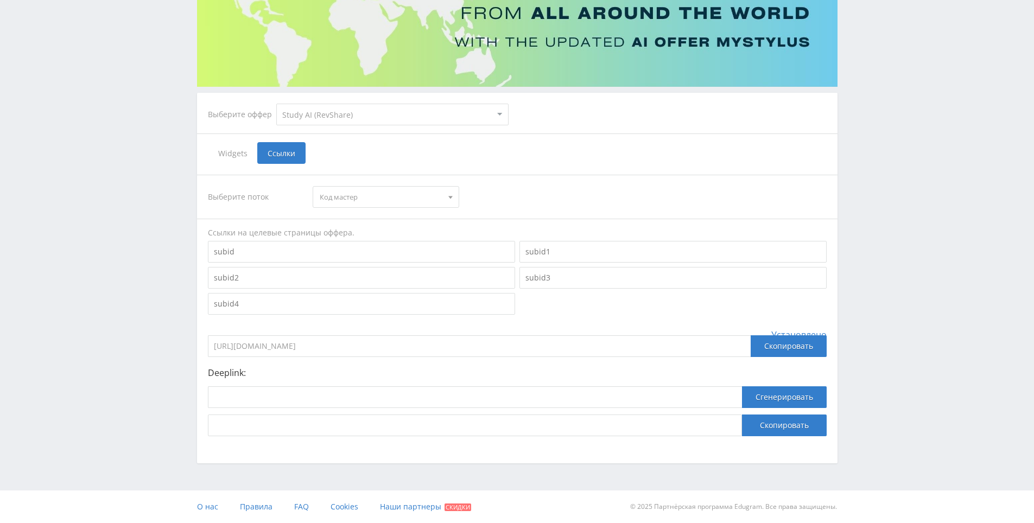
click at [416, 112] on select "MyStylus MyStylus - Revshare Кампус AI Studybay Автор24 Studybay Brazil Study A…" at bounding box center [392, 115] width 232 height 22
click at [907, 280] on div "Telegram-канал Инструменты База знаний Ваш менеджер: Alex Alex Online @edugram_…" at bounding box center [517, 197] width 1034 height 652
drag, startPoint x: 907, startPoint y: 280, endPoint x: 901, endPoint y: 250, distance: 30.6
drag, startPoint x: 900, startPoint y: 248, endPoint x: 898, endPoint y: 200, distance: 47.3
click at [899, 245] on div "Telegram-канал Инструменты База знаний Ваш менеджер: Alex Alex Online @edugram_…" at bounding box center [517, 197] width 1034 height 652
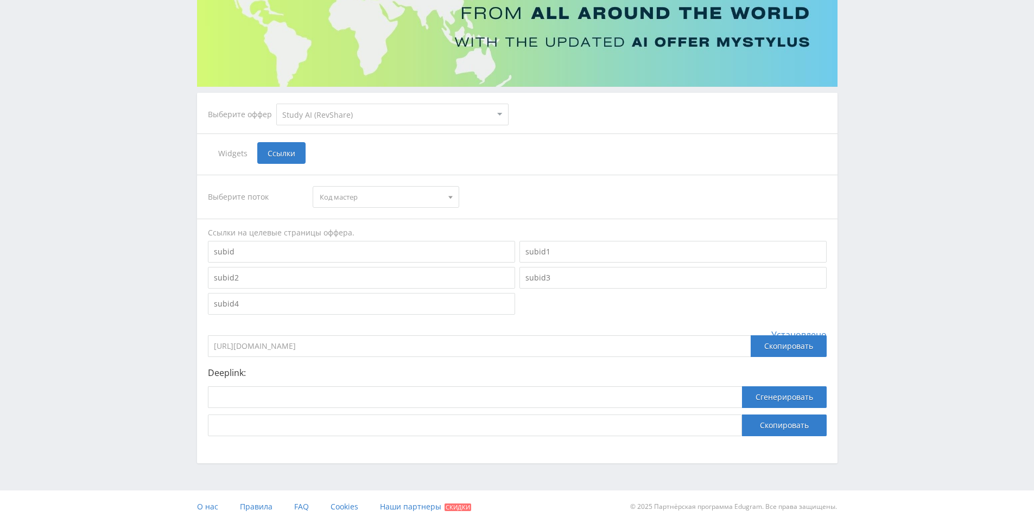
click at [898, 194] on div "Telegram-канал Инструменты База знаний Ваш менеджер: Alex Alex Online @edugram_…" at bounding box center [517, 197] width 1034 height 652
drag, startPoint x: 898, startPoint y: 194, endPoint x: 883, endPoint y: 164, distance: 33.5
click at [883, 164] on div "Telegram-канал Инструменты База знаний Ваш менеджер: Alex Alex Online @edugram_…" at bounding box center [517, 197] width 1034 height 652
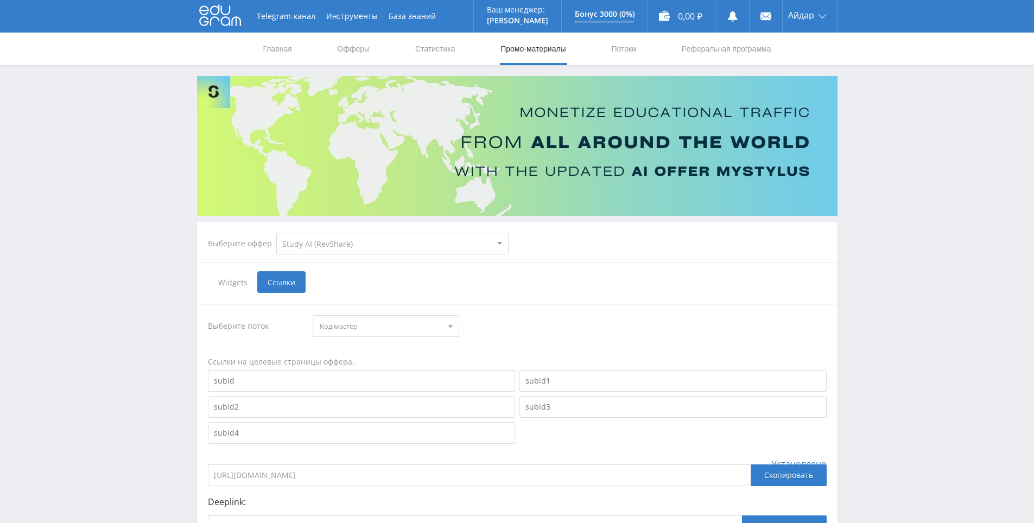
drag, startPoint x: 849, startPoint y: 274, endPoint x: 164, endPoint y: 88, distance: 709.8
click at [232, 26] on use at bounding box center [220, 15] width 42 height 21
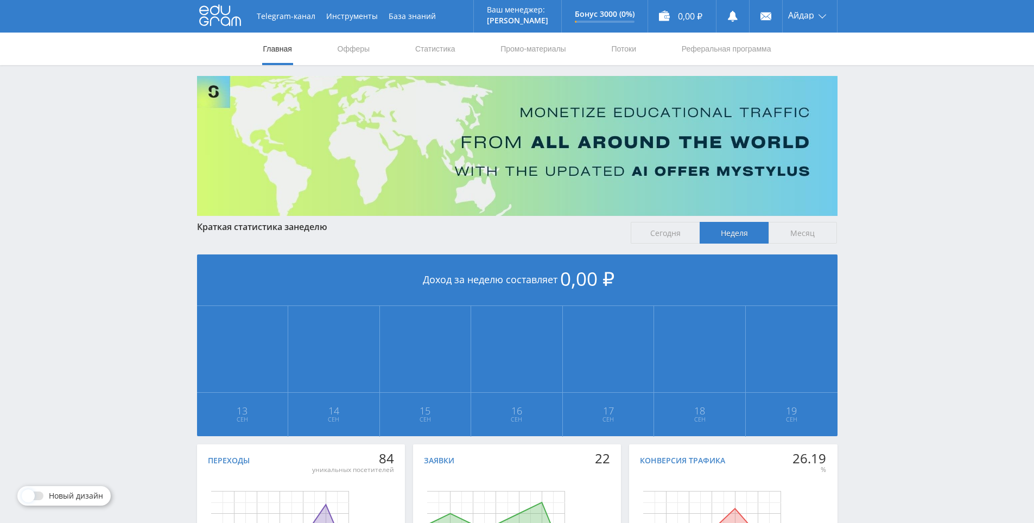
drag, startPoint x: 923, startPoint y: 297, endPoint x: 902, endPoint y: 225, distance: 74.7
drag, startPoint x: 902, startPoint y: 225, endPoint x: 901, endPoint y: 218, distance: 7.7
click at [885, 126] on div "Telegram-канал Инструменты База знаний Ваш менеджер: [PERSON_NAME] Alex Online …" at bounding box center [517, 322] width 1034 height 644
click at [883, 128] on div "Telegram-канал Инструменты База знаний Ваш менеджер: Alex Alex Online @edugram_…" at bounding box center [517, 322] width 1034 height 644
drag, startPoint x: 883, startPoint y: 105, endPoint x: 479, endPoint y: 57, distance: 406.2
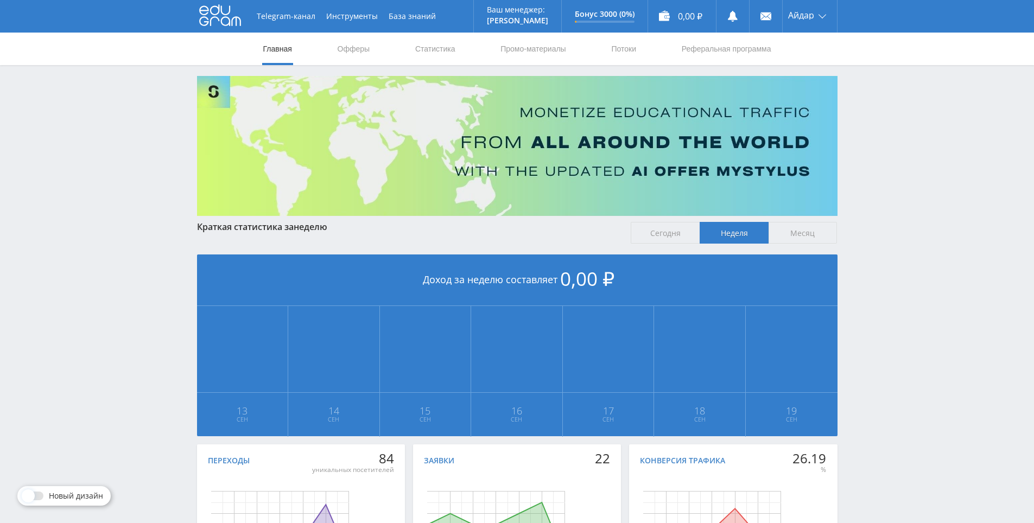
click at [878, 105] on div "Telegram-канал Инструменты База знаний Ваш менеджер: Alex Alex Online @edugram_…" at bounding box center [517, 322] width 1034 height 644
click at [440, 47] on link "Статистика" at bounding box center [435, 49] width 42 height 33
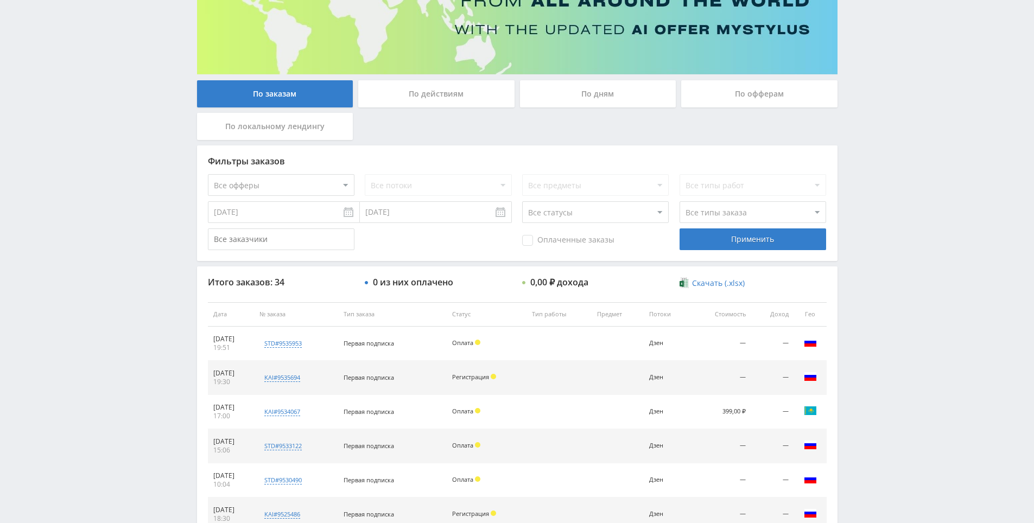
drag, startPoint x: 867, startPoint y: 297, endPoint x: 887, endPoint y: 399, distance: 104.0
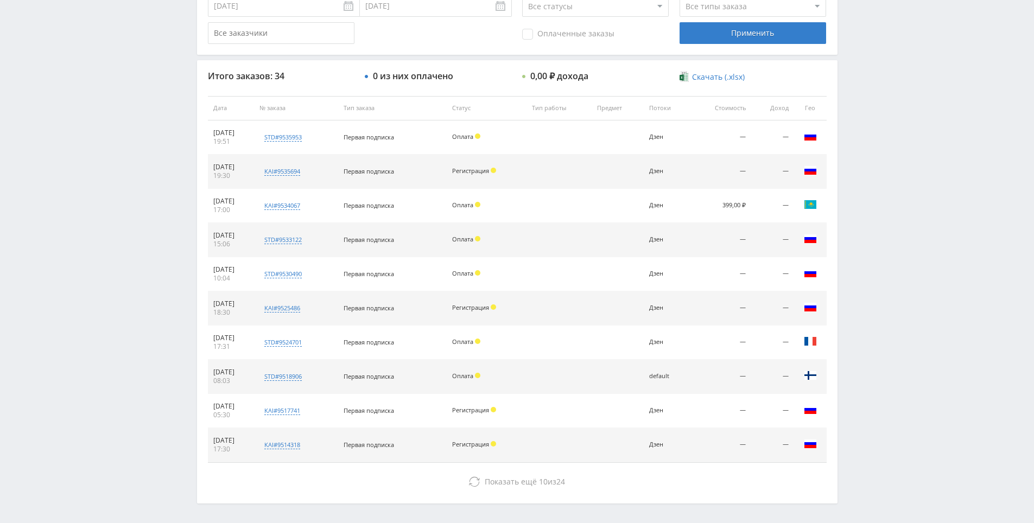
drag, startPoint x: 904, startPoint y: 307, endPoint x: 904, endPoint y: 300, distance: 7.6
click at [904, 306] on div "Telegram-канал Инструменты База знаний Ваш менеджер: Alex Alex Online @edugram_…" at bounding box center [517, 107] width 1034 height 911
drag, startPoint x: 904, startPoint y: 299, endPoint x: 897, endPoint y: 282, distance: 18.7
click at [903, 295] on div "Telegram-канал Инструменты База знаний Ваш менеджер: Alex Alex Online @edugram_…" at bounding box center [517, 107] width 1034 height 911
drag, startPoint x: 897, startPoint y: 282, endPoint x: 890, endPoint y: 250, distance: 32.7
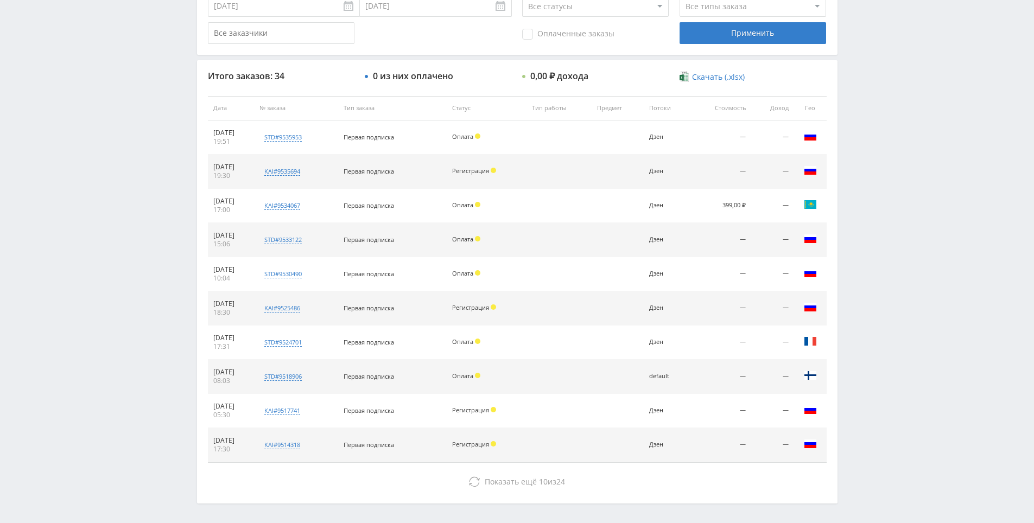
click at [881, 206] on div "Telegram-канал Инструменты База знаний Ваш менеджер: Alex Alex Online @edugram_…" at bounding box center [517, 107] width 1034 height 911
click at [878, 208] on div "Telegram-канал Инструменты База знаний Ваш менеджер: Alex Alex Online @edugram_…" at bounding box center [517, 107] width 1034 height 911
click at [879, 163] on div "Telegram-канал Инструменты База знаний Ваш менеджер: Alex Alex Online @edugram_…" at bounding box center [517, 107] width 1034 height 911
drag, startPoint x: 885, startPoint y: 131, endPoint x: 881, endPoint y: 109, distance: 22.6
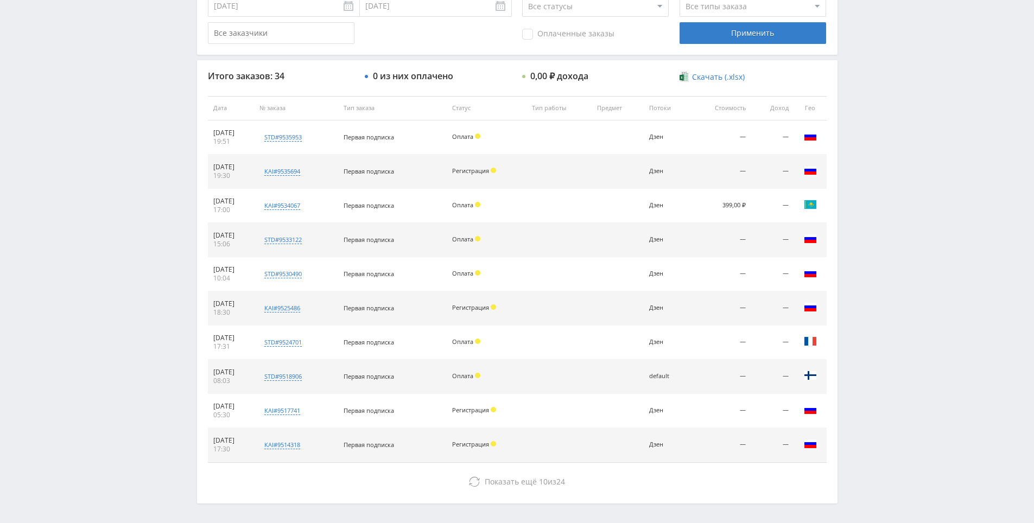
click at [881, 109] on div "Telegram-канал Инструменты База знаний Ваш менеджер: Alex Alex Online @edugram_…" at bounding box center [517, 107] width 1034 height 911
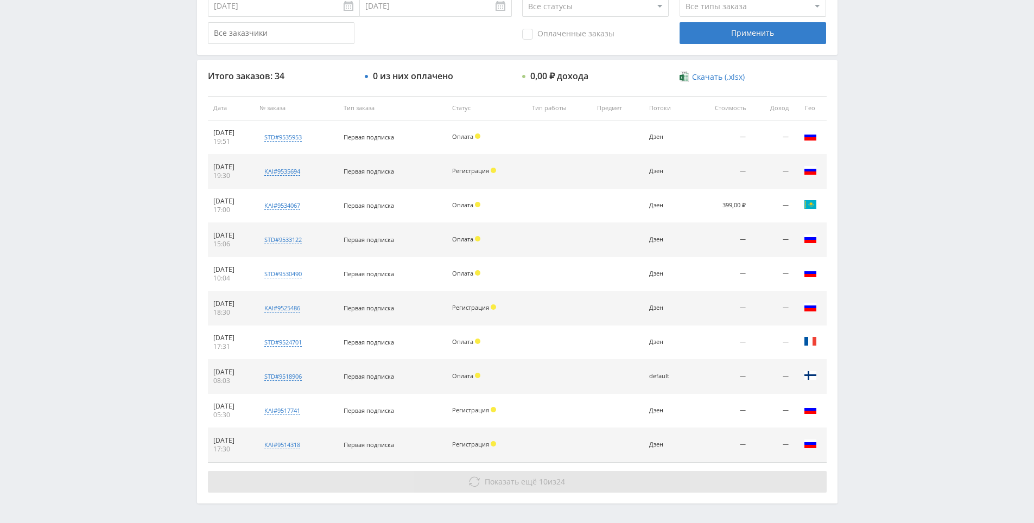
click at [517, 480] on span "Показать ещё" at bounding box center [511, 482] width 52 height 10
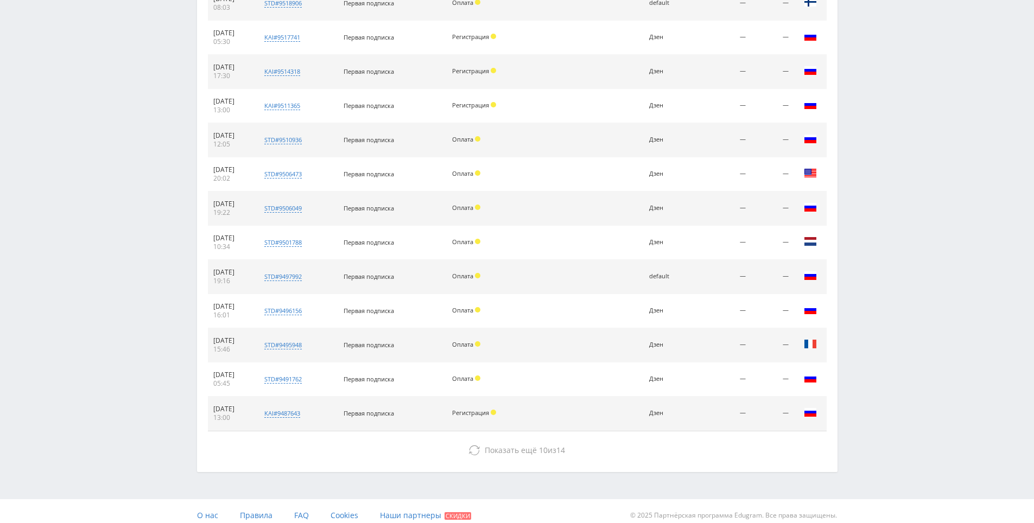
scroll to position [730, 0]
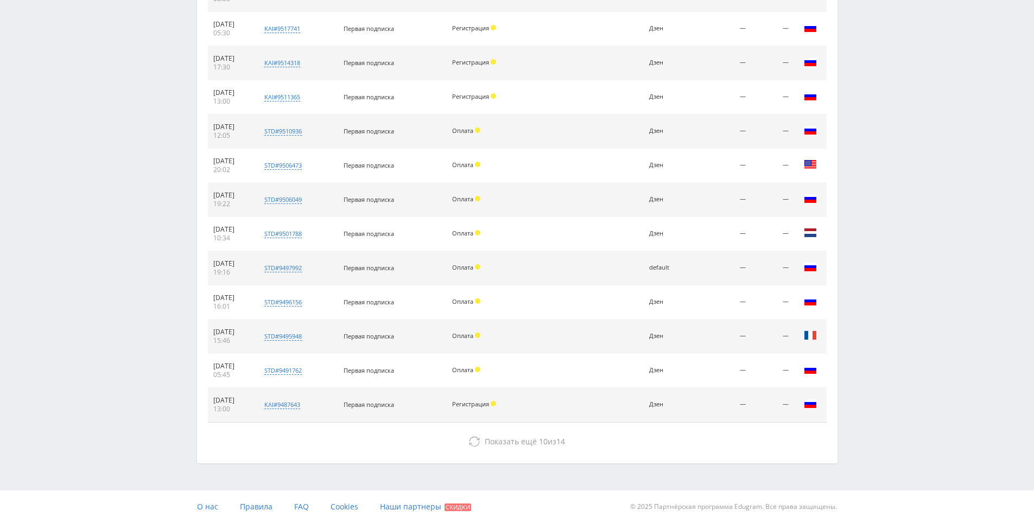
click at [521, 449] on button "Показать ещё 10 из 14" at bounding box center [517, 442] width 619 height 22
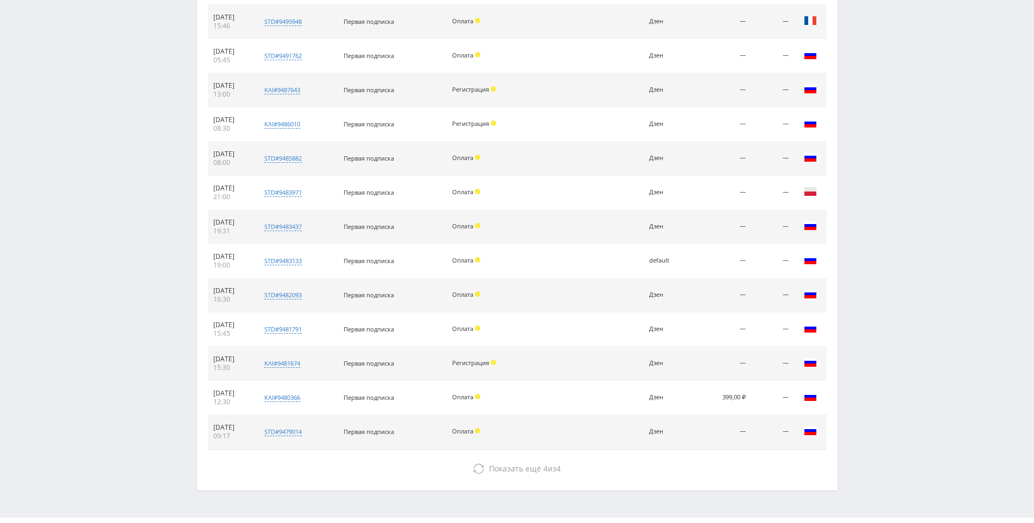
scroll to position [1072, 0]
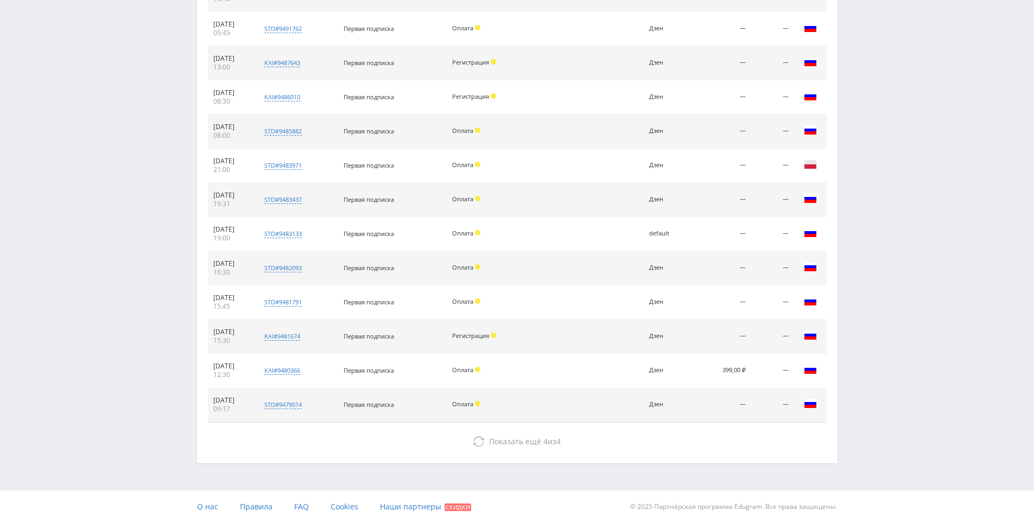
click at [521, 449] on button "Показать ещё 4 из 4" at bounding box center [517, 442] width 619 height 22
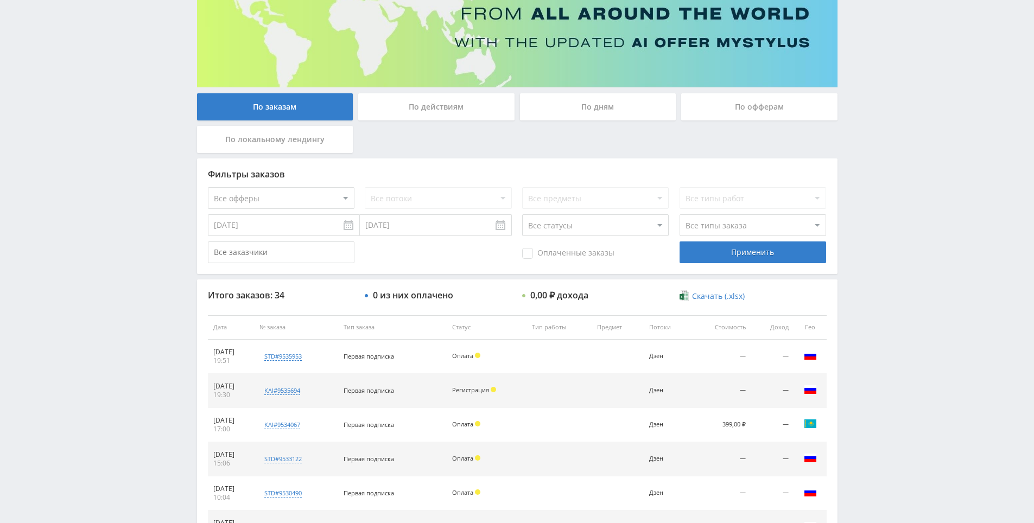
scroll to position [130, 0]
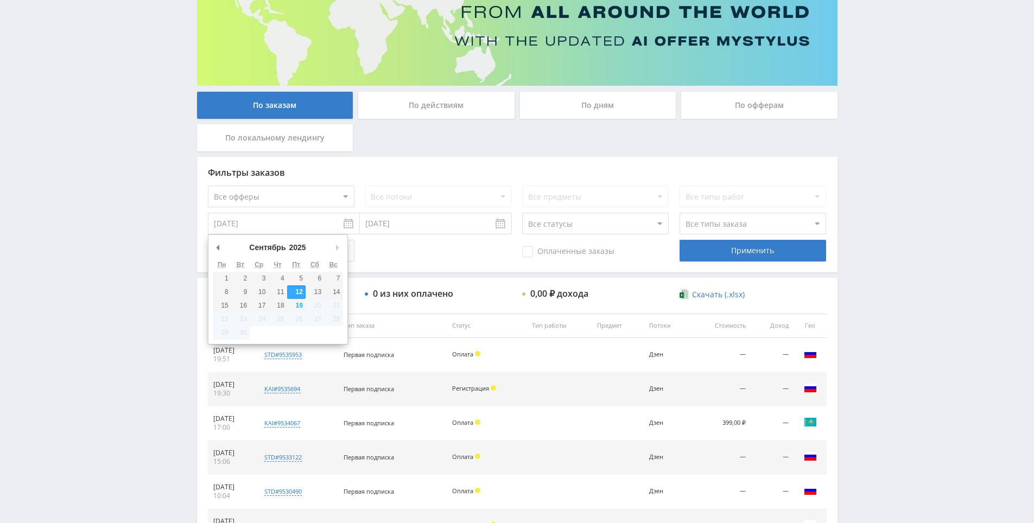
drag, startPoint x: 296, startPoint y: 221, endPoint x: 279, endPoint y: 220, distance: 17.4
click at [283, 220] on input "12.09.2025" at bounding box center [284, 224] width 152 height 22
type input "01.09.2025"
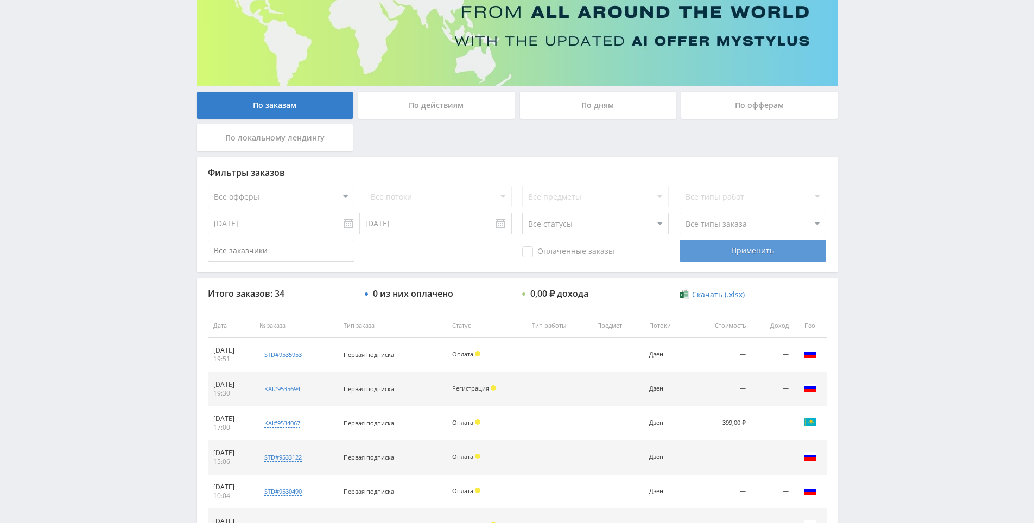
click at [721, 259] on div "Применить" at bounding box center [753, 251] width 147 height 22
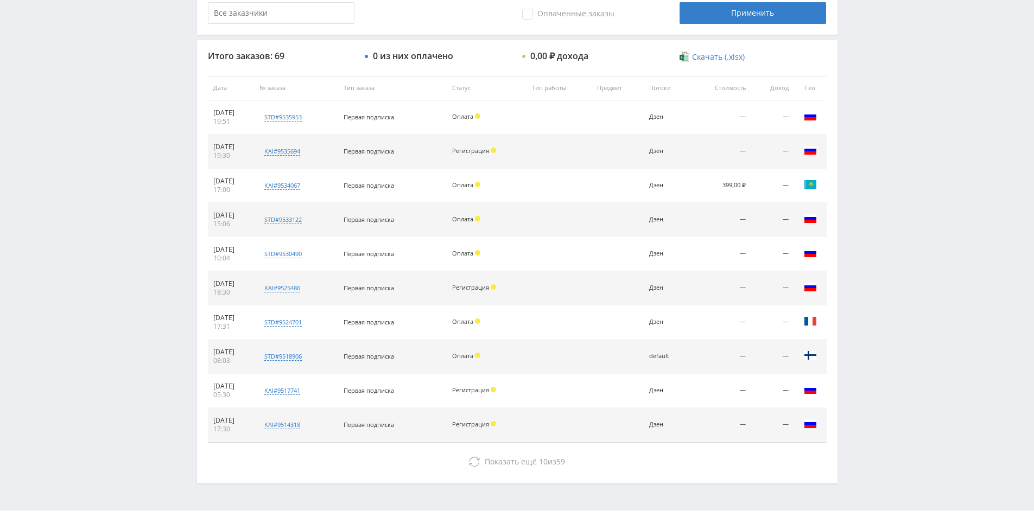
scroll to position [388, 0]
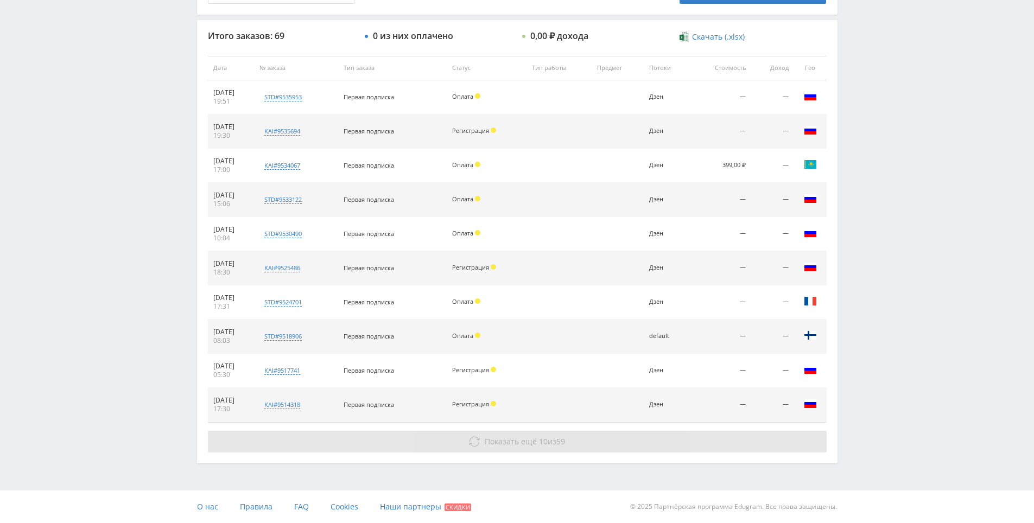
click at [532, 450] on button "Показать ещё 10 из 59" at bounding box center [517, 442] width 619 height 22
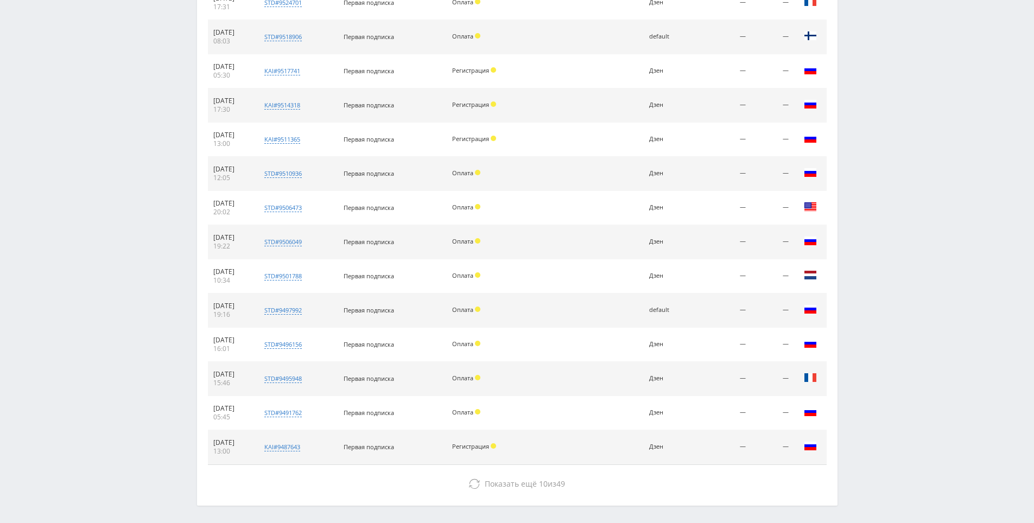
scroll to position [730, 0]
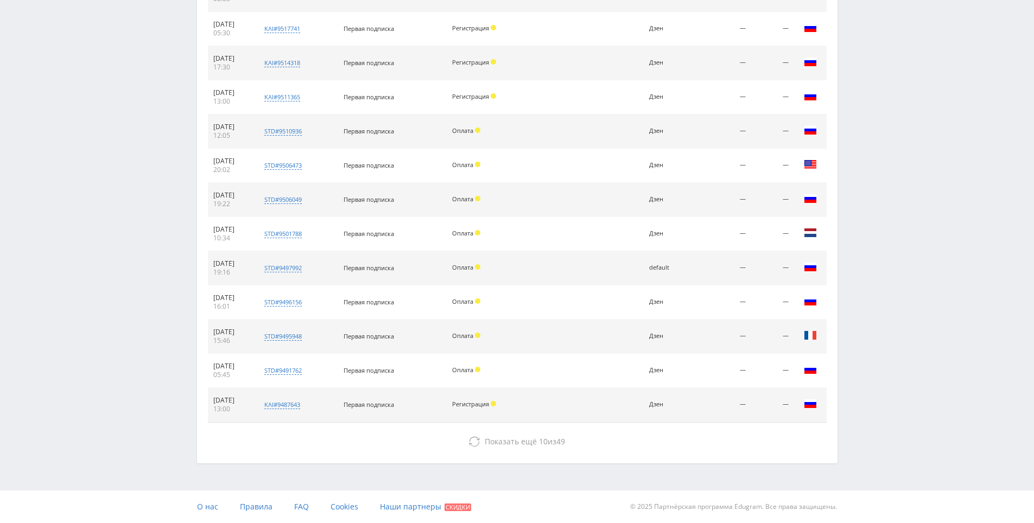
click at [532, 450] on button "Показать ещё 10 из 49" at bounding box center [517, 442] width 619 height 22
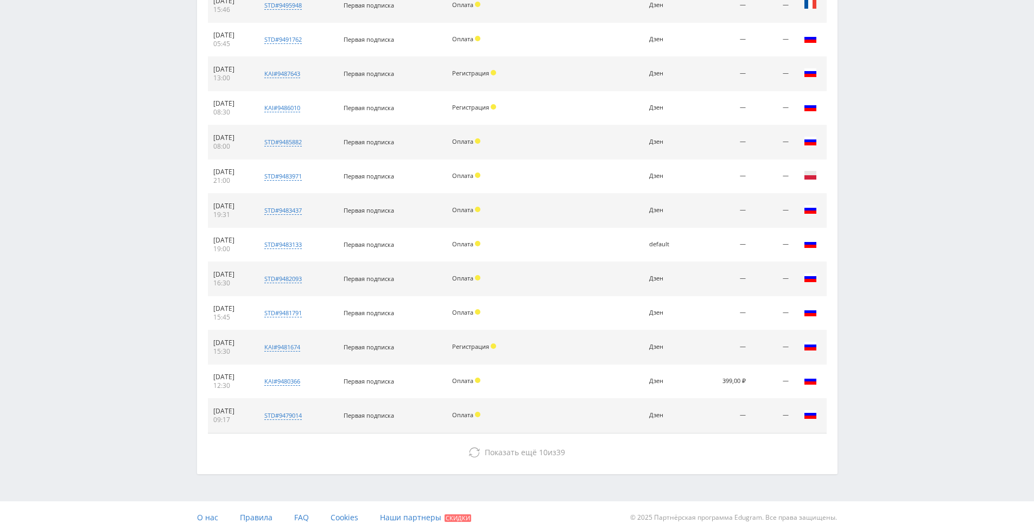
scroll to position [1072, 0]
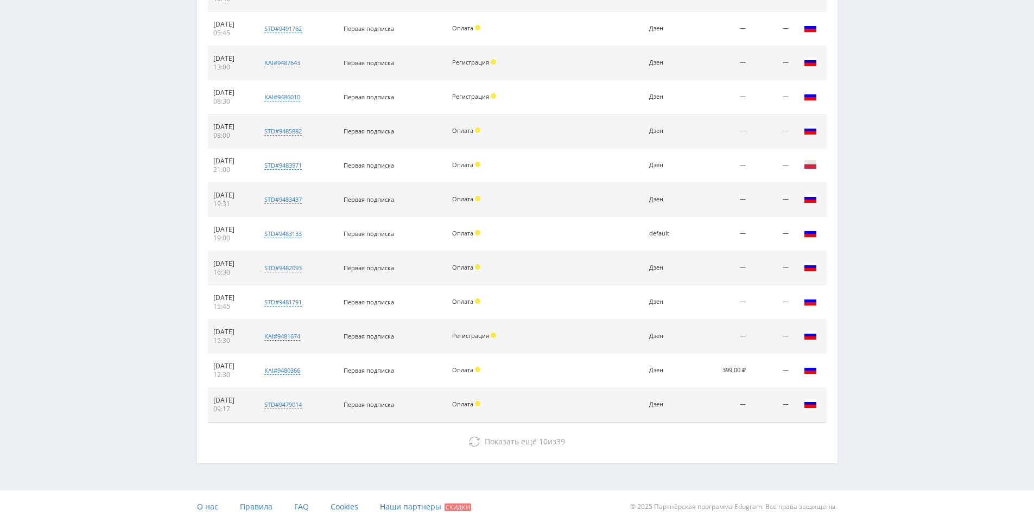
click at [532, 450] on button "Показать ещё 10 из 39" at bounding box center [517, 442] width 619 height 22
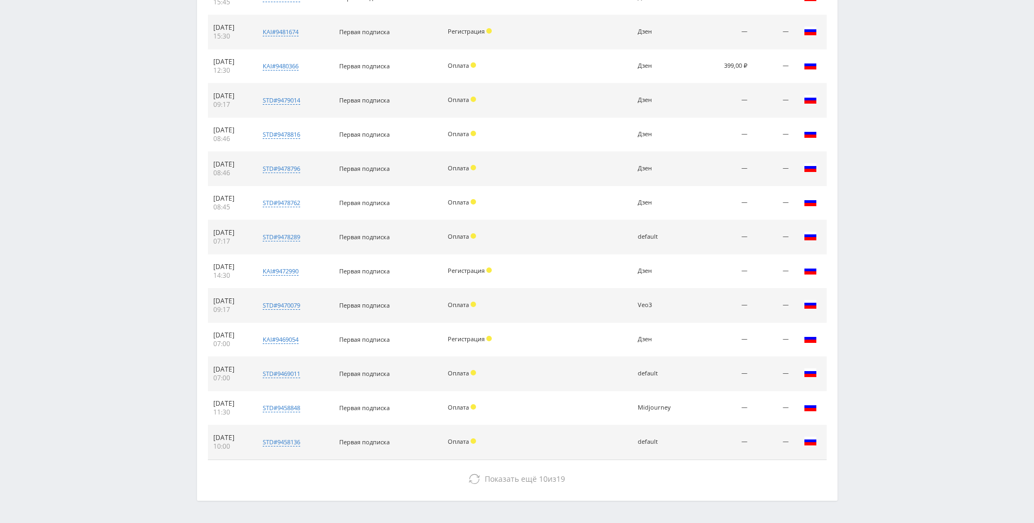
scroll to position [1414, 0]
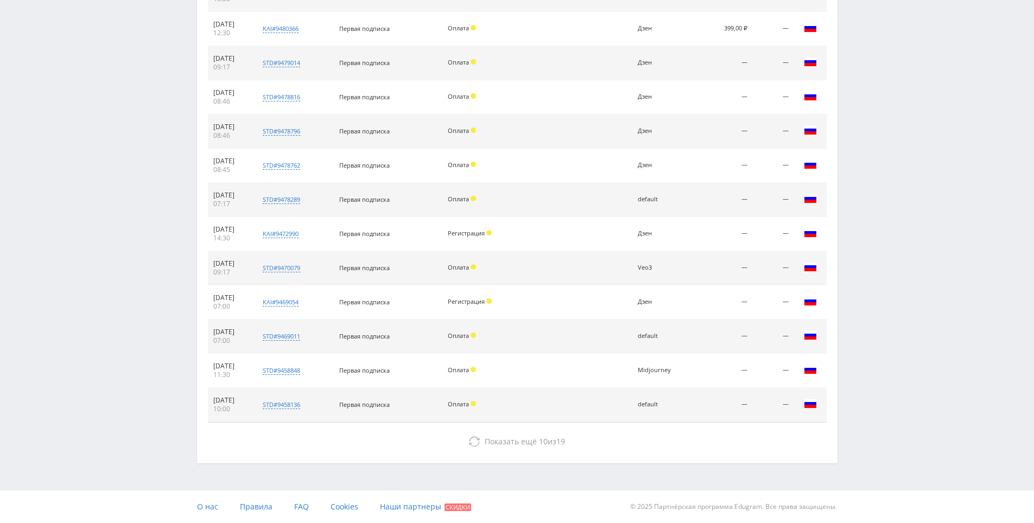
click at [532, 450] on button "Показать ещё 10 из 19" at bounding box center [517, 442] width 619 height 22
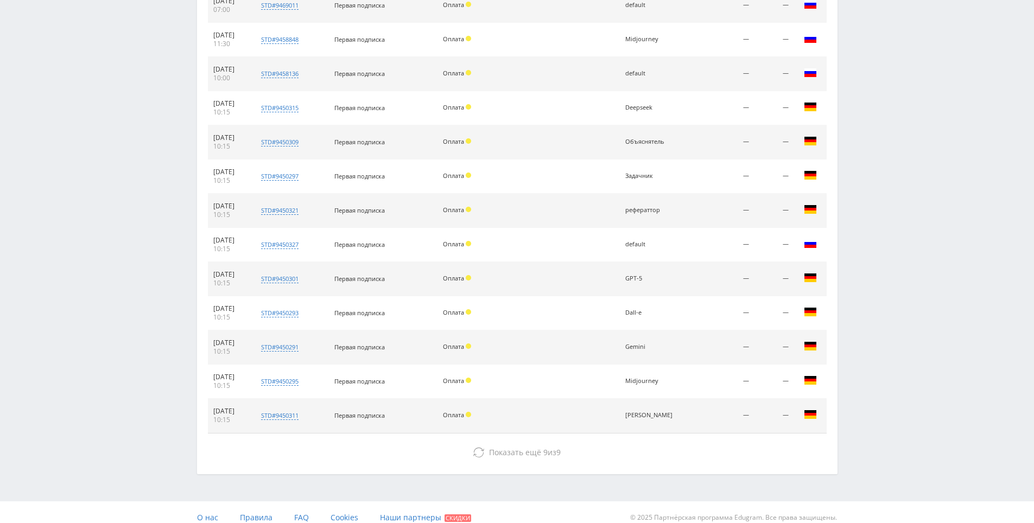
scroll to position [1756, 0]
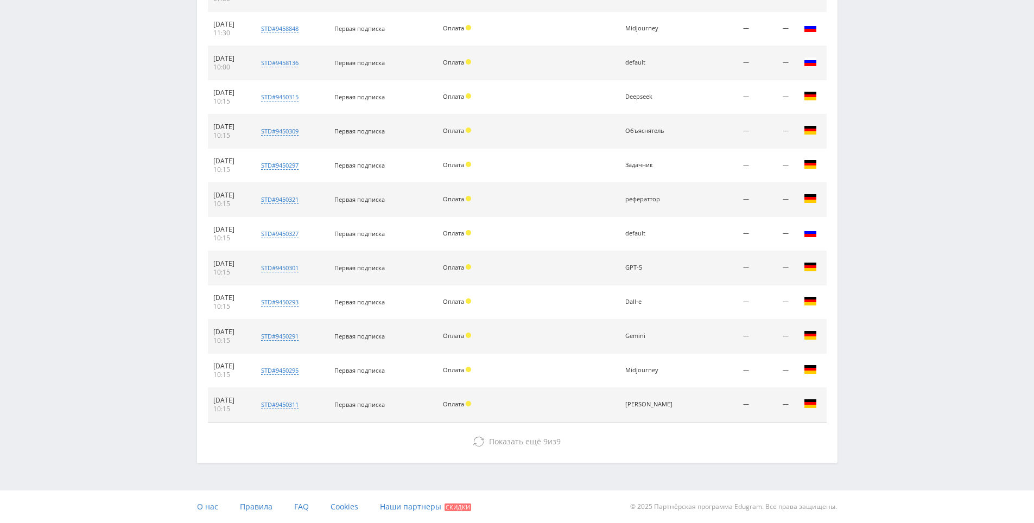
click at [532, 450] on button "Показать ещё 9 из 9" at bounding box center [517, 442] width 619 height 22
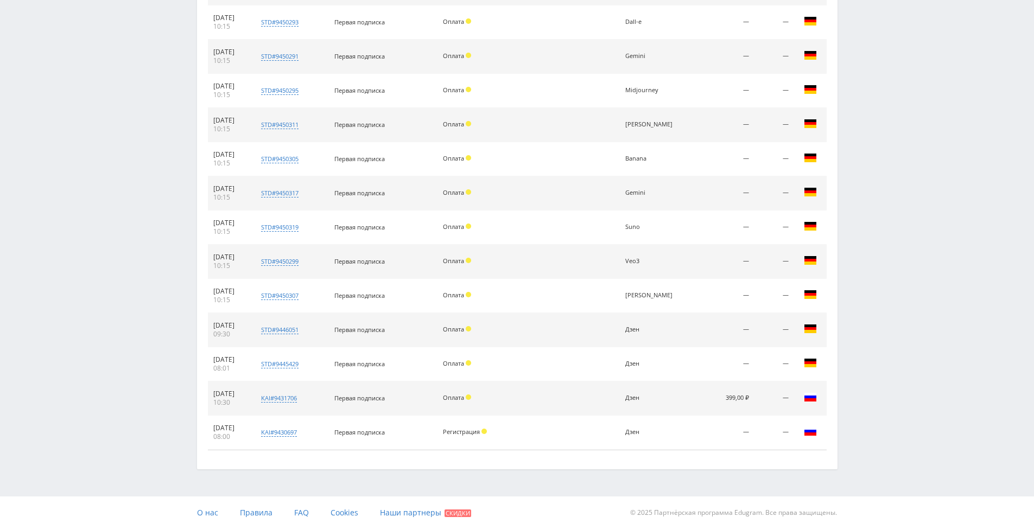
scroll to position [2042, 0]
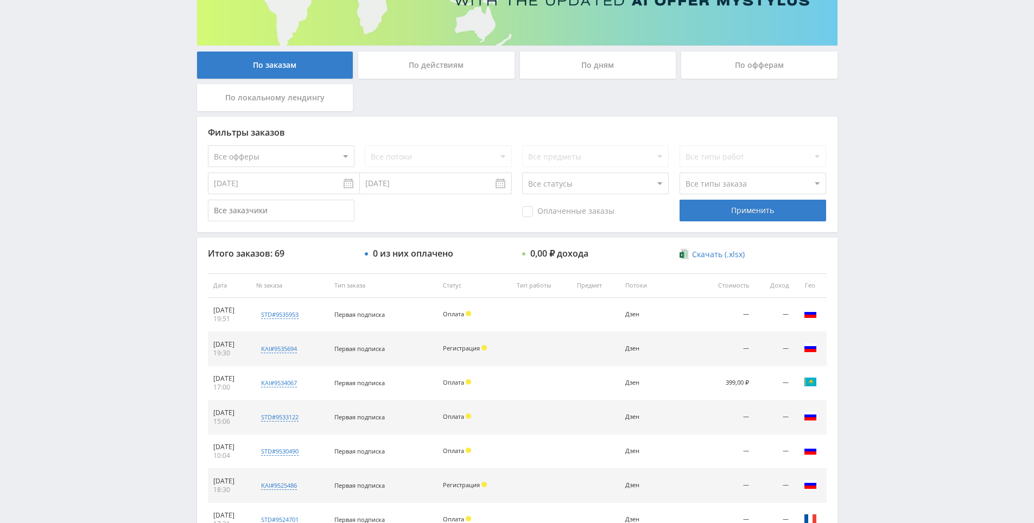
drag, startPoint x: 717, startPoint y: 406, endPoint x: 658, endPoint y: 379, distance: 64.1
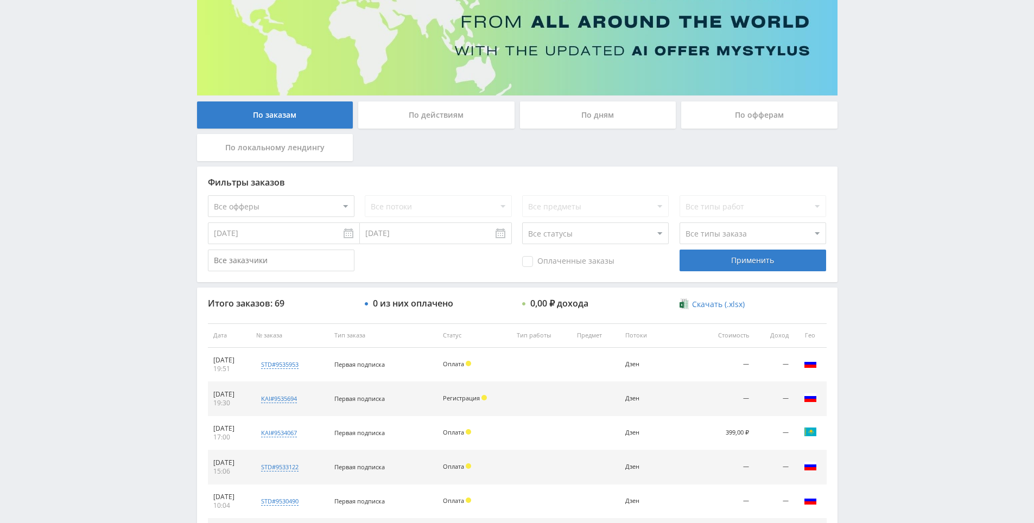
scroll to position [0, 0]
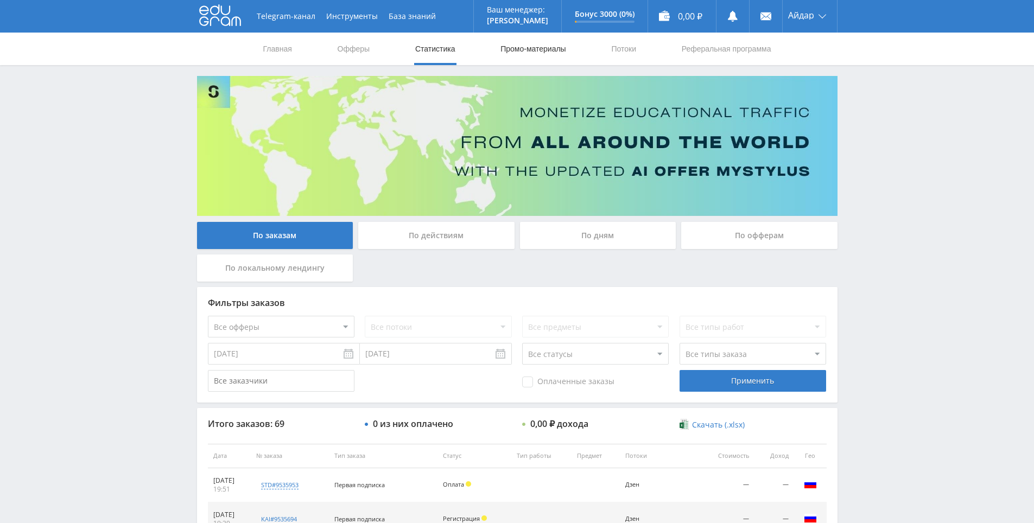
click at [499, 40] on link "Промо-материалы" at bounding box center [532, 49] width 67 height 33
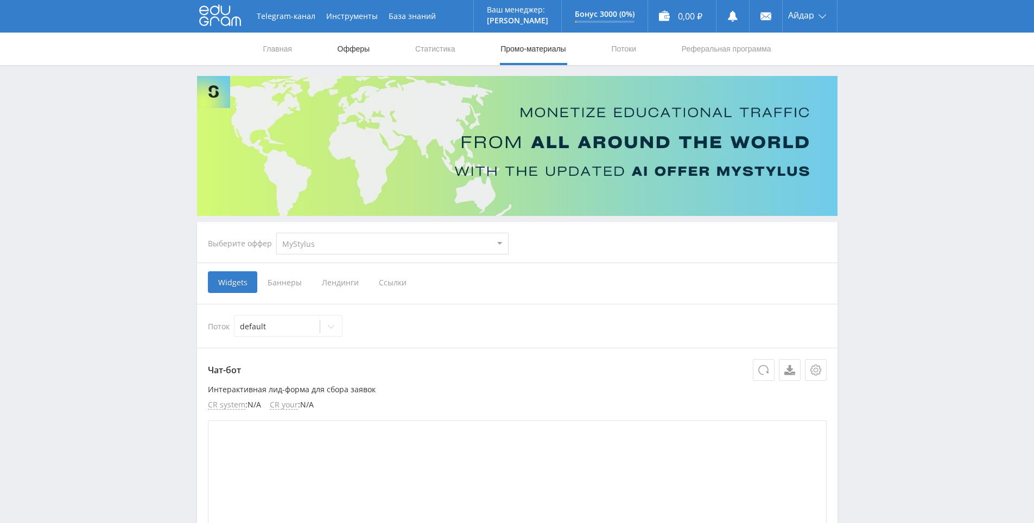
click at [346, 47] on link "Офферы" at bounding box center [354, 49] width 35 height 33
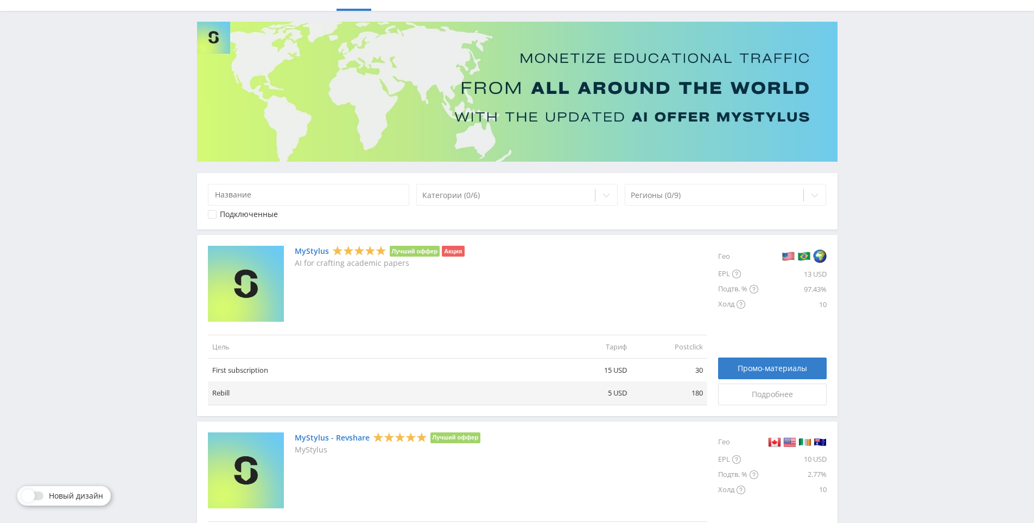
drag, startPoint x: 543, startPoint y: 268, endPoint x: 519, endPoint y: 265, distance: 23.5
click at [511, 265] on div "MyStylus Лучший оффер Акция AI for crafting academic papers" at bounding box center [457, 284] width 499 height 76
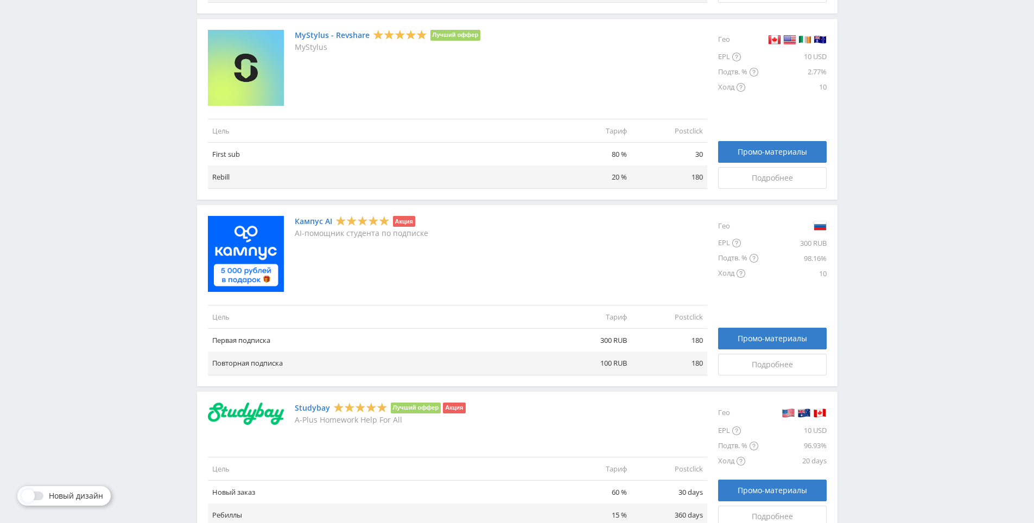
drag, startPoint x: 544, startPoint y: 331, endPoint x: 546, endPoint y: 344, distance: 13.2
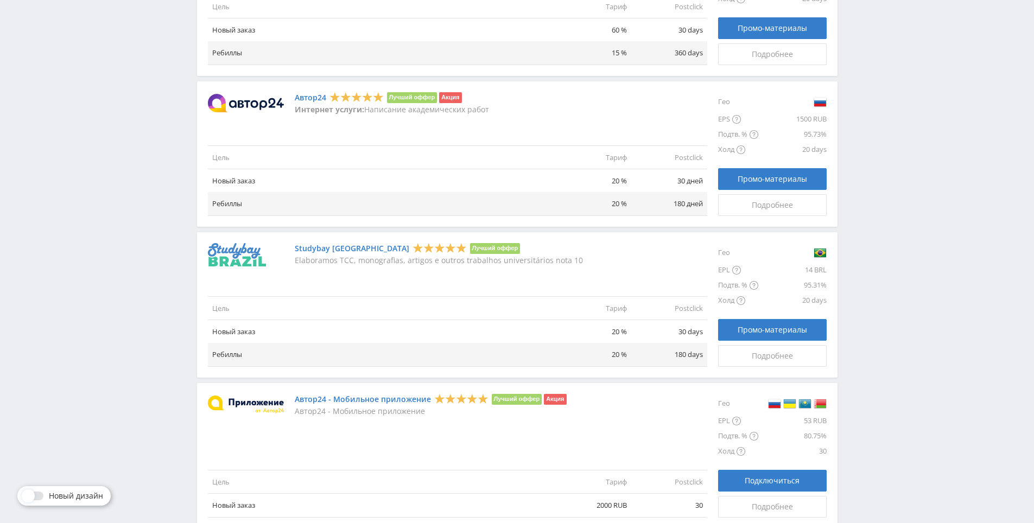
scroll to position [910, 0]
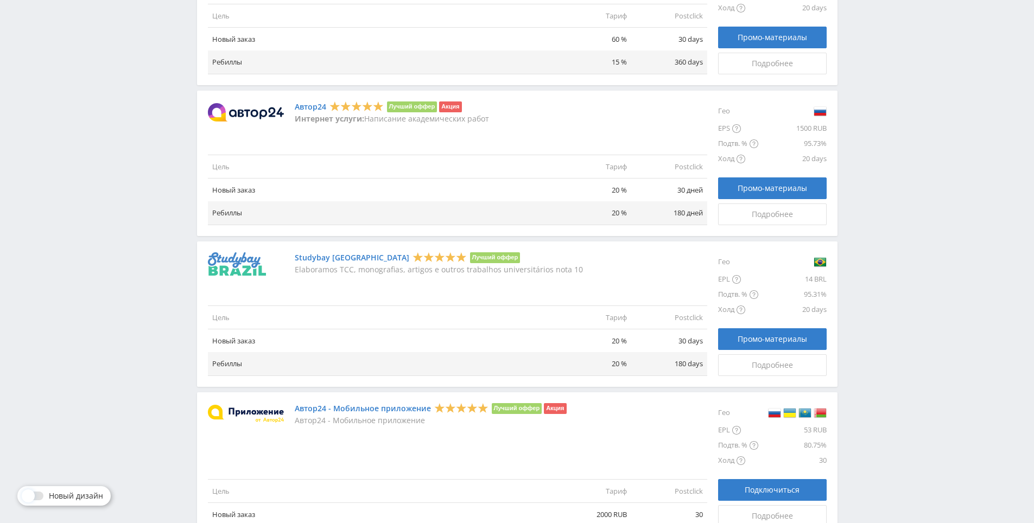
drag, startPoint x: 546, startPoint y: 344, endPoint x: 538, endPoint y: 323, distance: 22.5
drag, startPoint x: 527, startPoint y: 142, endPoint x: 528, endPoint y: 111, distance: 30.4
drag, startPoint x: 528, startPoint y: 111, endPoint x: 533, endPoint y: 116, distance: 6.9
click at [528, 111] on div "Автор24 Лучший оффер Акция Интернет услуги: Написание академических работ" at bounding box center [457, 113] width 499 height 22
click at [533, 118] on div "Автор24 Лучший оффер Акция Интернет услуги: Написание академических работ" at bounding box center [457, 113] width 499 height 22
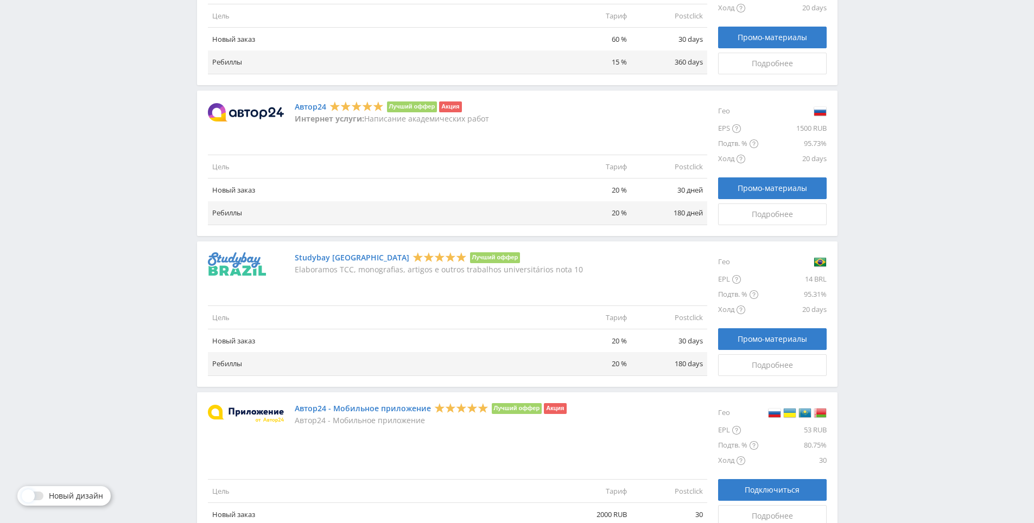
drag, startPoint x: 536, startPoint y: 124, endPoint x: 527, endPoint y: 116, distance: 12.3
click at [533, 123] on div "Автор24 Лучший оффер Акция Интернет услуги: Написание академических работ Цель …" at bounding box center [457, 164] width 499 height 124
click at [529, 105] on div "Автор24 Лучший оффер Акция Интернет услуги: Написание академических работ" at bounding box center [457, 113] width 499 height 22
click at [558, 107] on div "Автор24 Лучший оффер Акция Интернет услуги: Написание академических работ" at bounding box center [457, 113] width 499 height 22
click at [560, 110] on div "Автор24 Лучший оффер Акция Интернет услуги: Написание академических работ" at bounding box center [457, 113] width 499 height 22
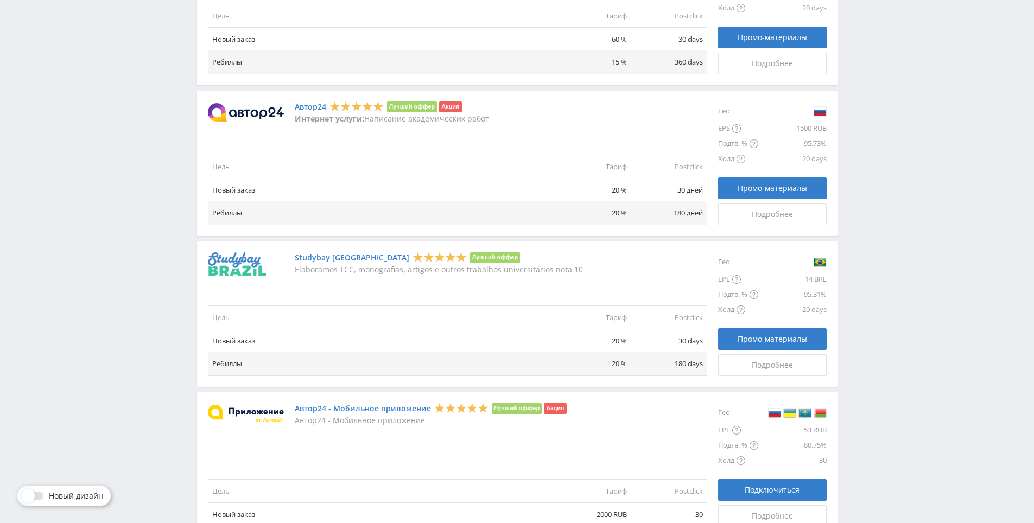
click at [541, 104] on div "Автор24 Лучший оффер Акция Интернет услуги: Написание академических работ" at bounding box center [457, 113] width 499 height 22
click at [540, 106] on div "Автор24 Лучший оффер Акция Интернет услуги: Написание академических работ" at bounding box center [457, 113] width 499 height 22
click at [527, 98] on div "Автор24 Лучший оффер Акция Интернет услуги: Написание академических работ Цель …" at bounding box center [517, 163] width 641 height 145
click at [529, 100] on div "Автор24 Лучший оффер Акция Интернет услуги: Написание академических работ Цель …" at bounding box center [517, 163] width 641 height 145
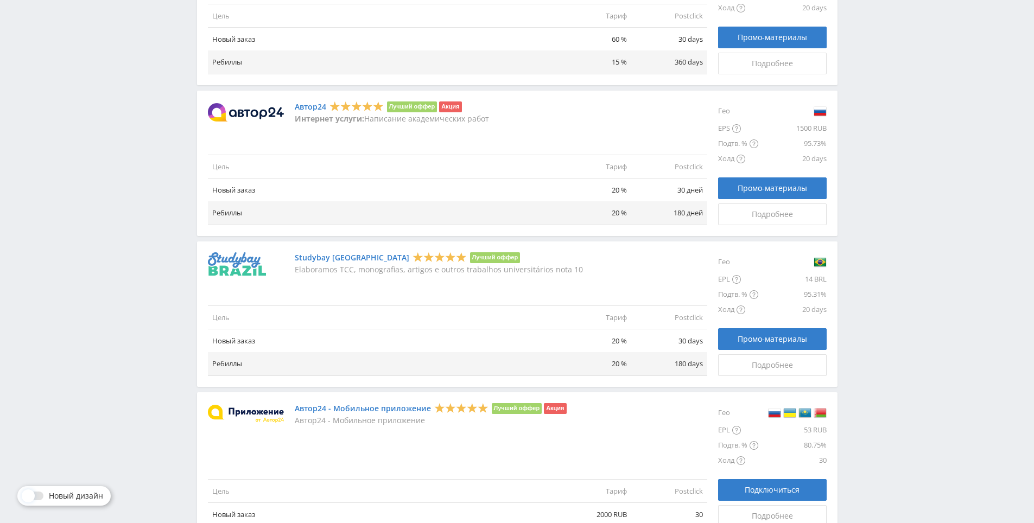
drag, startPoint x: 529, startPoint y: 100, endPoint x: 520, endPoint y: 91, distance: 12.7
click at [520, 91] on div "Автор24 Лучший оффер Акция Интернет услуги: Написание академических работ Цель …" at bounding box center [517, 163] width 641 height 145
click at [528, 96] on div "Автор24 Лучший оффер Акция Интернет услуги: Написание академических работ Цель …" at bounding box center [517, 163] width 641 height 145
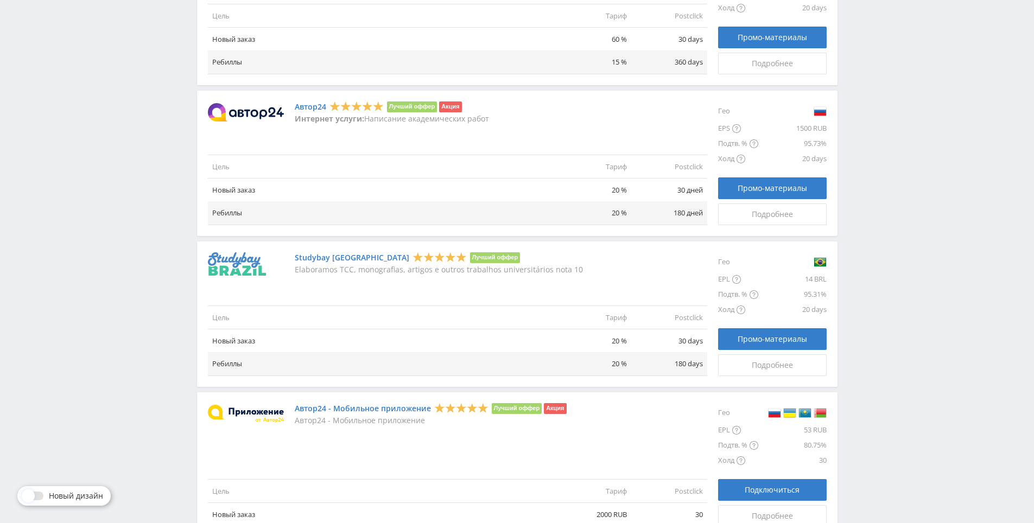
click at [512, 116] on div "Автор24 Лучший оффер Акция Интернет услуги: Написание академических работ" at bounding box center [457, 113] width 499 height 22
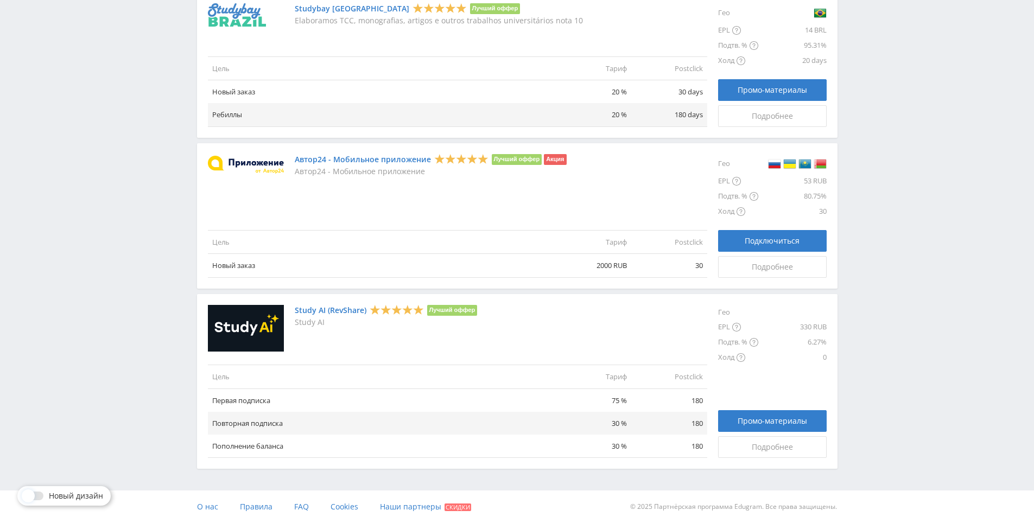
drag, startPoint x: 514, startPoint y: 137, endPoint x: 509, endPoint y: 268, distance: 130.4
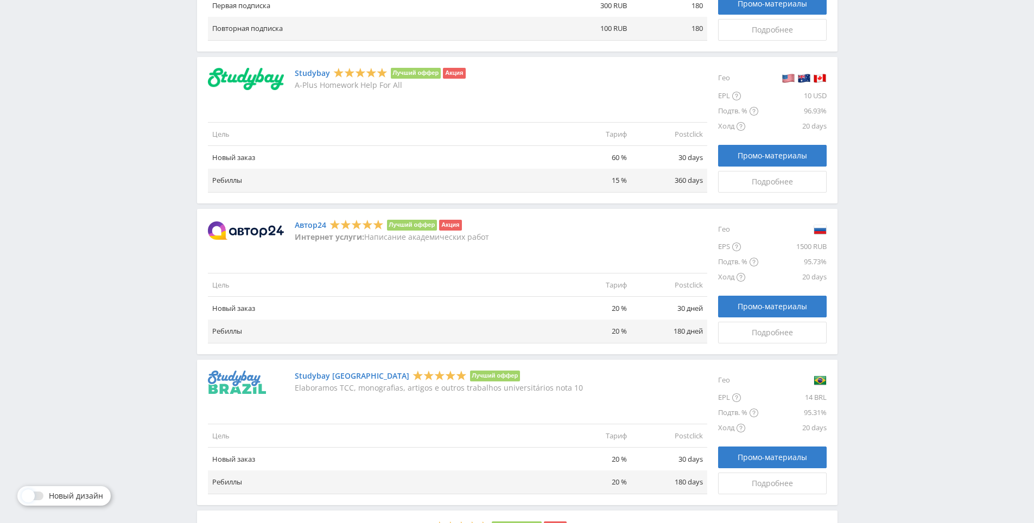
scroll to position [0, 0]
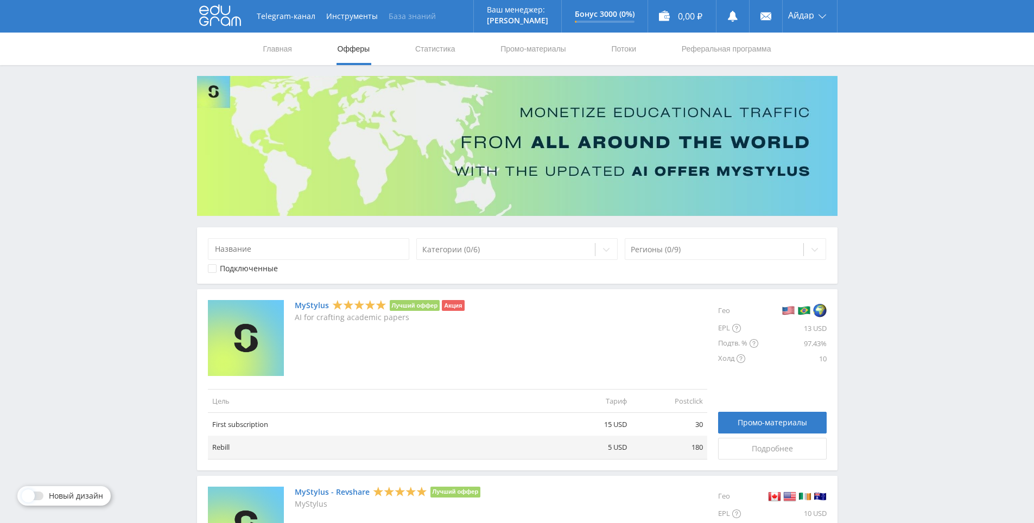
drag, startPoint x: 509, startPoint y: 268, endPoint x: 422, endPoint y: 1, distance: 280.8
